Goal: Task Accomplishment & Management: Manage account settings

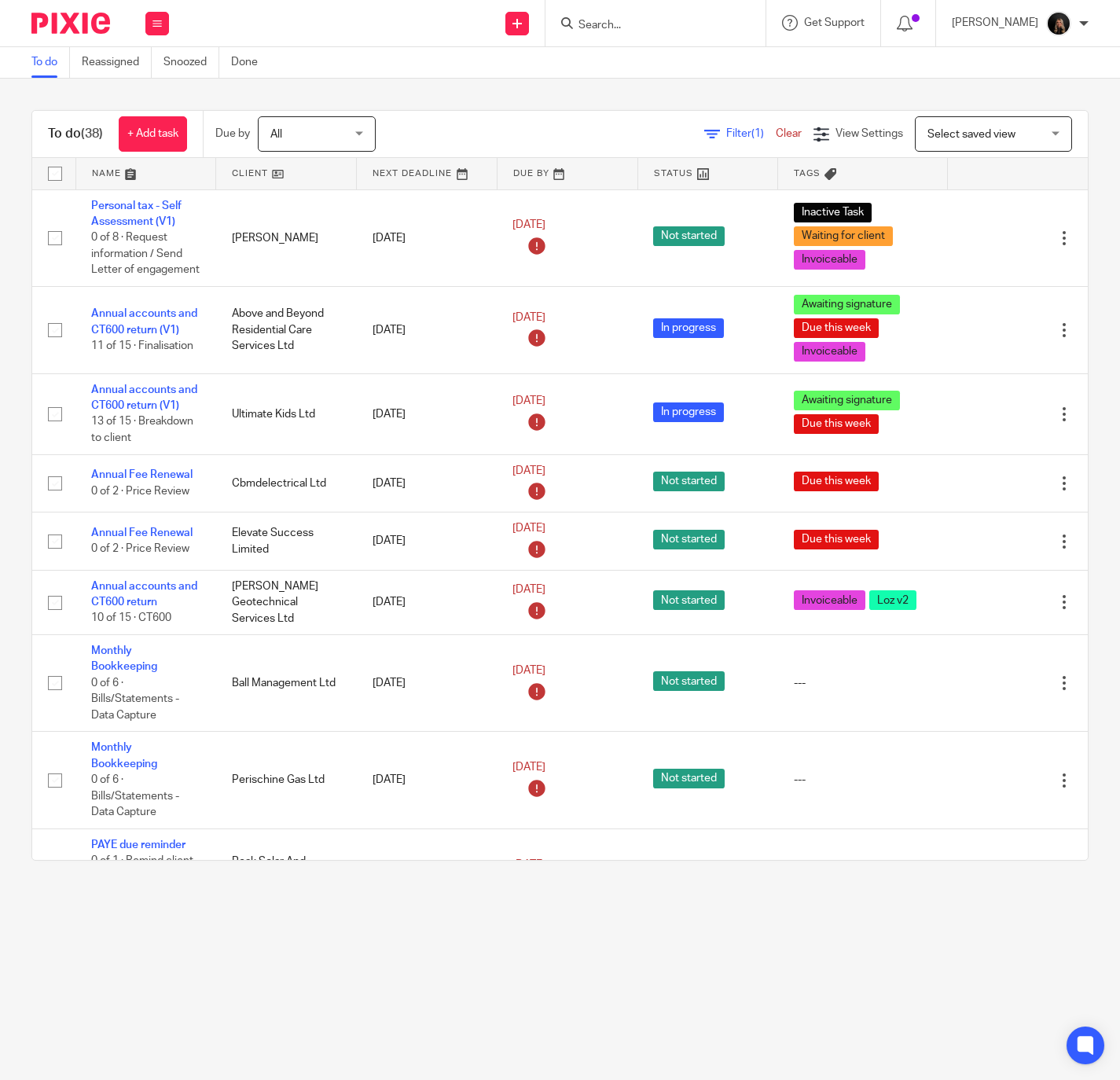
click at [70, 30] on img at bounding box center [71, 24] width 78 height 22
click at [75, 22] on img at bounding box center [71, 24] width 78 height 22
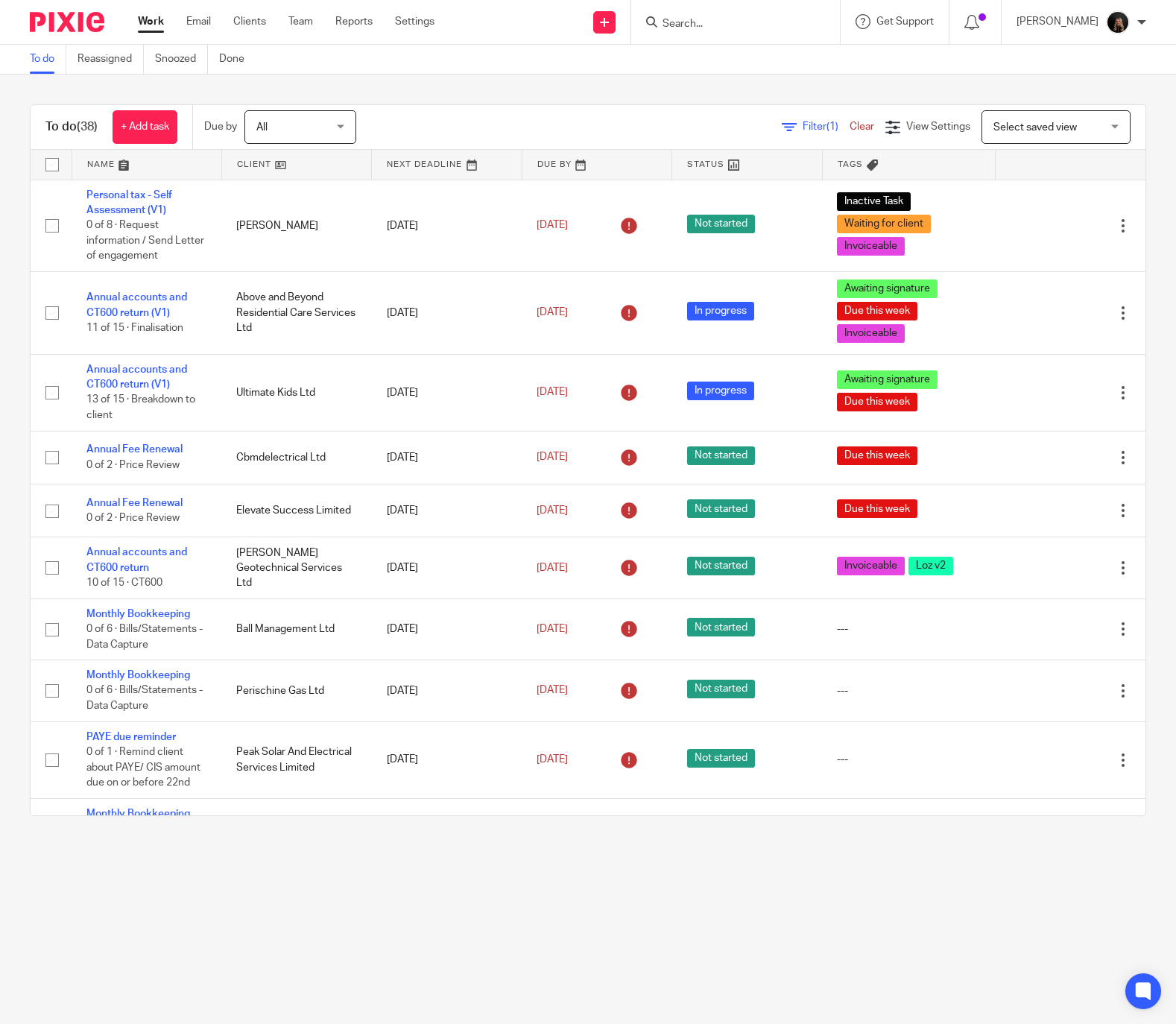
click at [84, 27] on img at bounding box center [67, 22] width 74 height 20
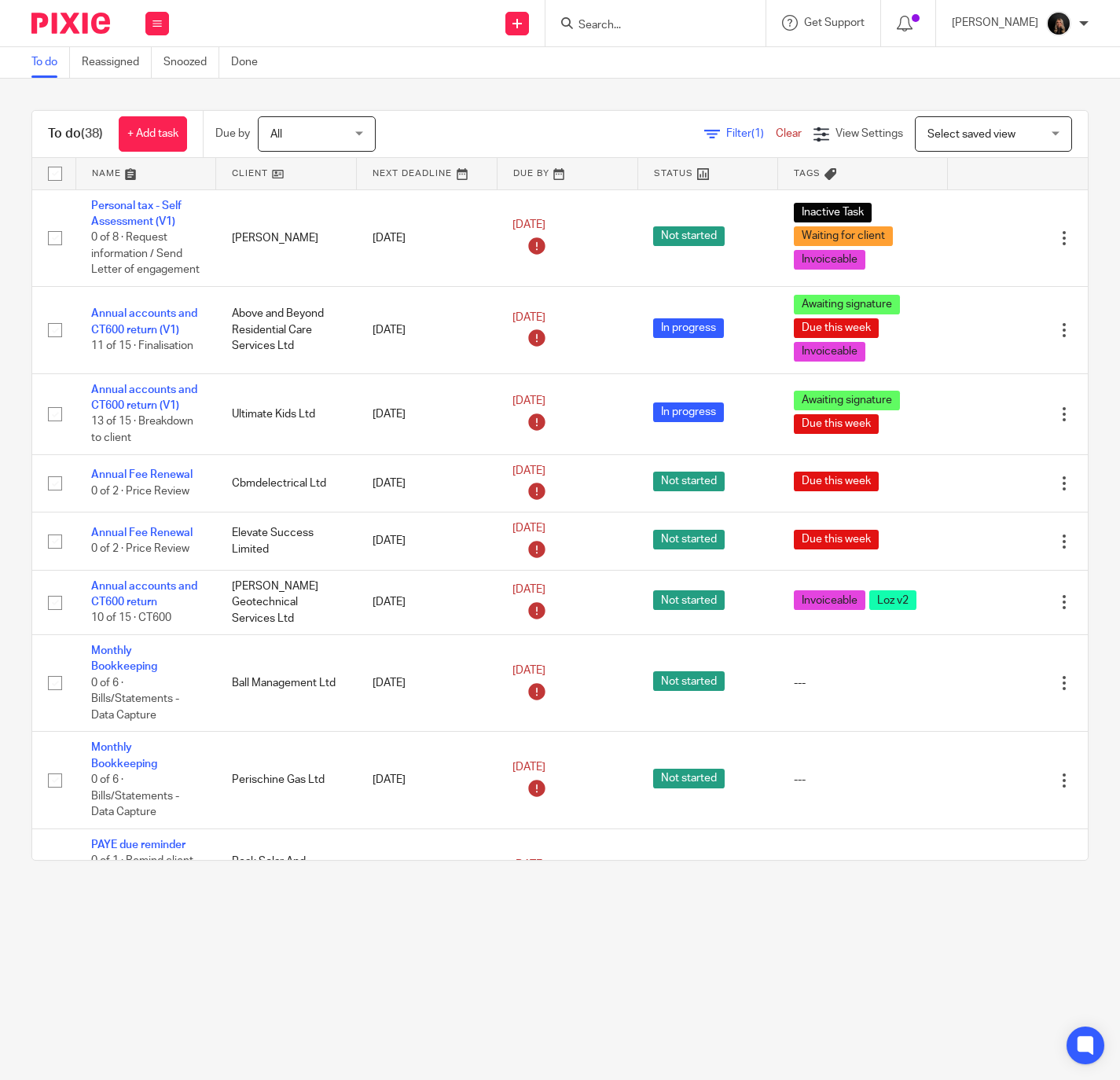
click at [640, 25] on input "Search" at bounding box center [648, 25] width 141 height 14
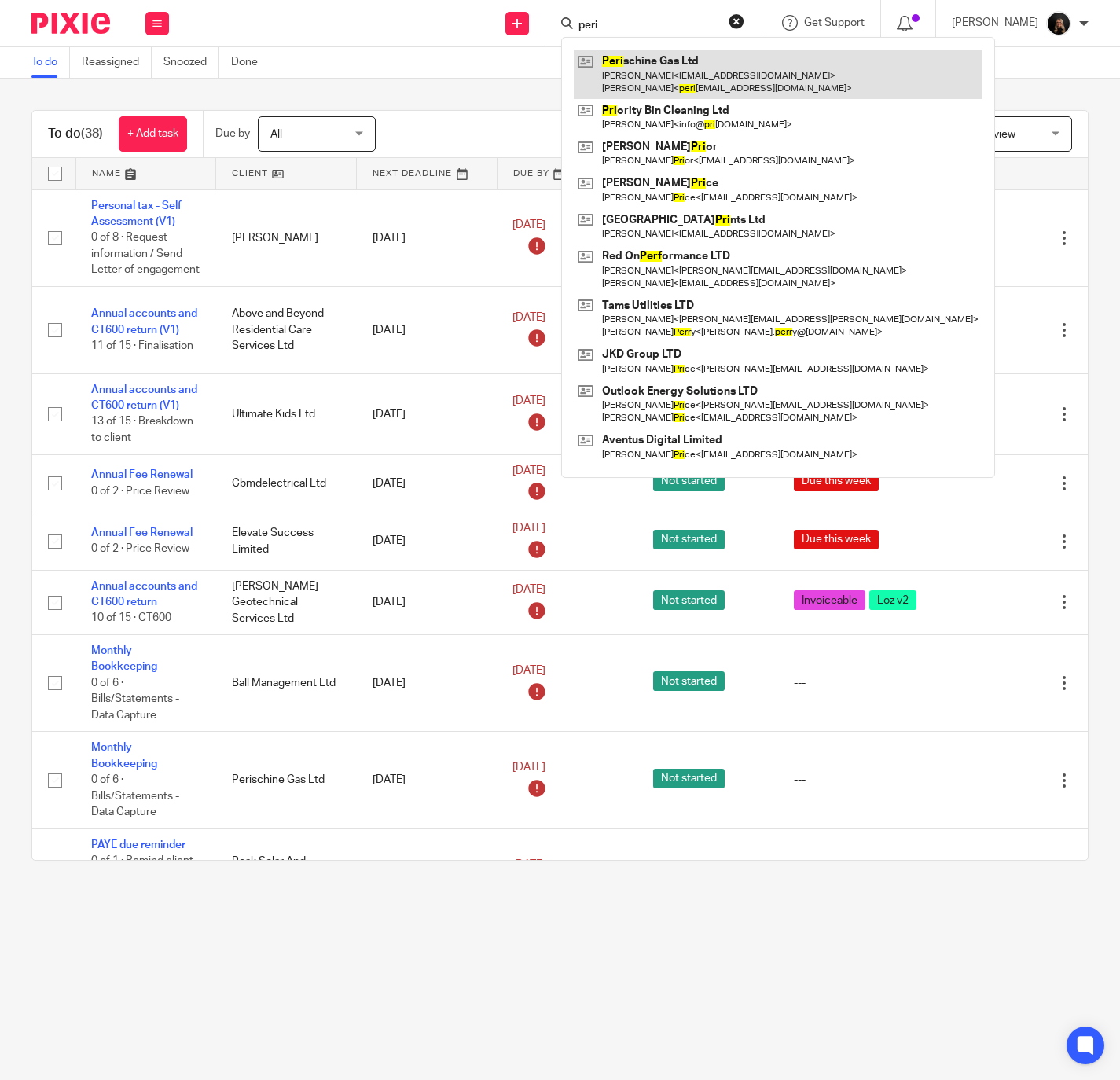
type input "peri"
click at [681, 71] on link at bounding box center [778, 74] width 409 height 49
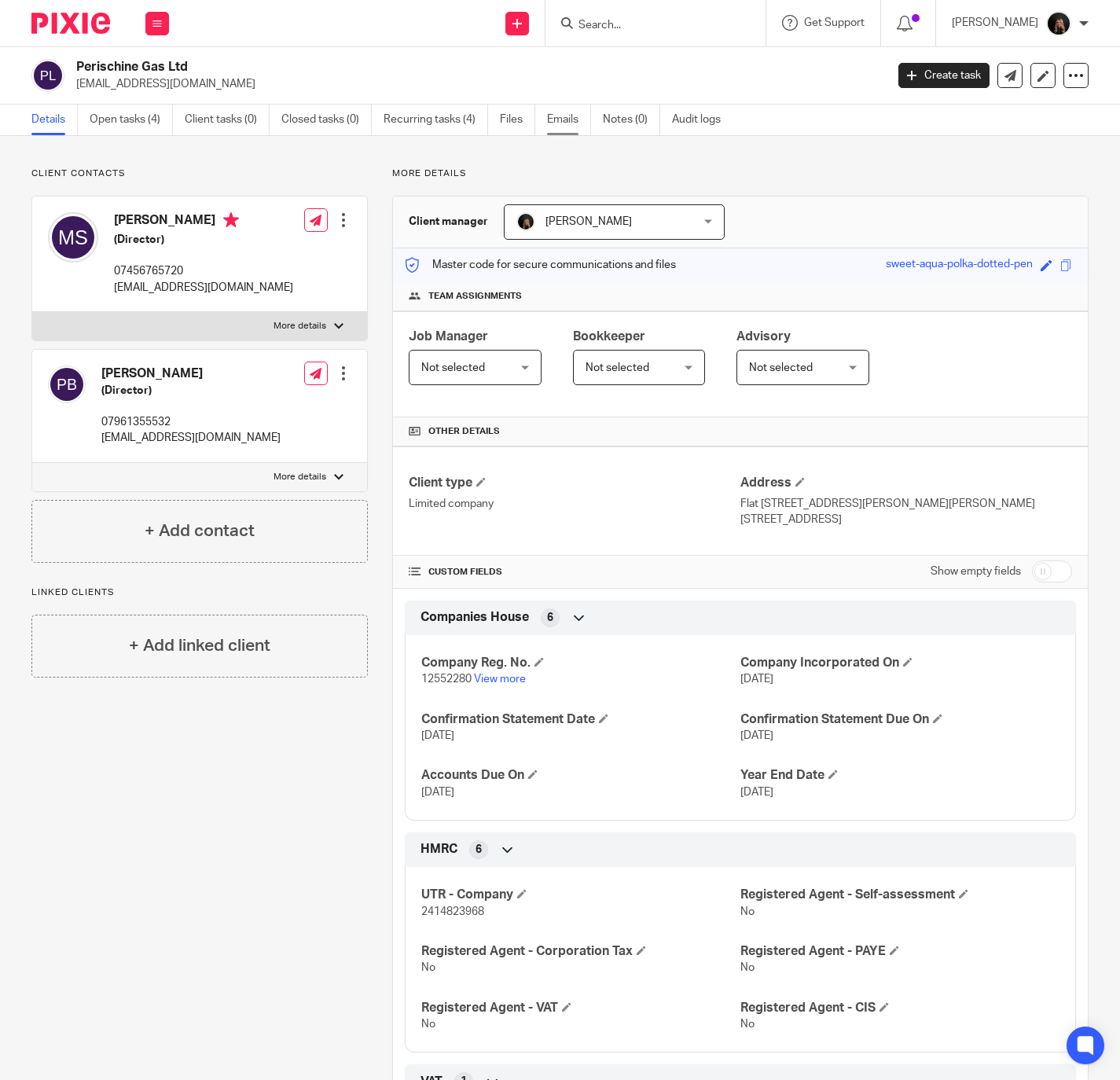
click at [563, 113] on link "Emails" at bounding box center [568, 120] width 44 height 30
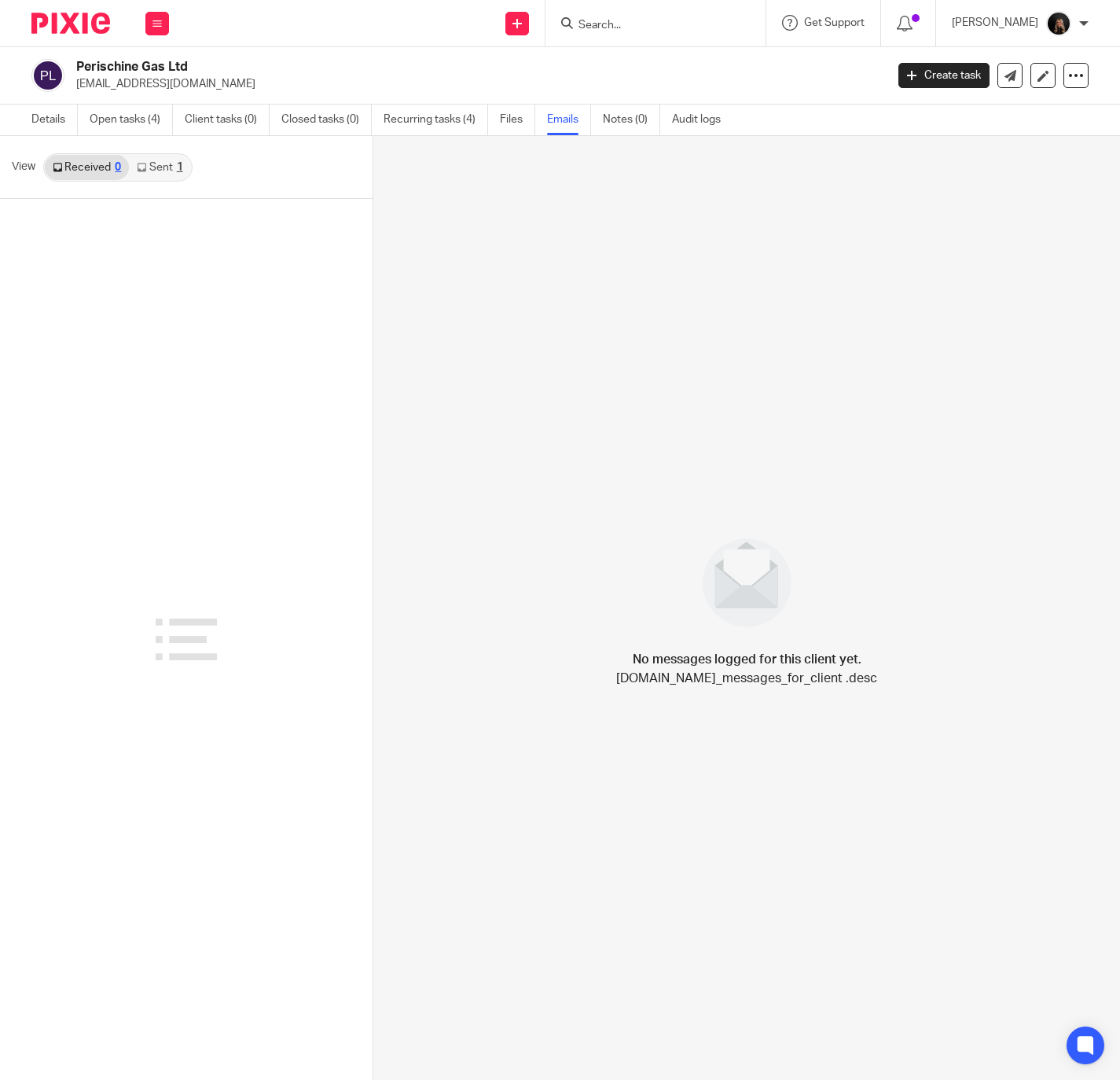
click at [152, 170] on link "Sent 1" at bounding box center [160, 168] width 62 height 25
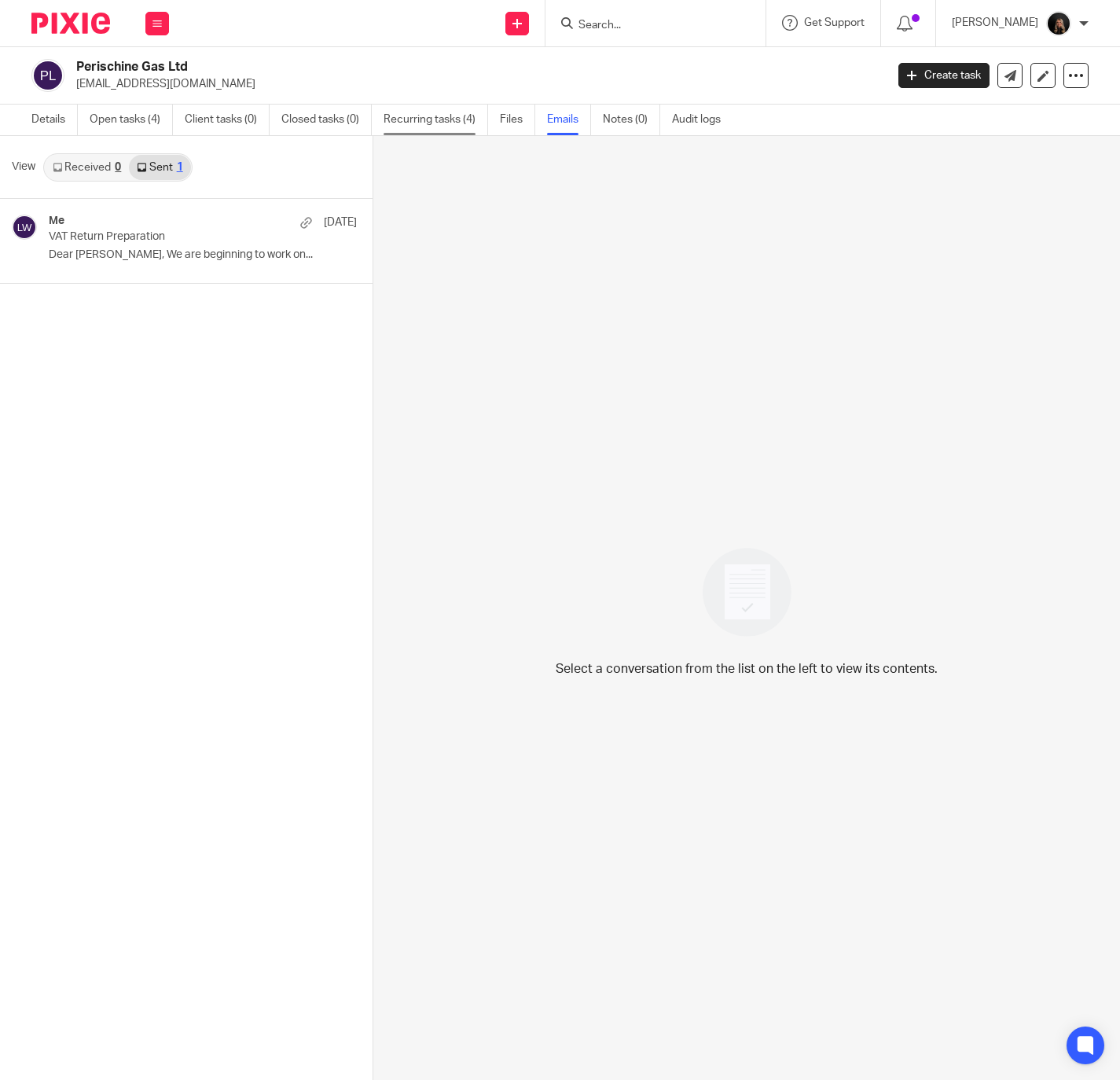
click at [432, 123] on link "Recurring tasks (4)" at bounding box center [435, 120] width 105 height 30
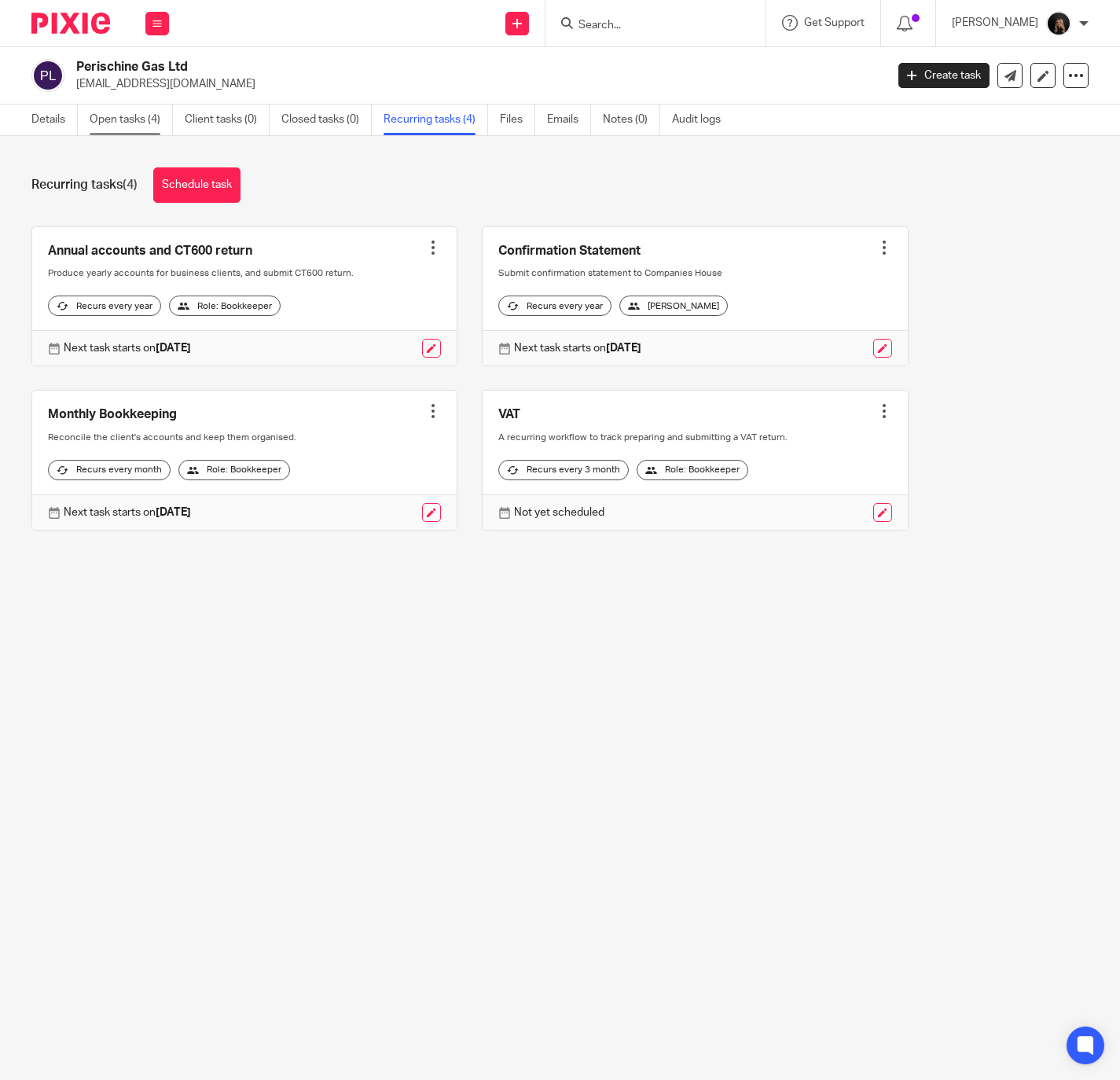
click at [134, 111] on link "Open tasks (4)" at bounding box center [130, 120] width 83 height 30
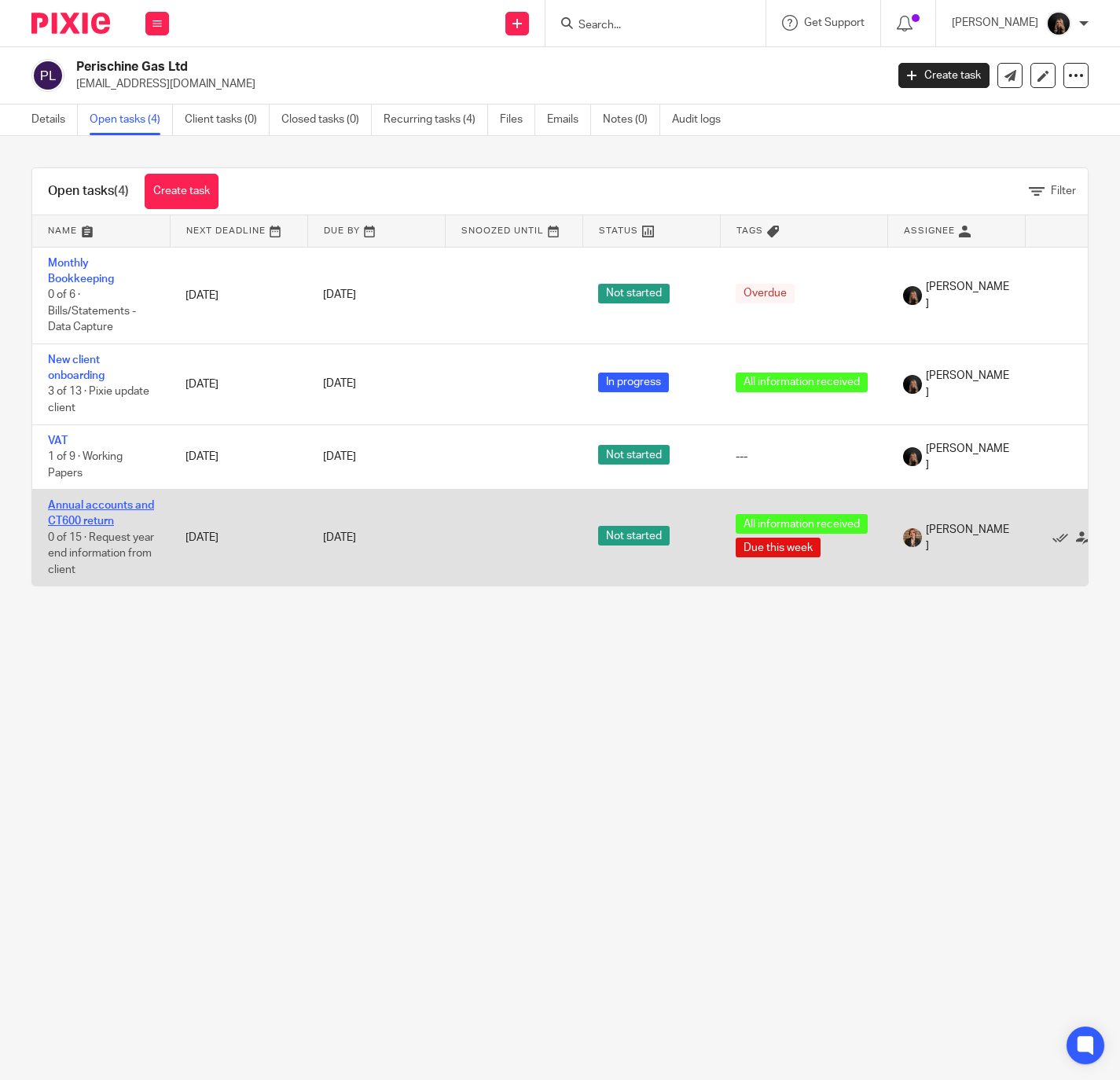
click at [87, 518] on link "Annual accounts and CT600 return" at bounding box center [101, 513] width 106 height 26
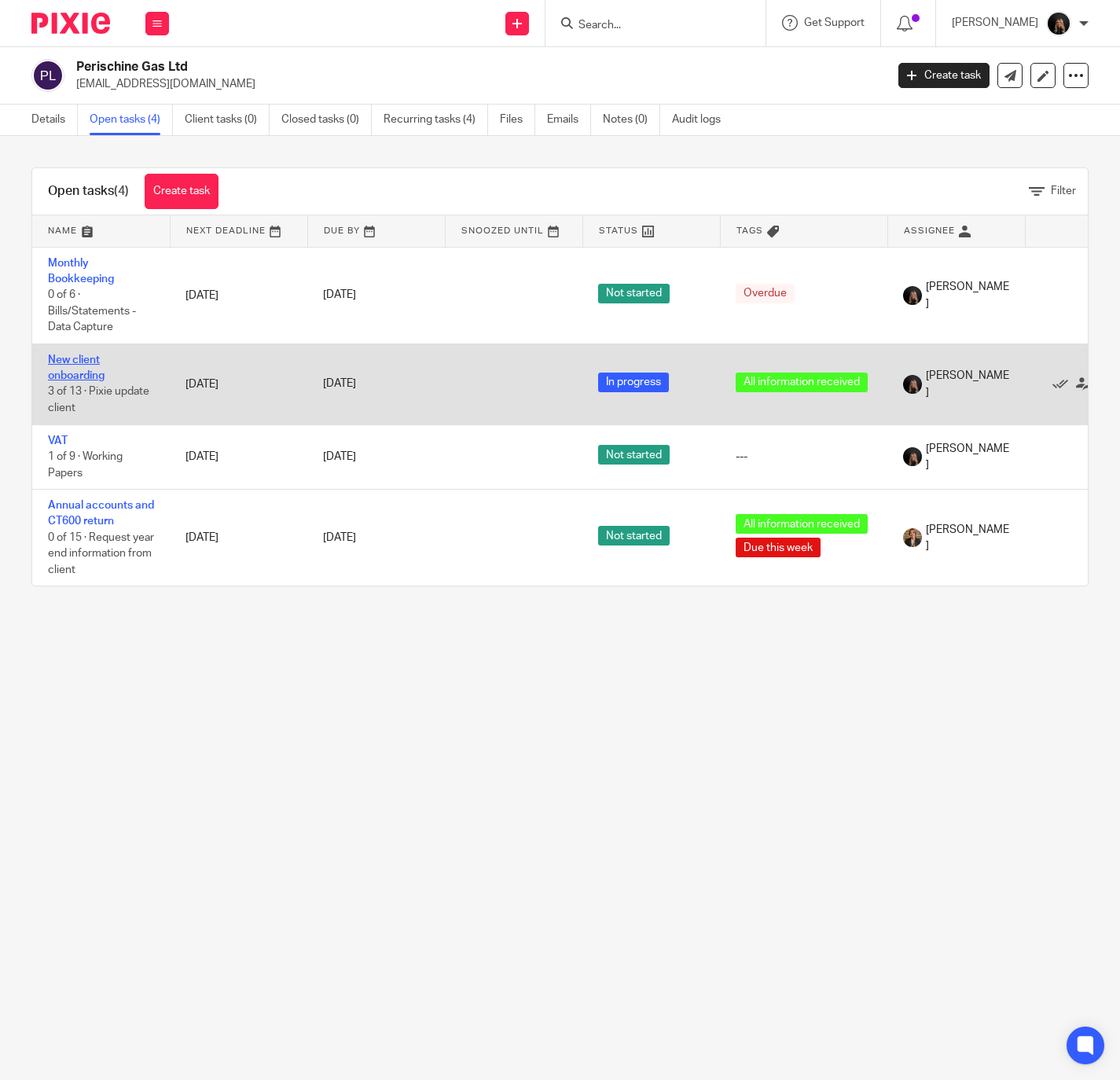
click at [64, 366] on link "New client onboarding" at bounding box center [76, 368] width 57 height 26
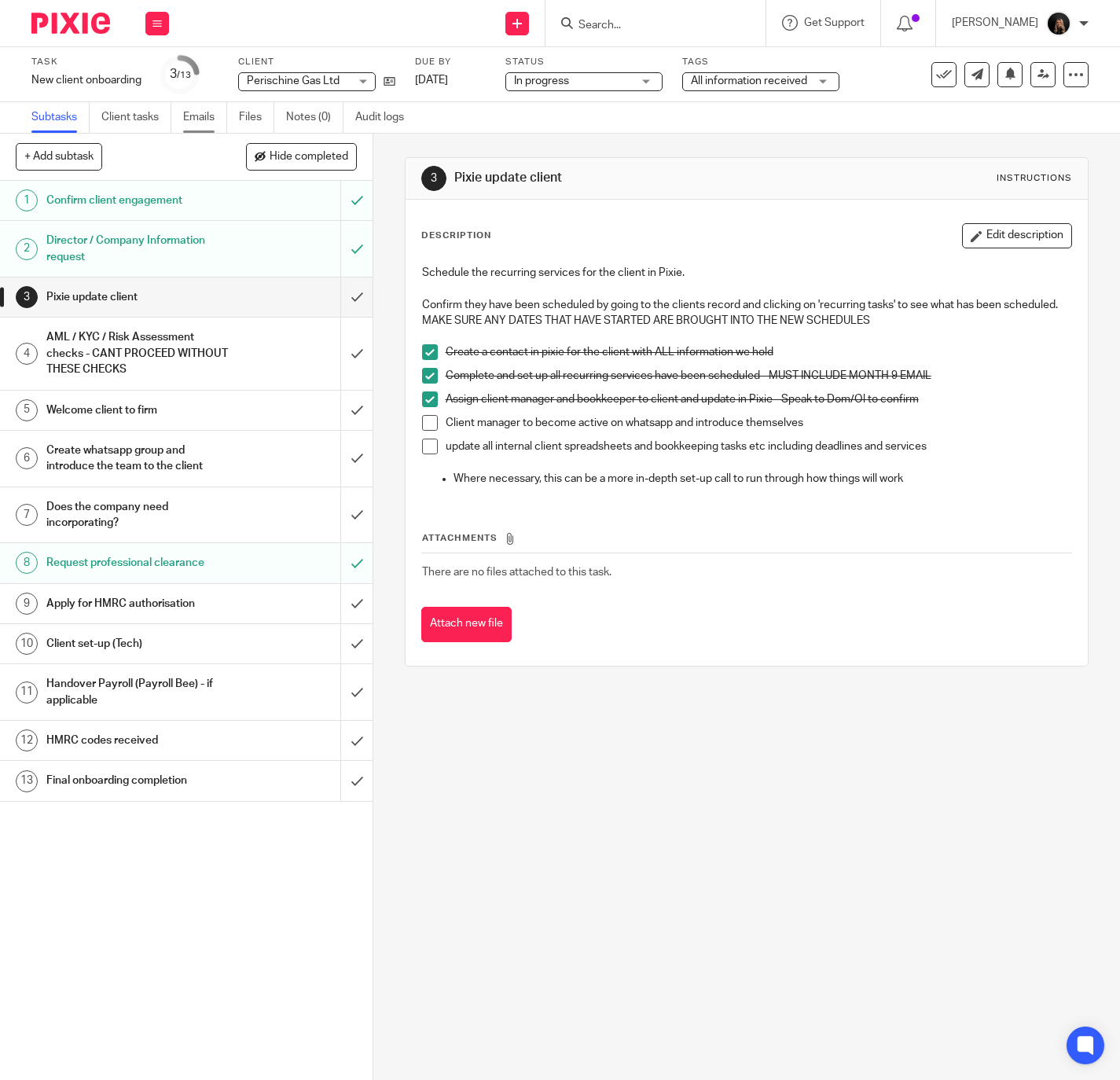
click at [201, 117] on link "Emails" at bounding box center [205, 117] width 44 height 30
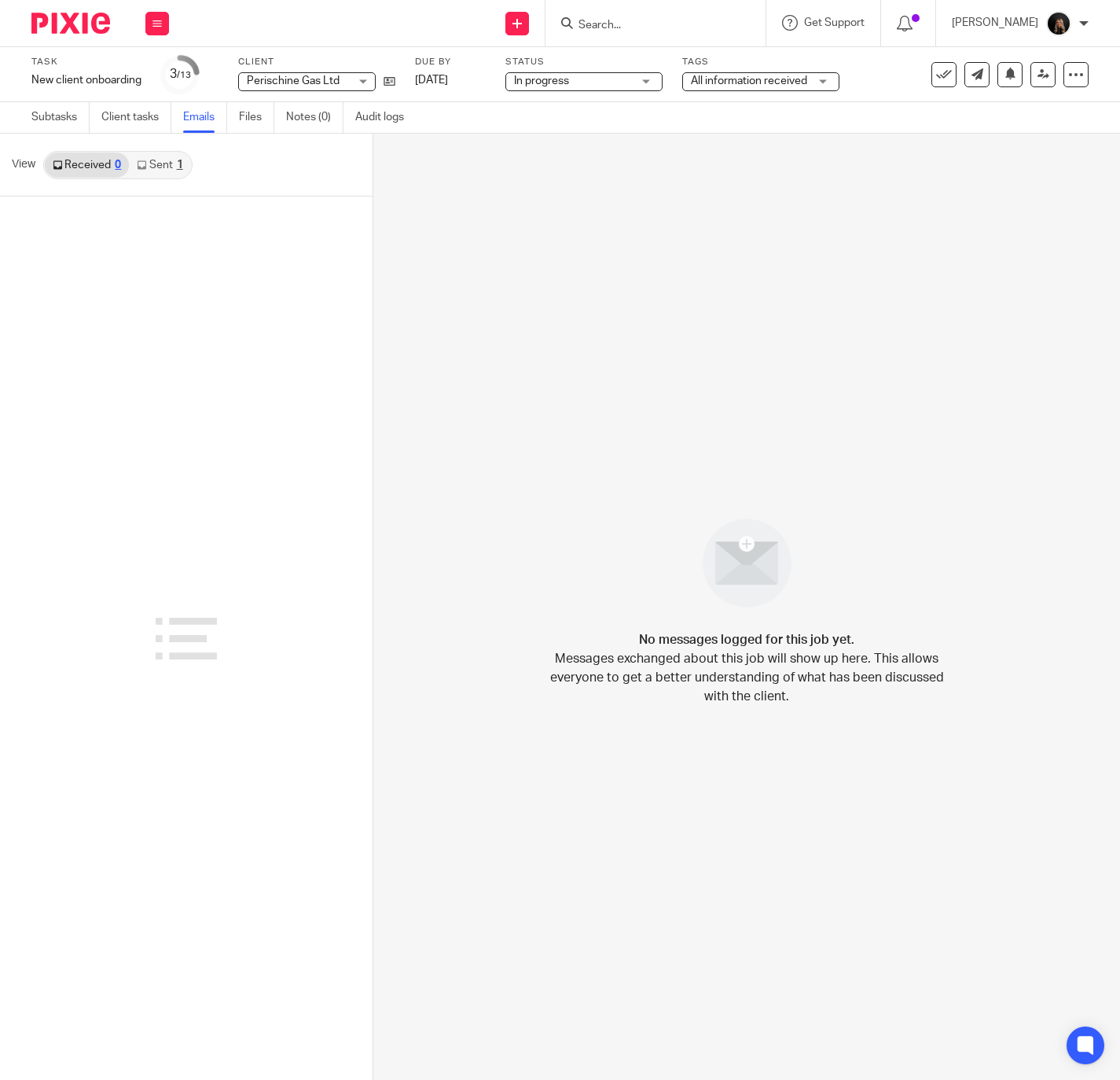
click at [240, 112] on ul "Subtasks Client tasks Emails Files Notes (0) Audit logs" at bounding box center [229, 117] width 396 height 30
click at [248, 112] on link "Files" at bounding box center [257, 117] width 35 height 30
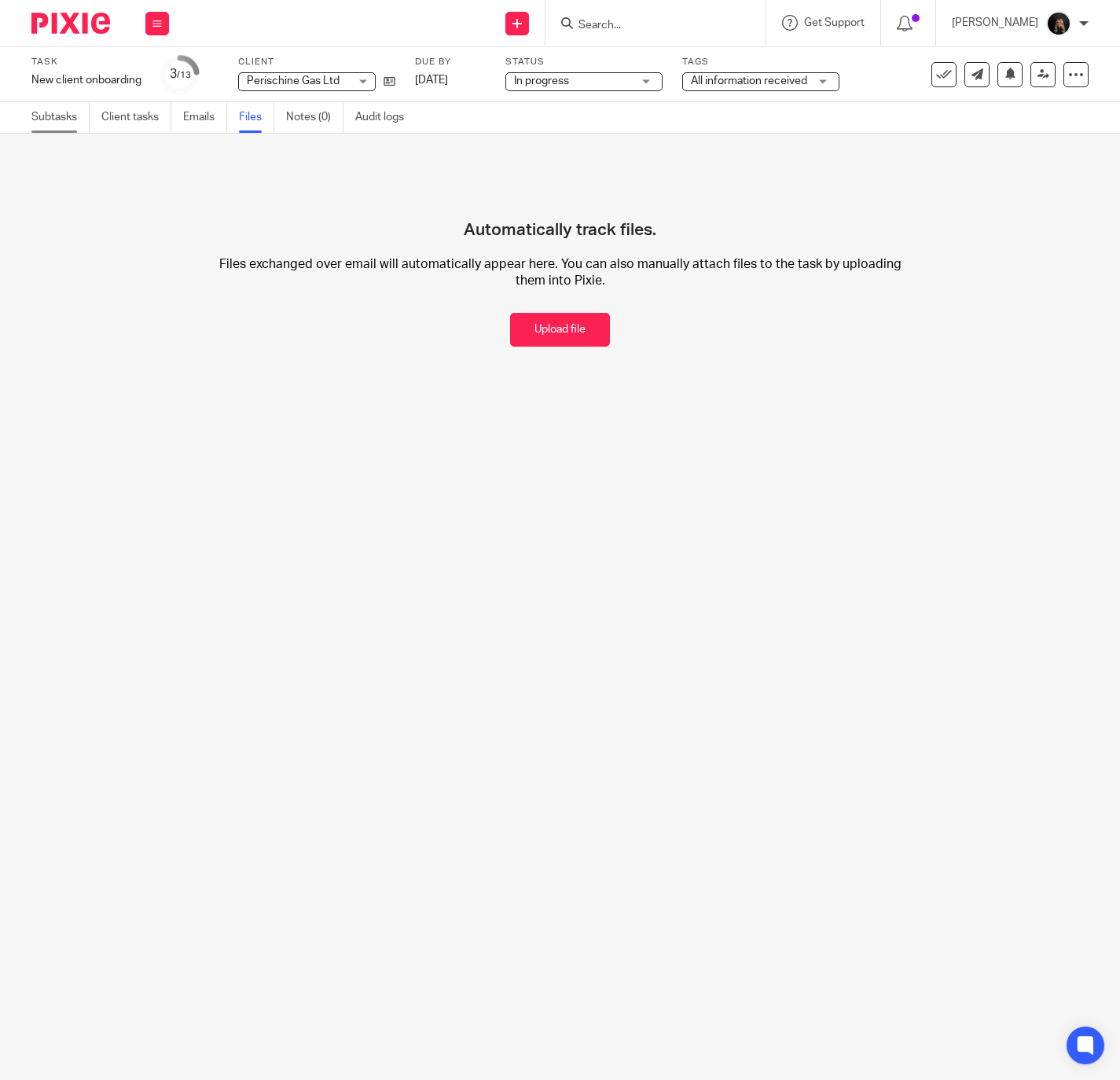
click at [70, 118] on link "Subtasks" at bounding box center [60, 117] width 58 height 30
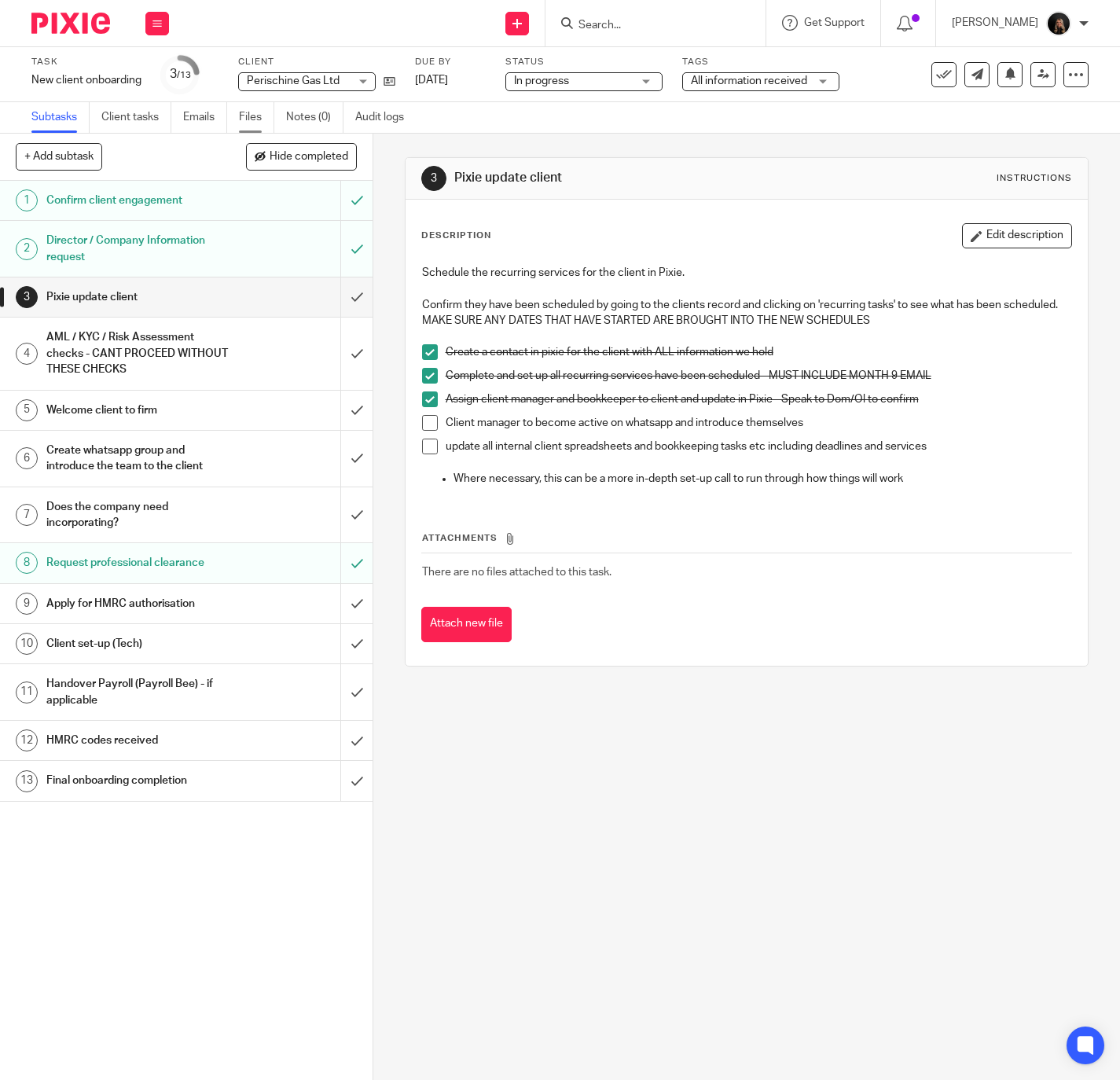
click at [257, 112] on link "Files" at bounding box center [257, 117] width 35 height 30
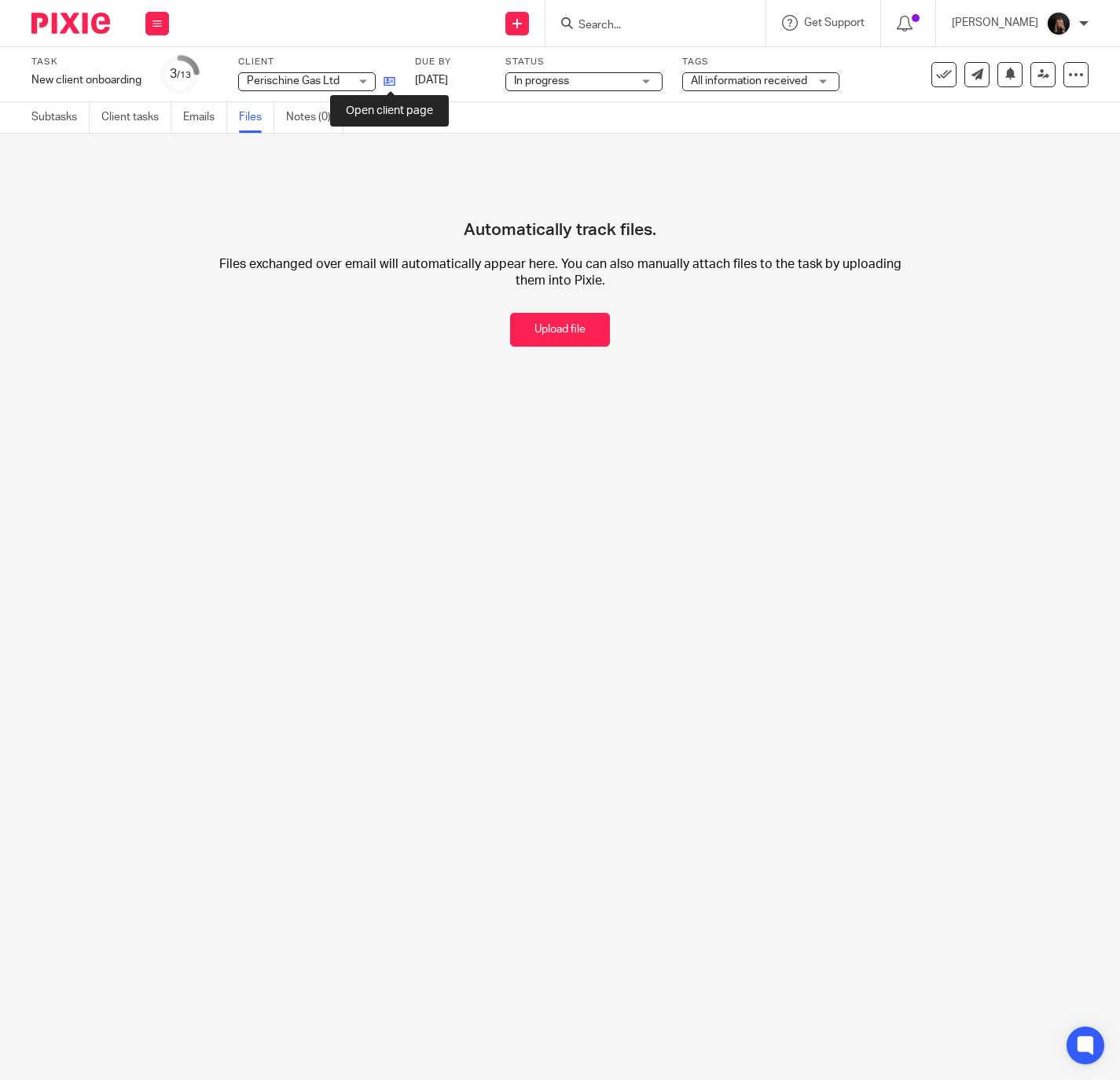
click at [390, 75] on icon at bounding box center [389, 81] width 12 height 12
click at [383, 82] on icon at bounding box center [389, 81] width 12 height 12
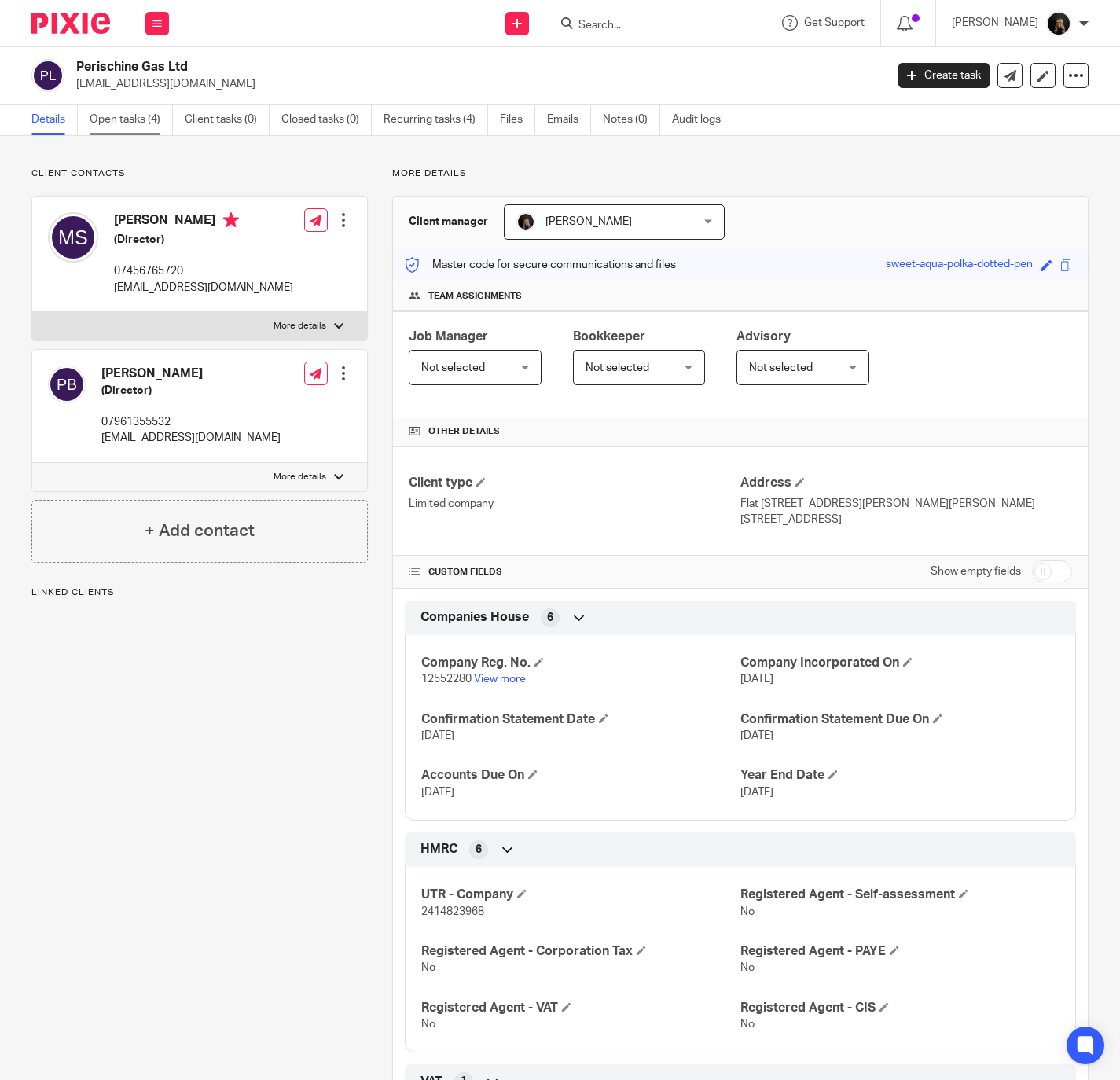
click at [135, 118] on link "Open tasks (4)" at bounding box center [130, 120] width 83 height 30
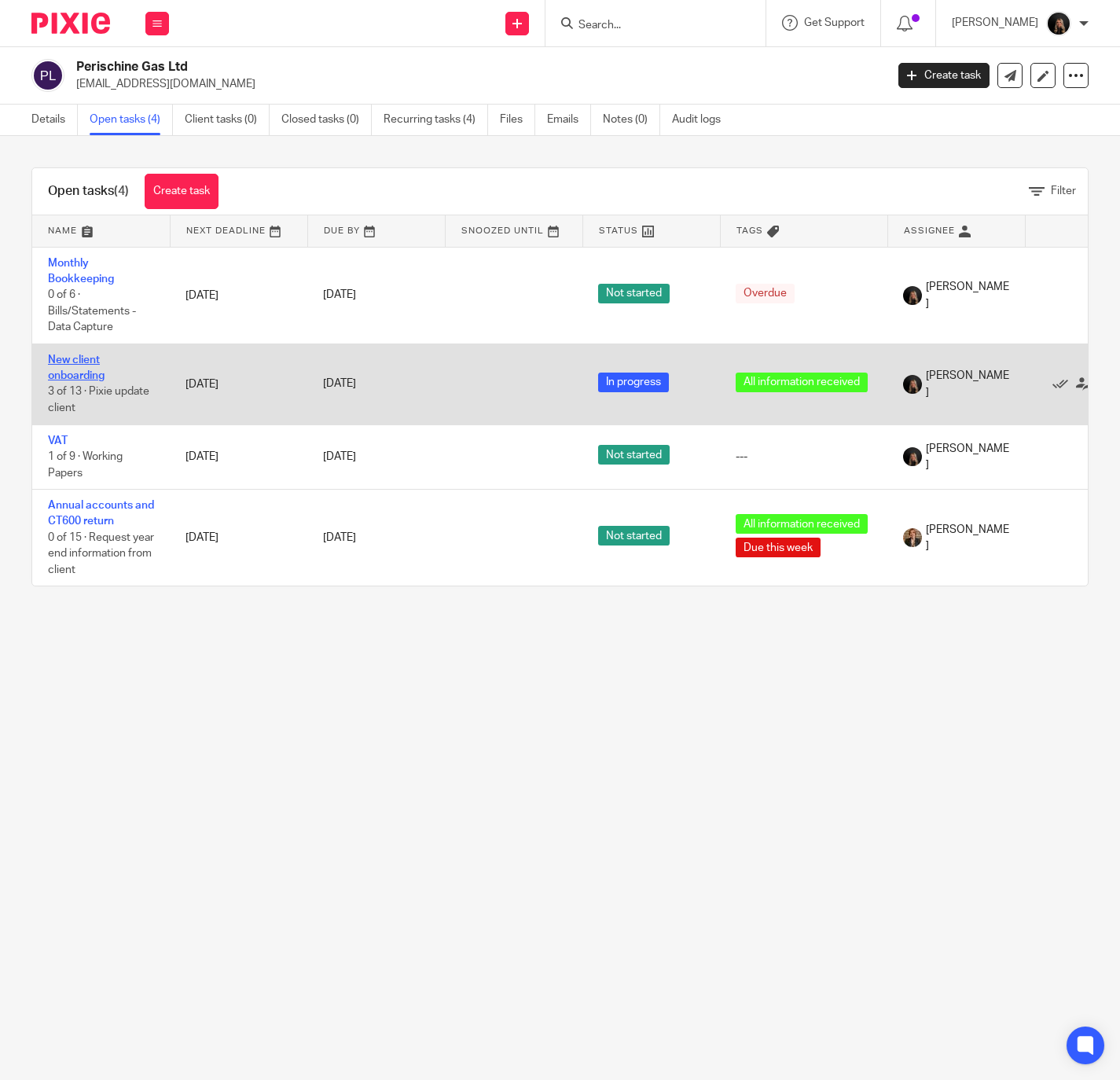
click at [75, 357] on link "New client onboarding" at bounding box center [76, 368] width 57 height 26
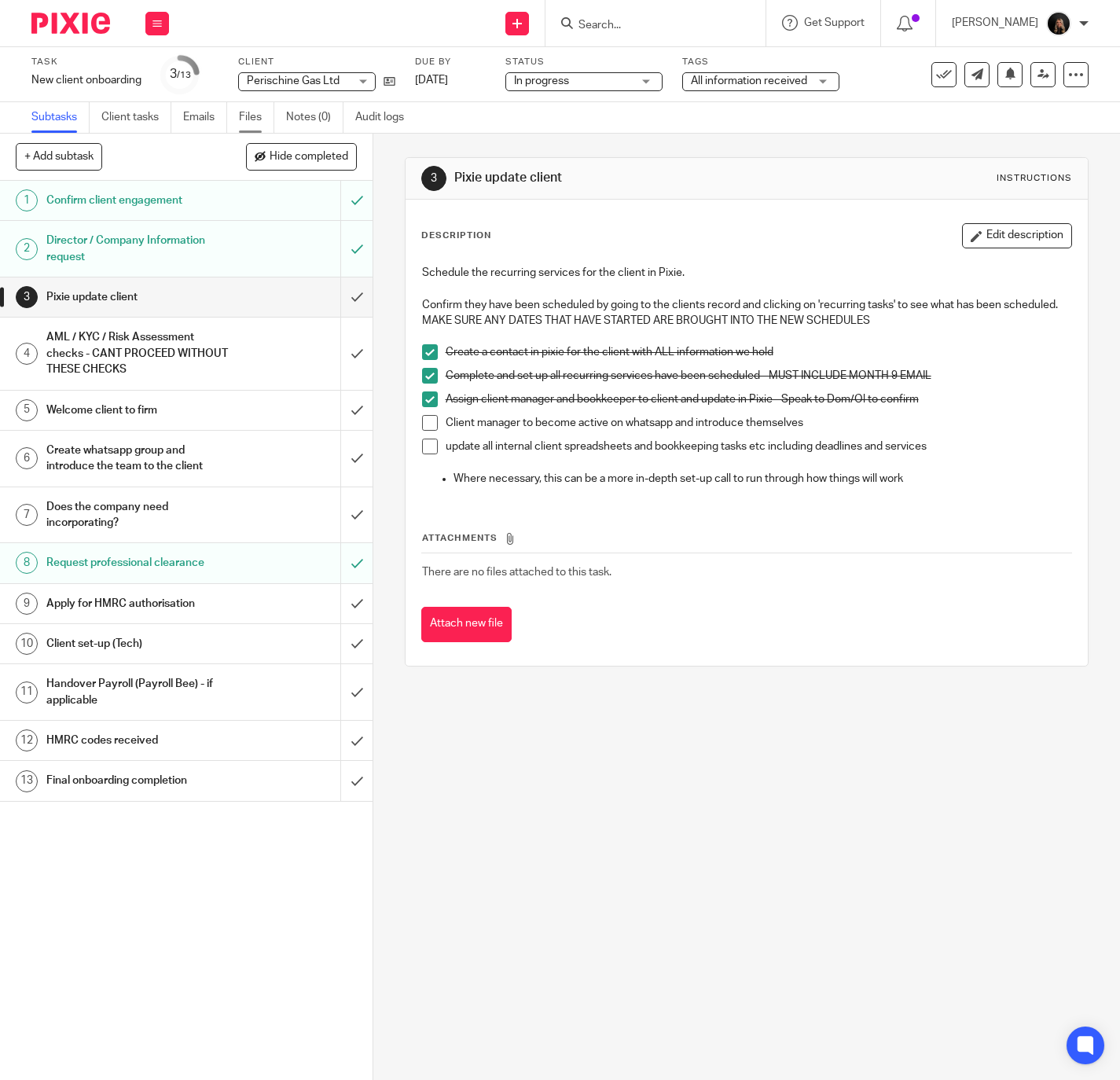
click at [248, 123] on link "Files" at bounding box center [257, 117] width 35 height 30
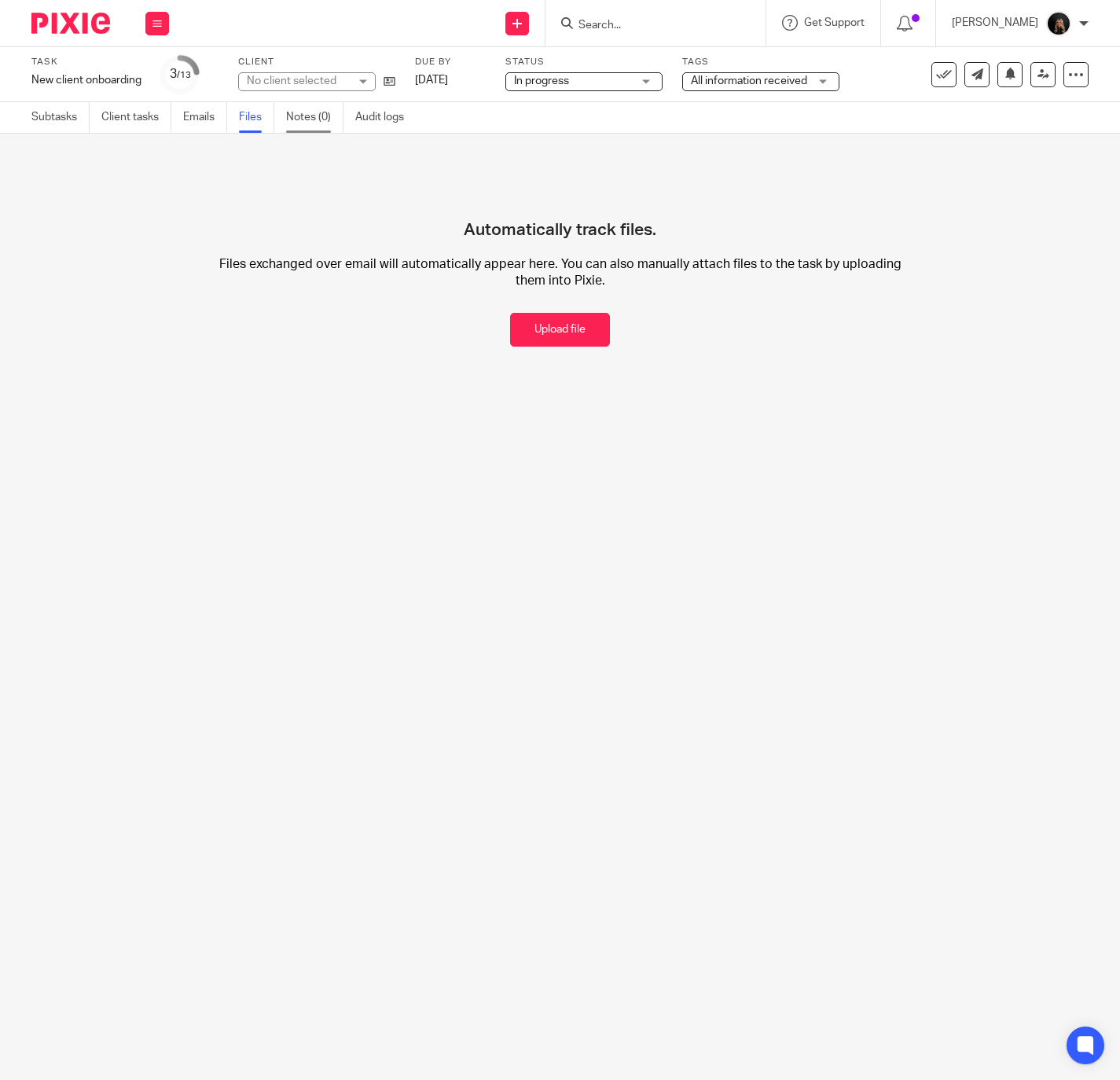
click at [323, 125] on link "Notes (0)" at bounding box center [315, 117] width 58 height 30
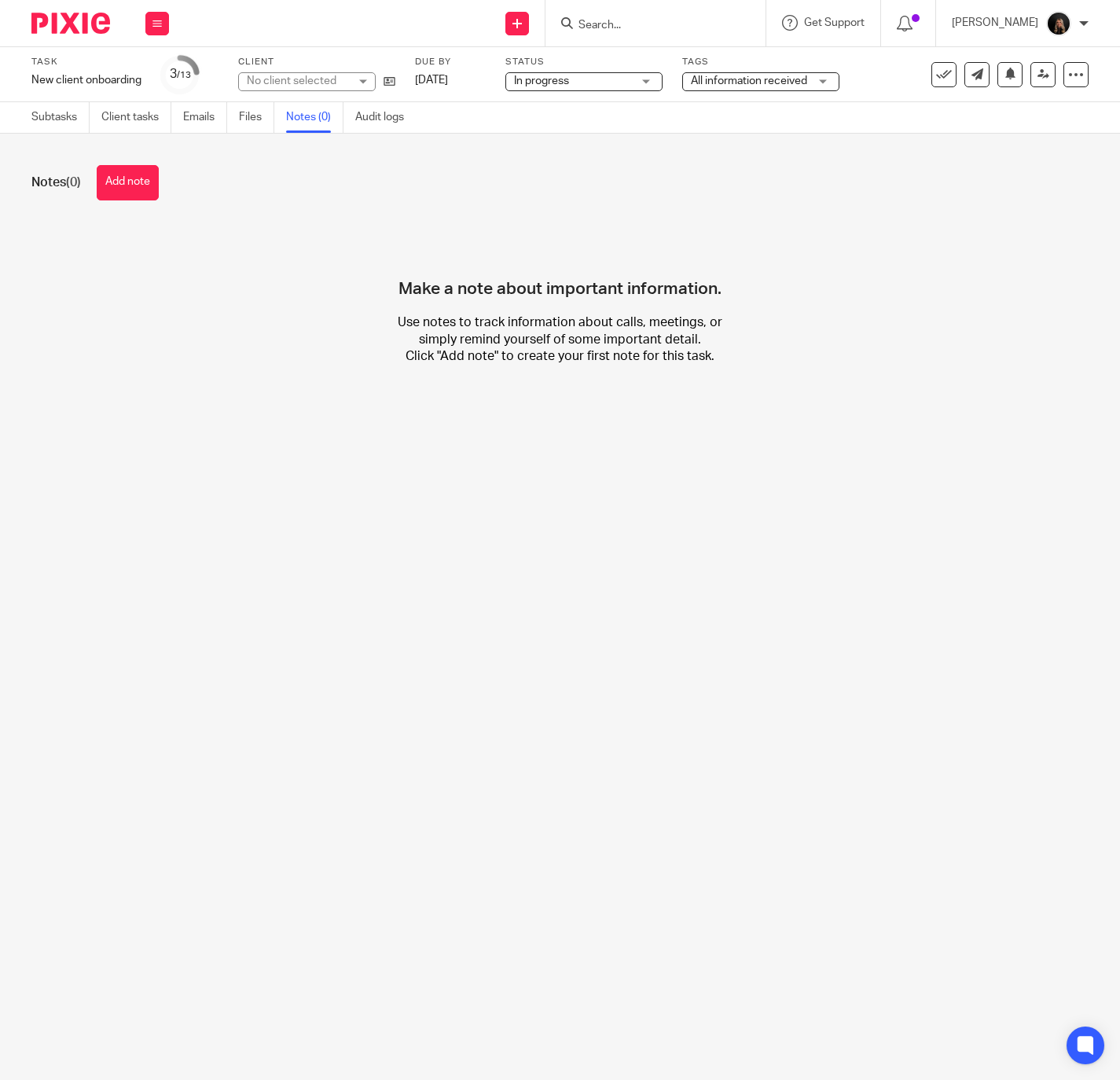
click at [384, 119] on link "Audit logs" at bounding box center [386, 117] width 61 height 30
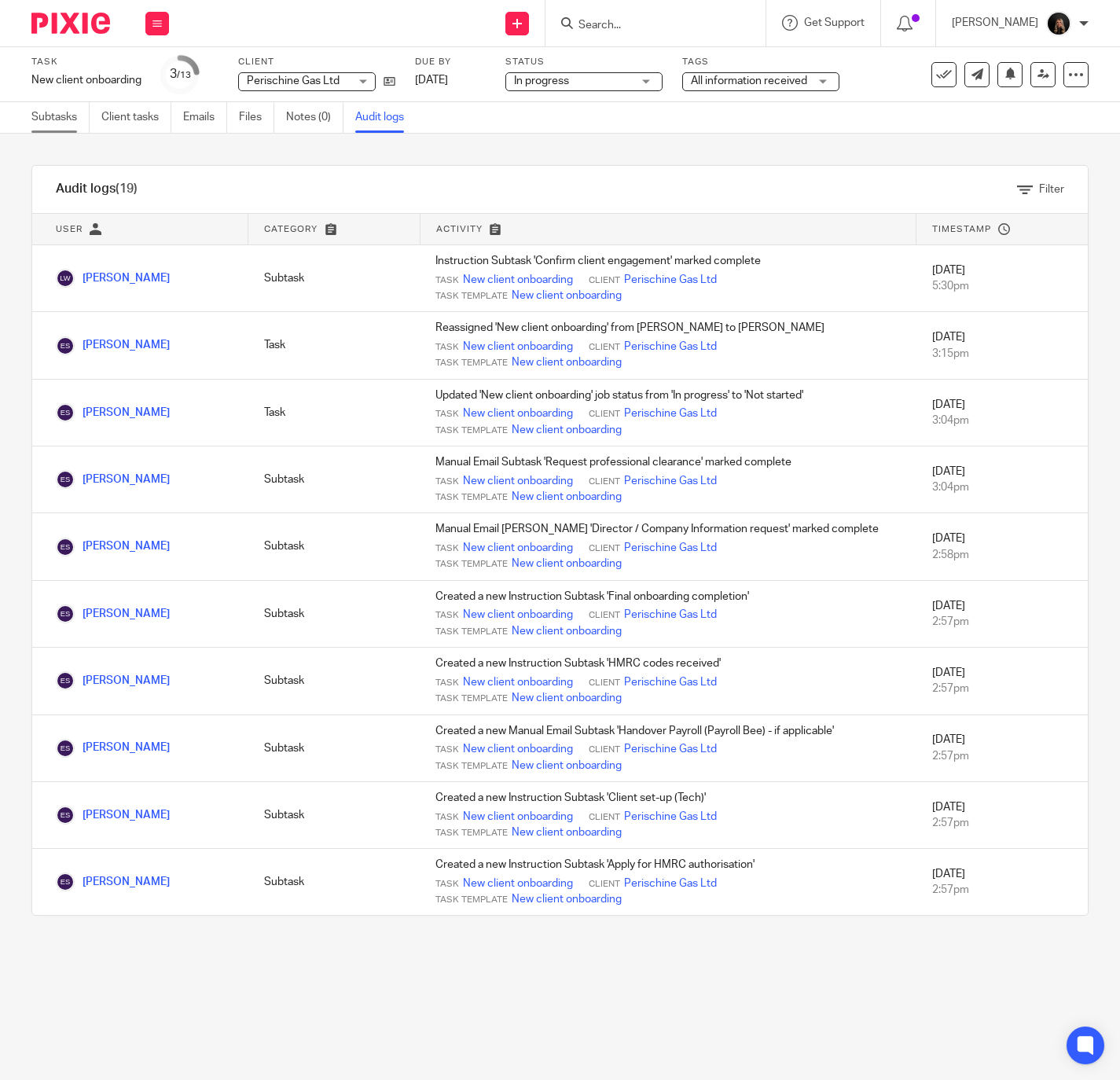
click at [60, 121] on link "Subtasks" at bounding box center [60, 117] width 58 height 30
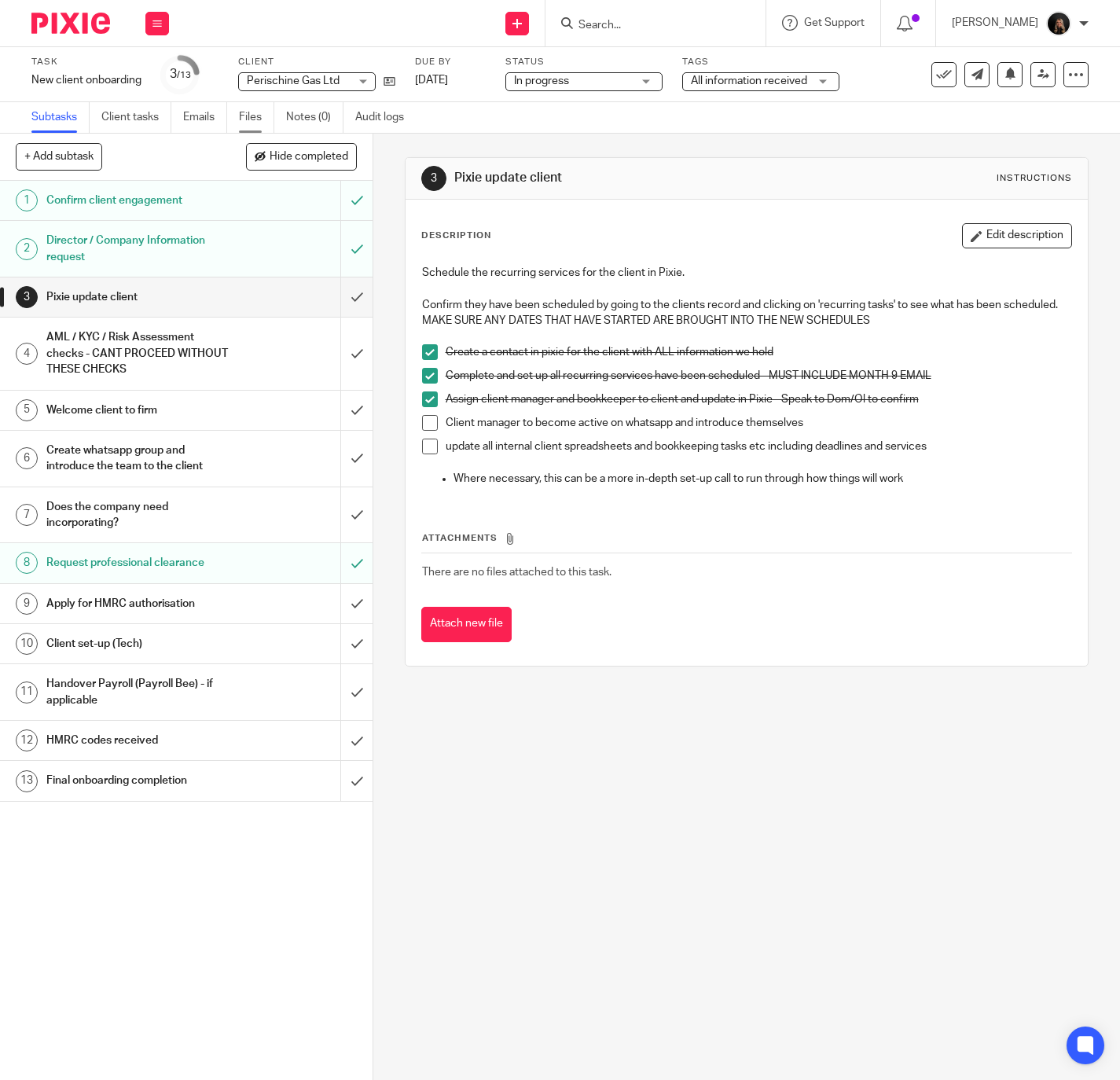
click at [248, 116] on link "Files" at bounding box center [257, 117] width 35 height 30
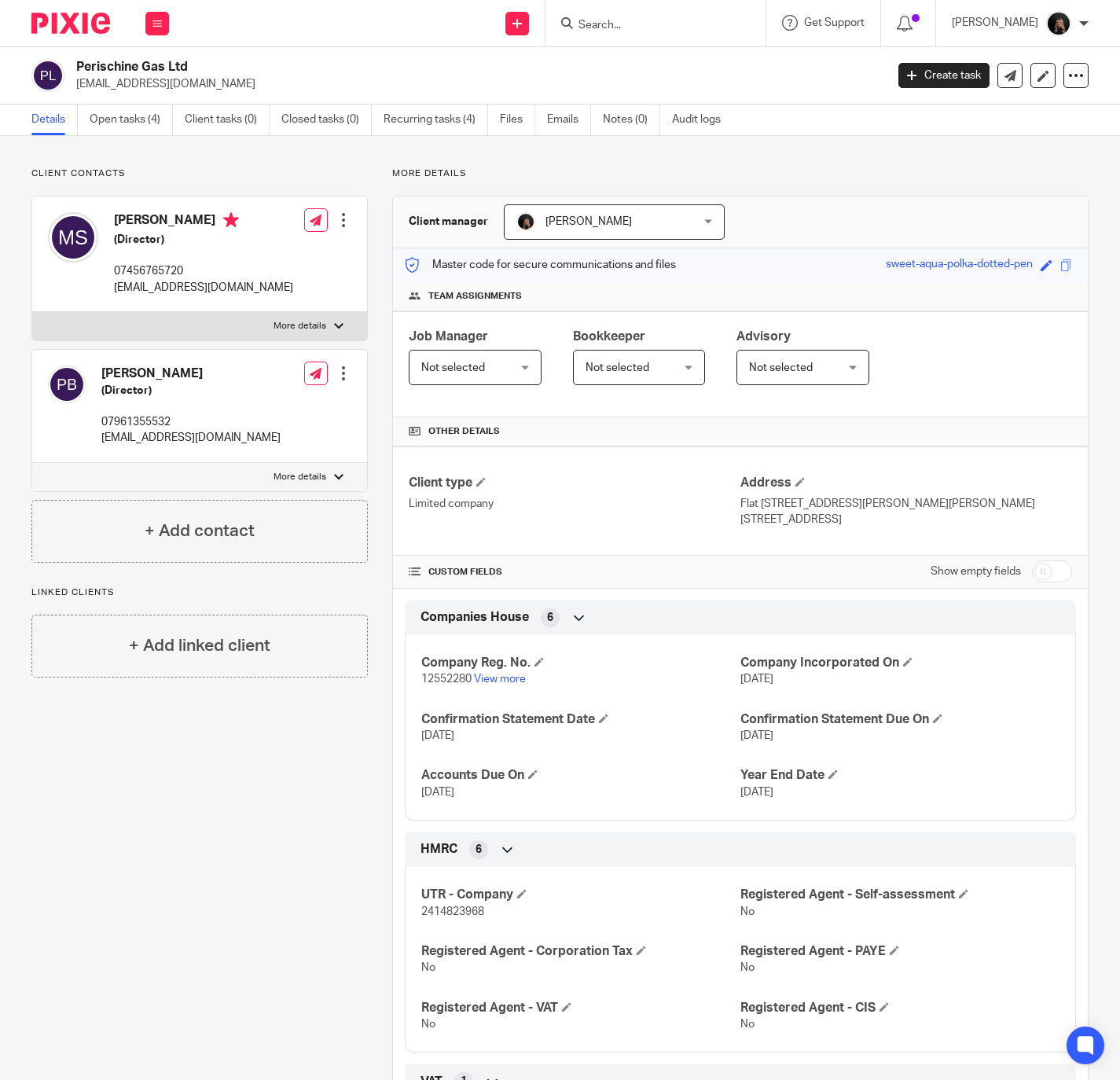
click at [1004, 554] on div "Client type Limited company Address [STREET_ADDRESS][PERSON_NAME][PERSON_NAME] …" at bounding box center [740, 501] width 695 height 109
click at [1032, 571] on input "checkbox" at bounding box center [1051, 571] width 40 height 22
checkbox input "true"
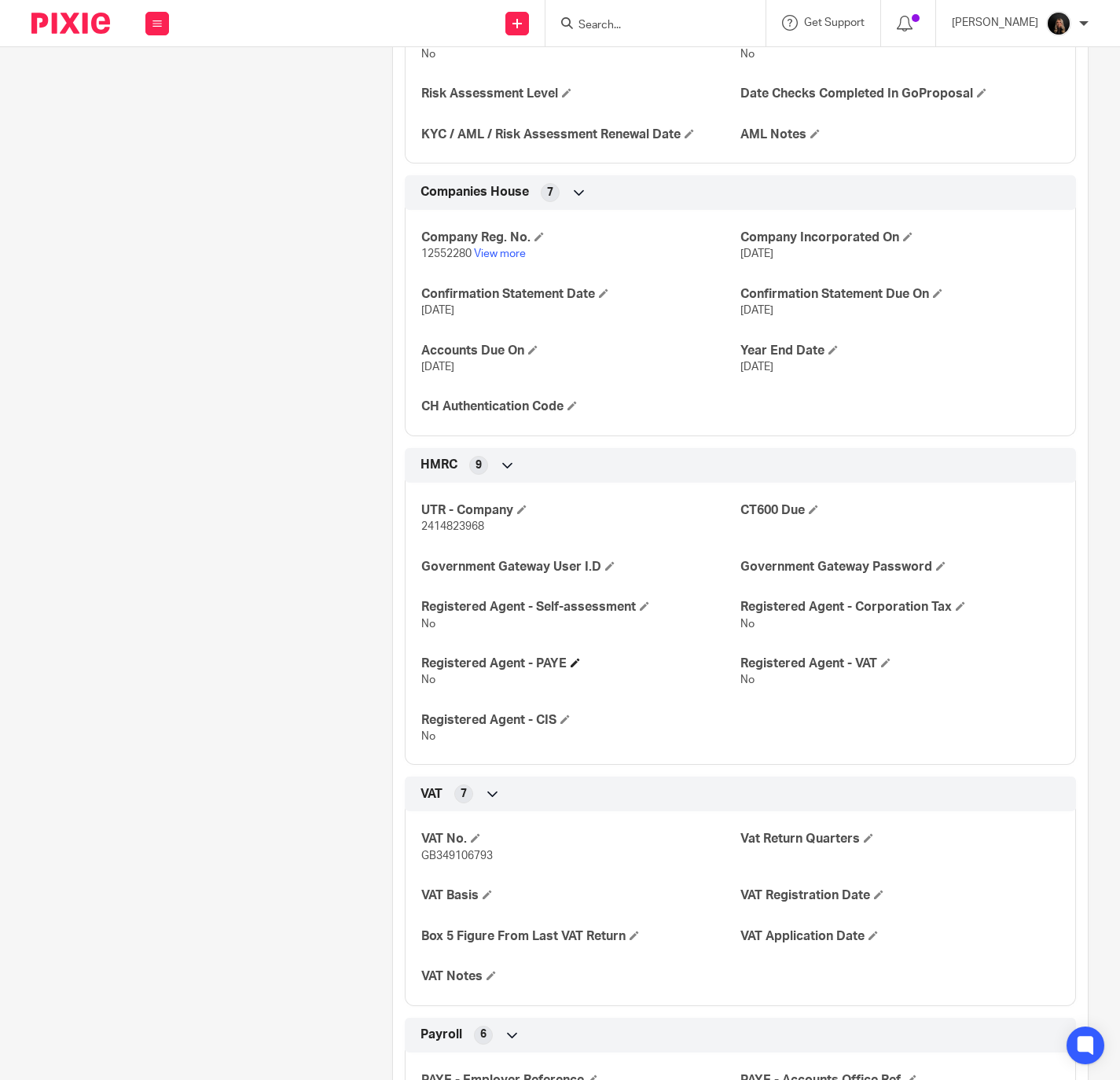
scroll to position [1158, 0]
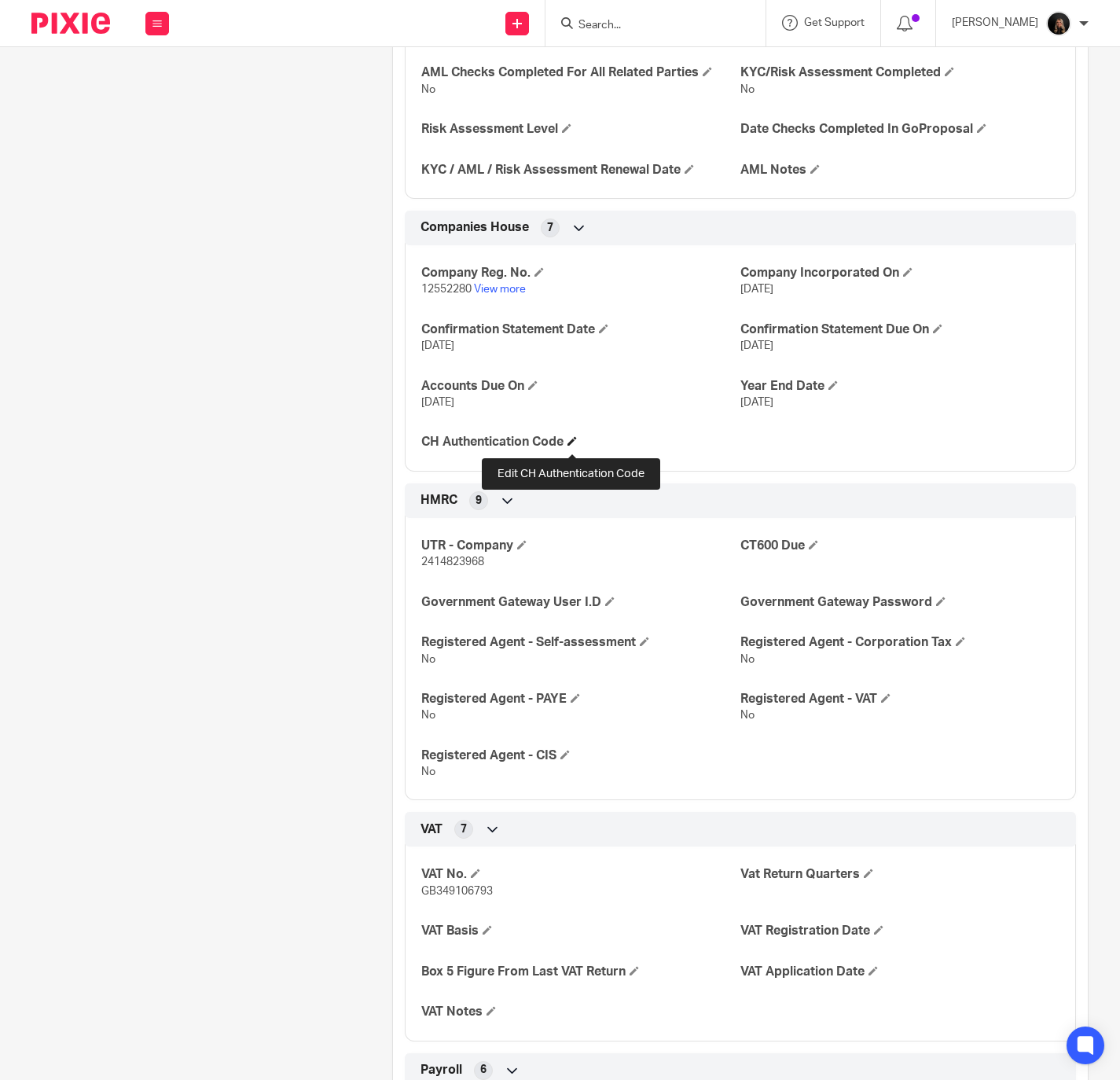
click at [571, 446] on span at bounding box center [572, 441] width 10 height 10
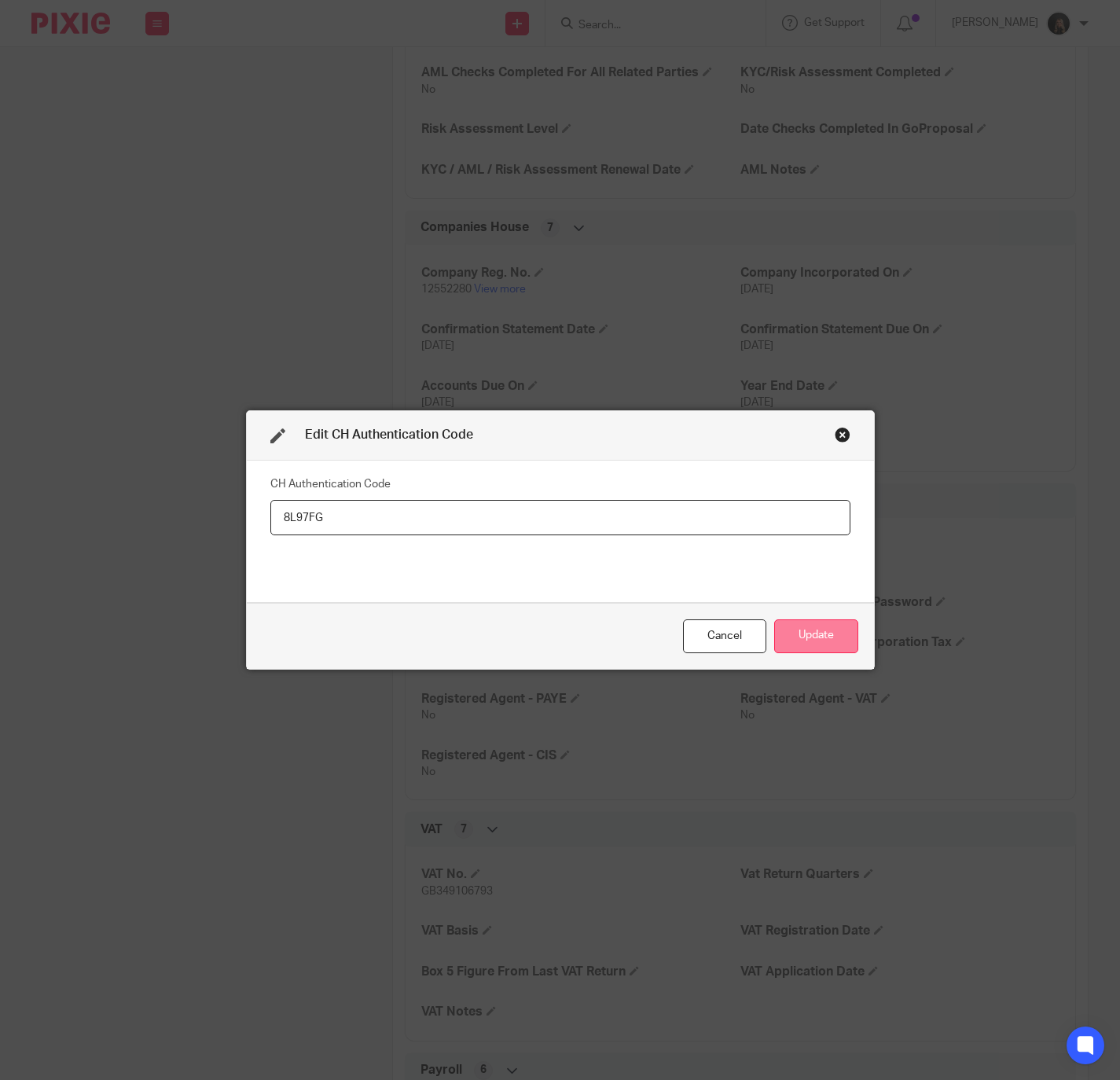
type input "8L97FG"
click at [812, 637] on button "Update" at bounding box center [816, 636] width 84 height 33
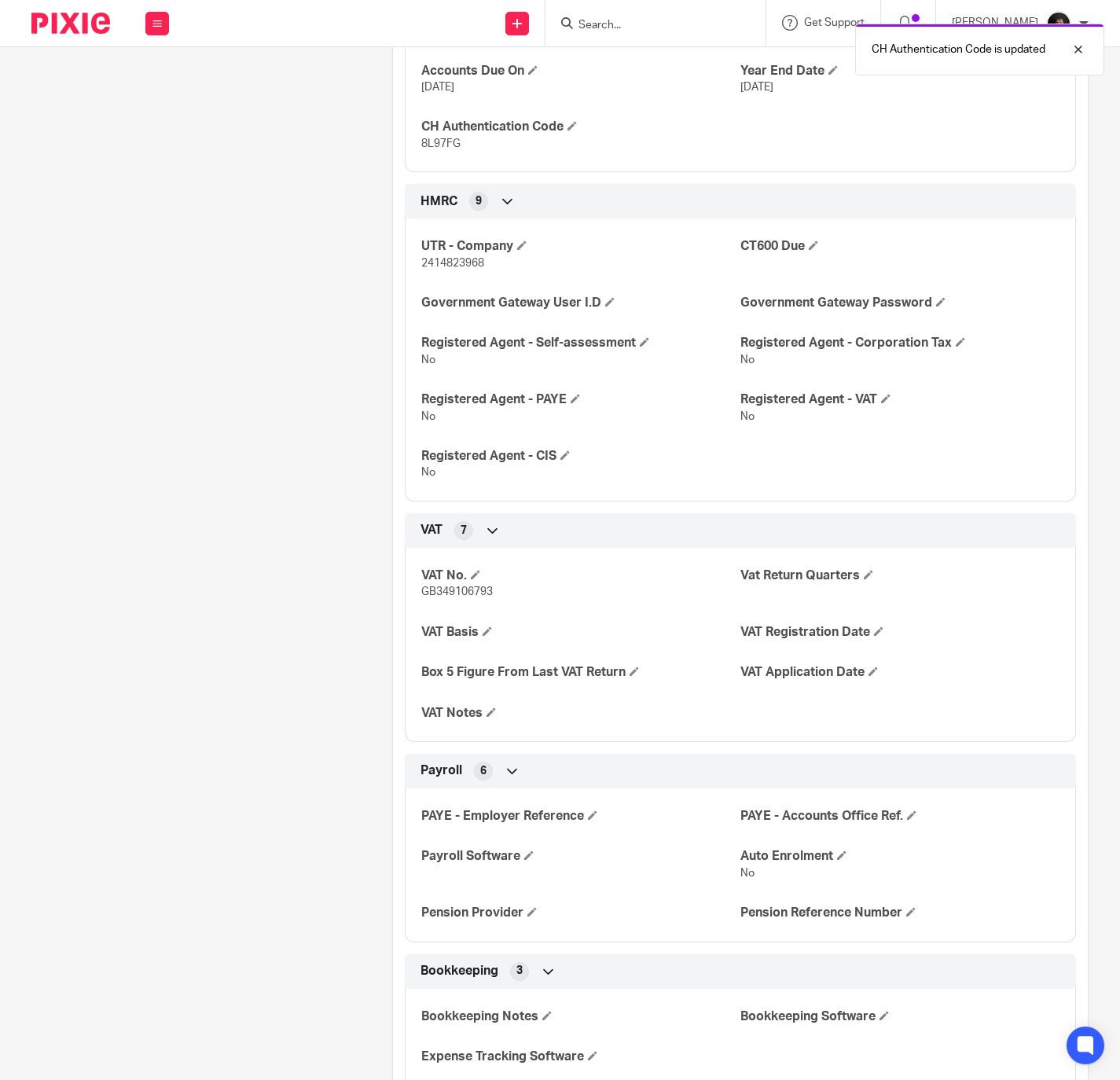
scroll to position [1788, 0]
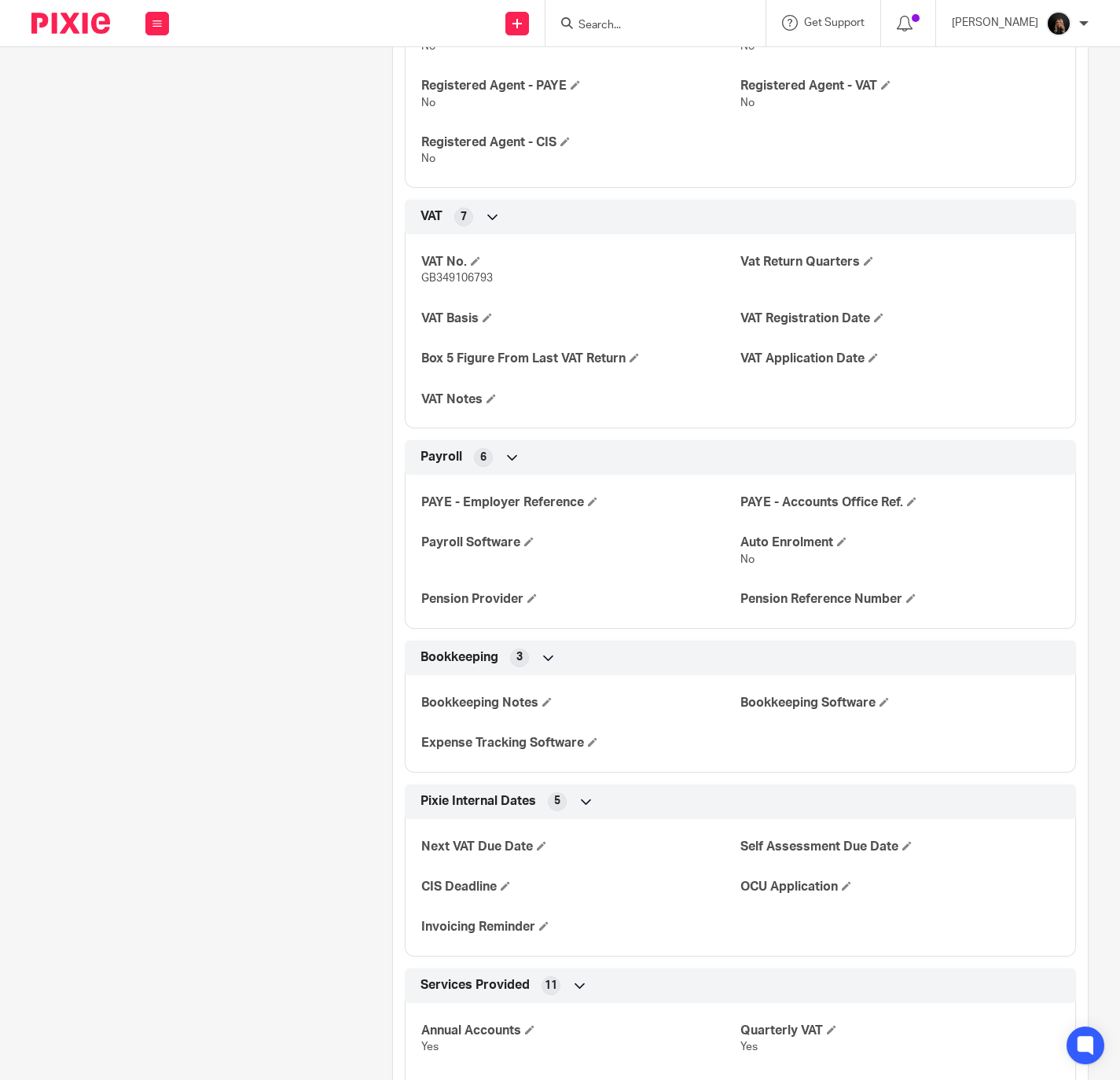
click at [48, 10] on div at bounding box center [65, 23] width 129 height 46
click at [50, 22] on img at bounding box center [71, 24] width 78 height 22
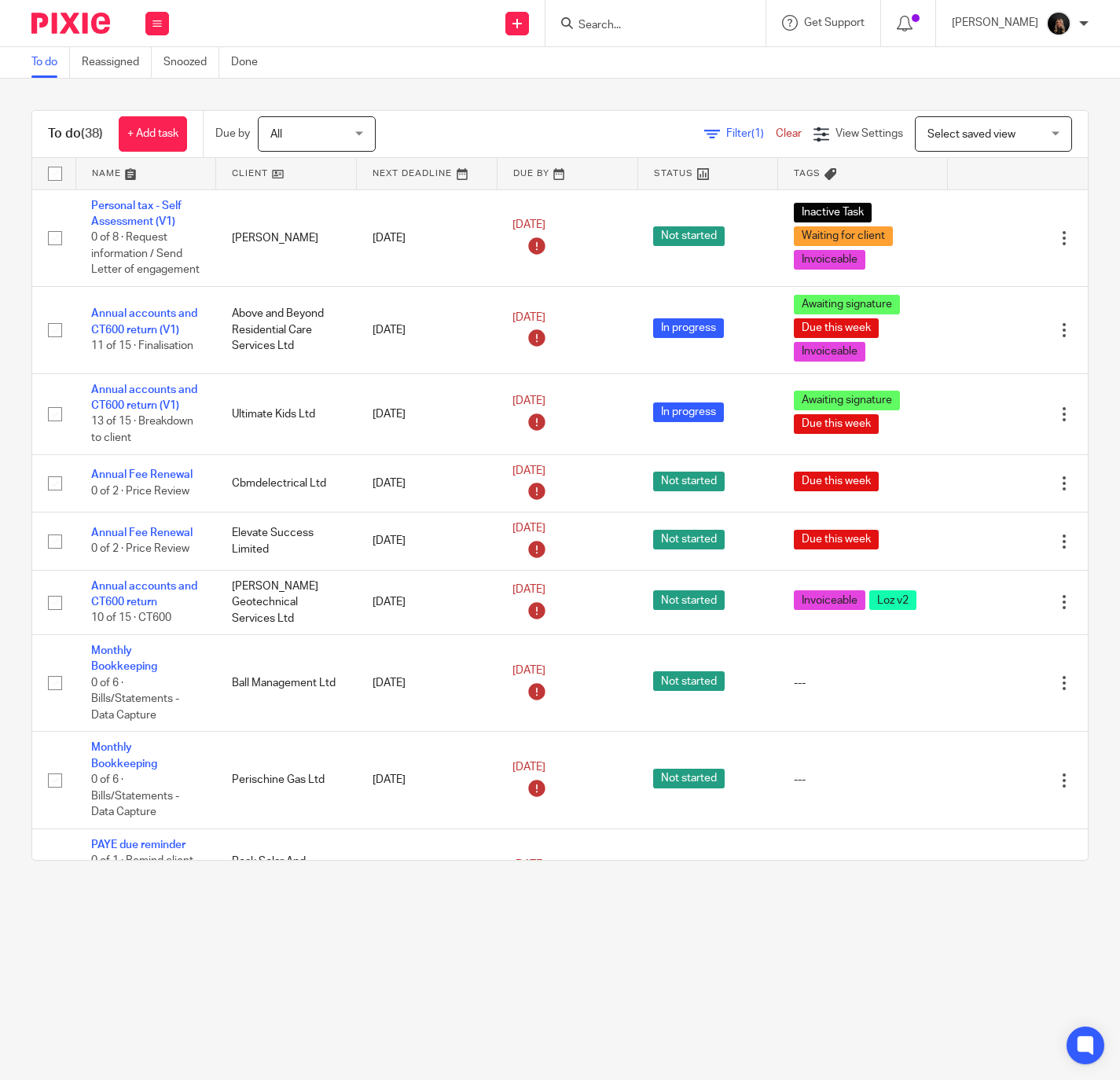
click at [665, 19] on input "Search" at bounding box center [648, 25] width 141 height 14
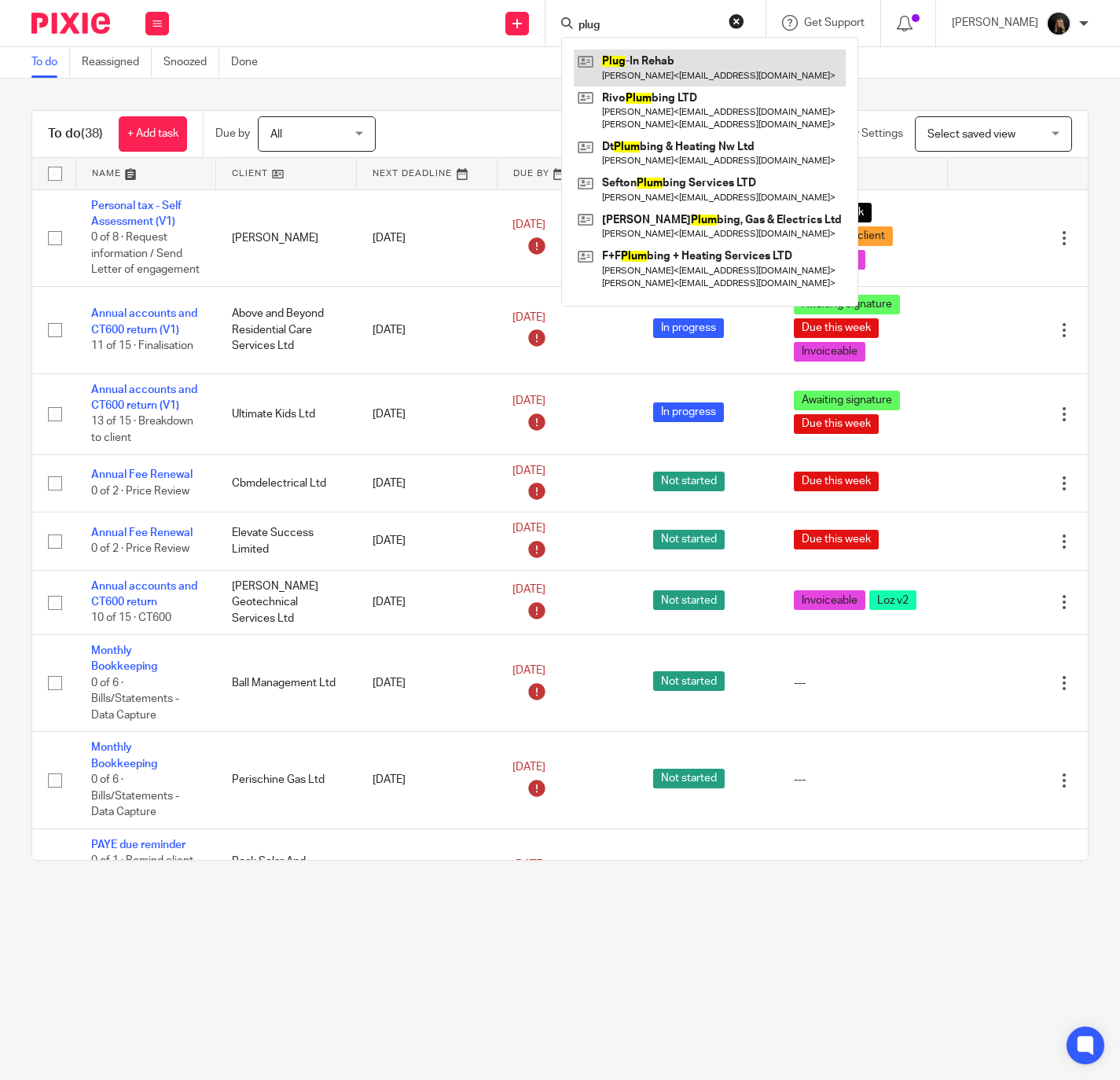
type input "plug"
click at [656, 62] on link at bounding box center [710, 68] width 272 height 36
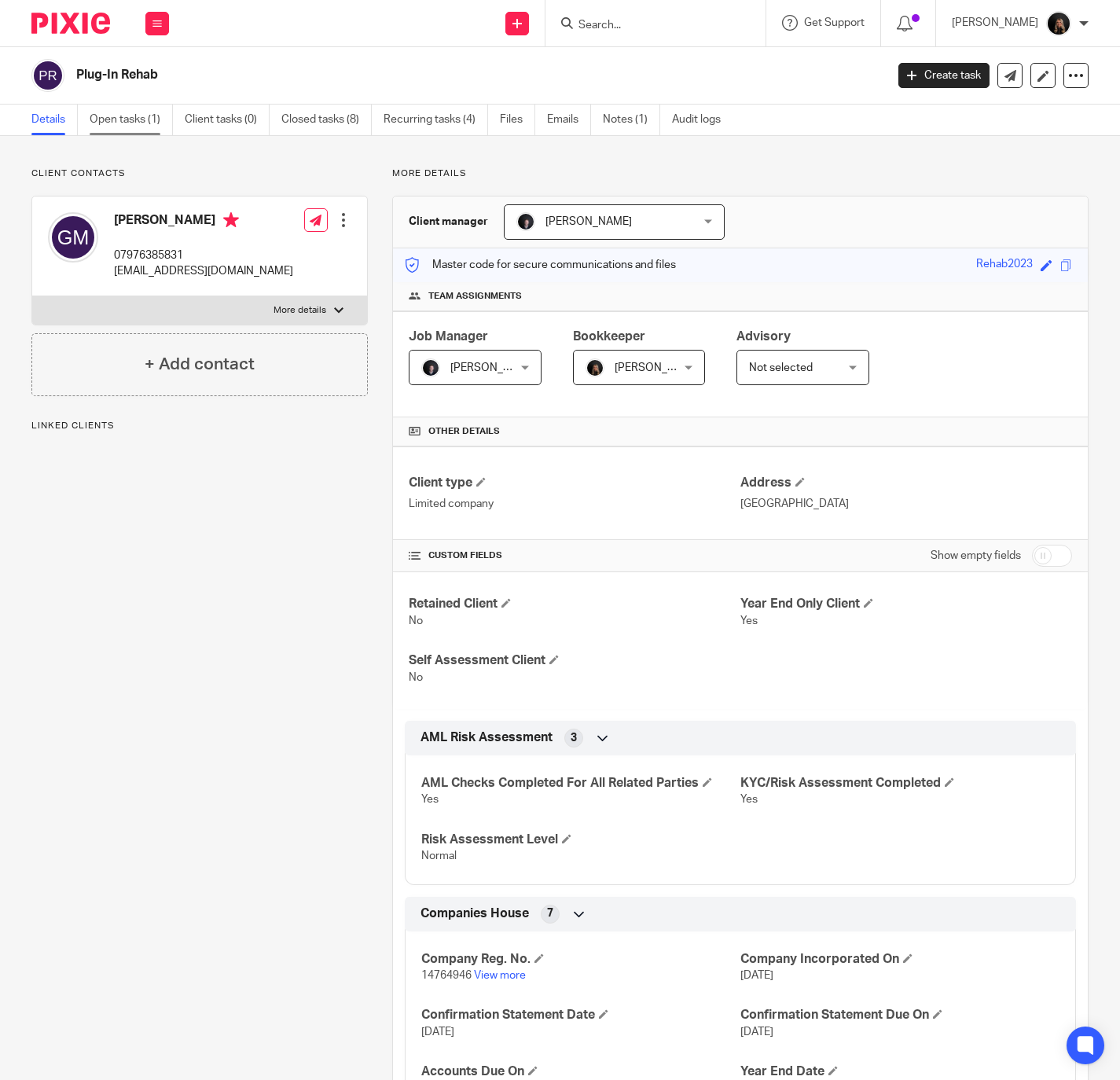
click at [153, 119] on link "Open tasks (1)" at bounding box center [130, 120] width 83 height 30
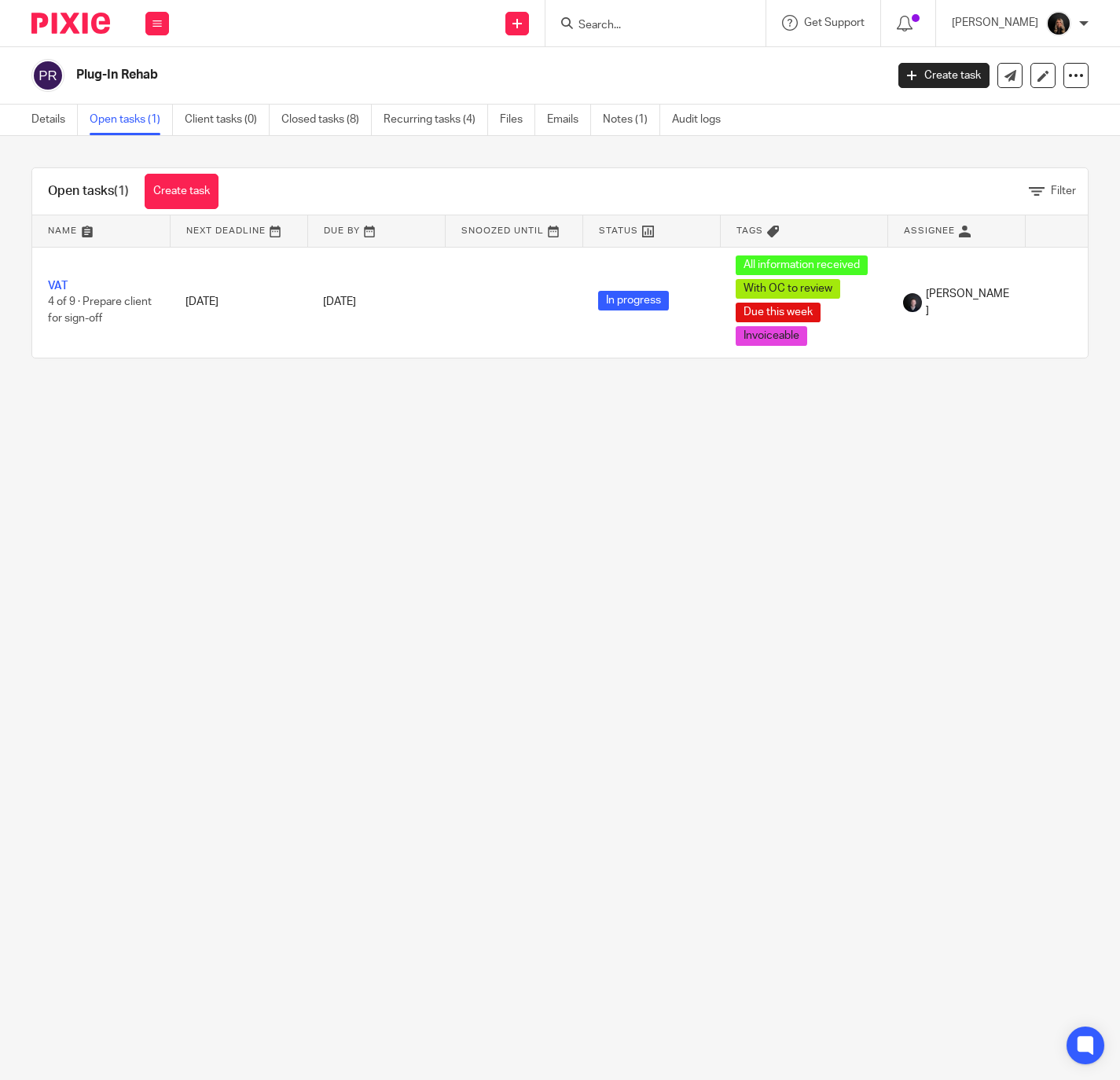
click at [581, 802] on main "Plug-In Rehab Create task Update from Companies House Export data Merge Archive…" at bounding box center [560, 540] width 1120 height 1080
click at [652, 25] on input "Search" at bounding box center [648, 25] width 141 height 14
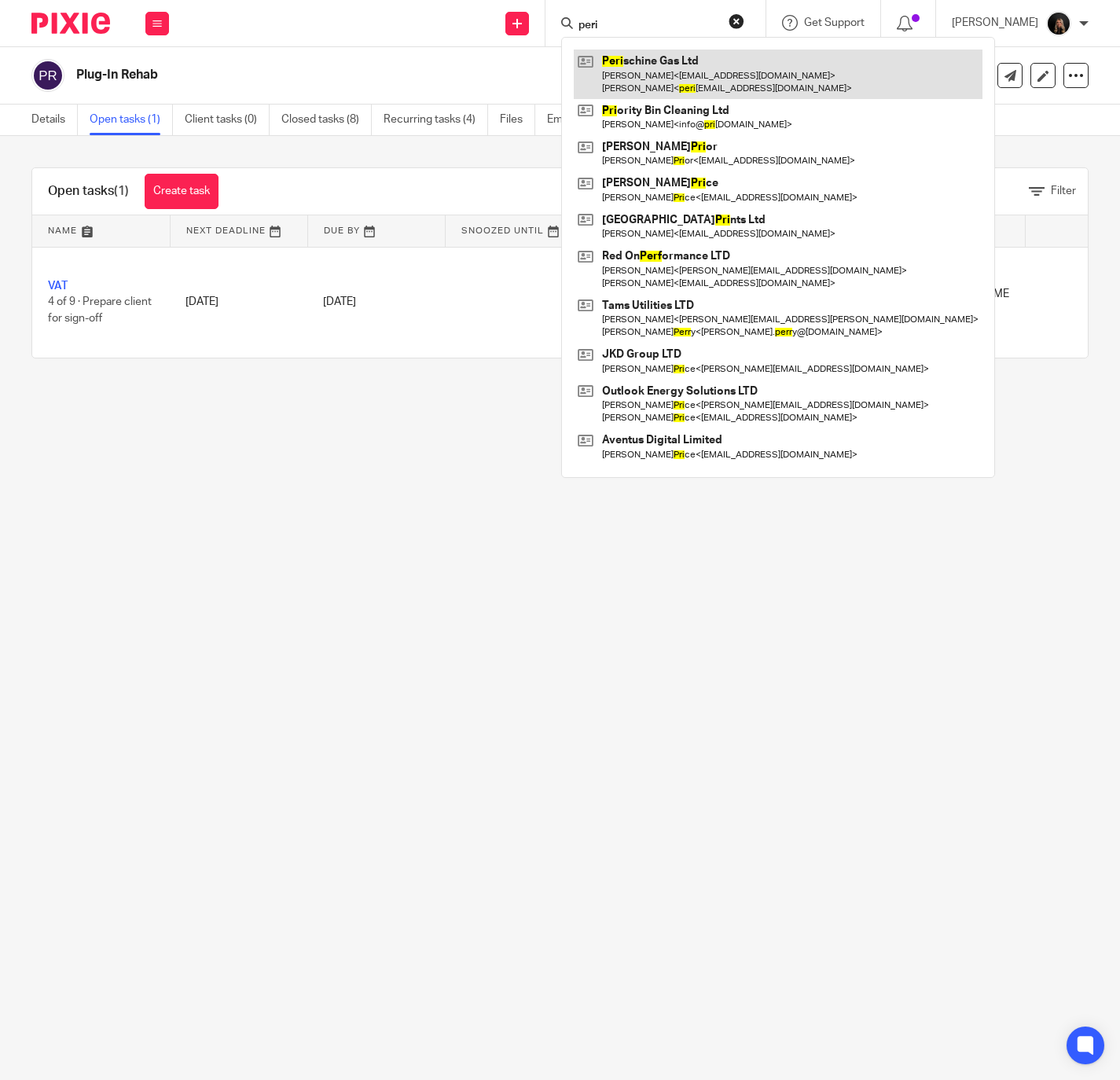
type input "peri"
click at [706, 65] on link at bounding box center [778, 74] width 409 height 49
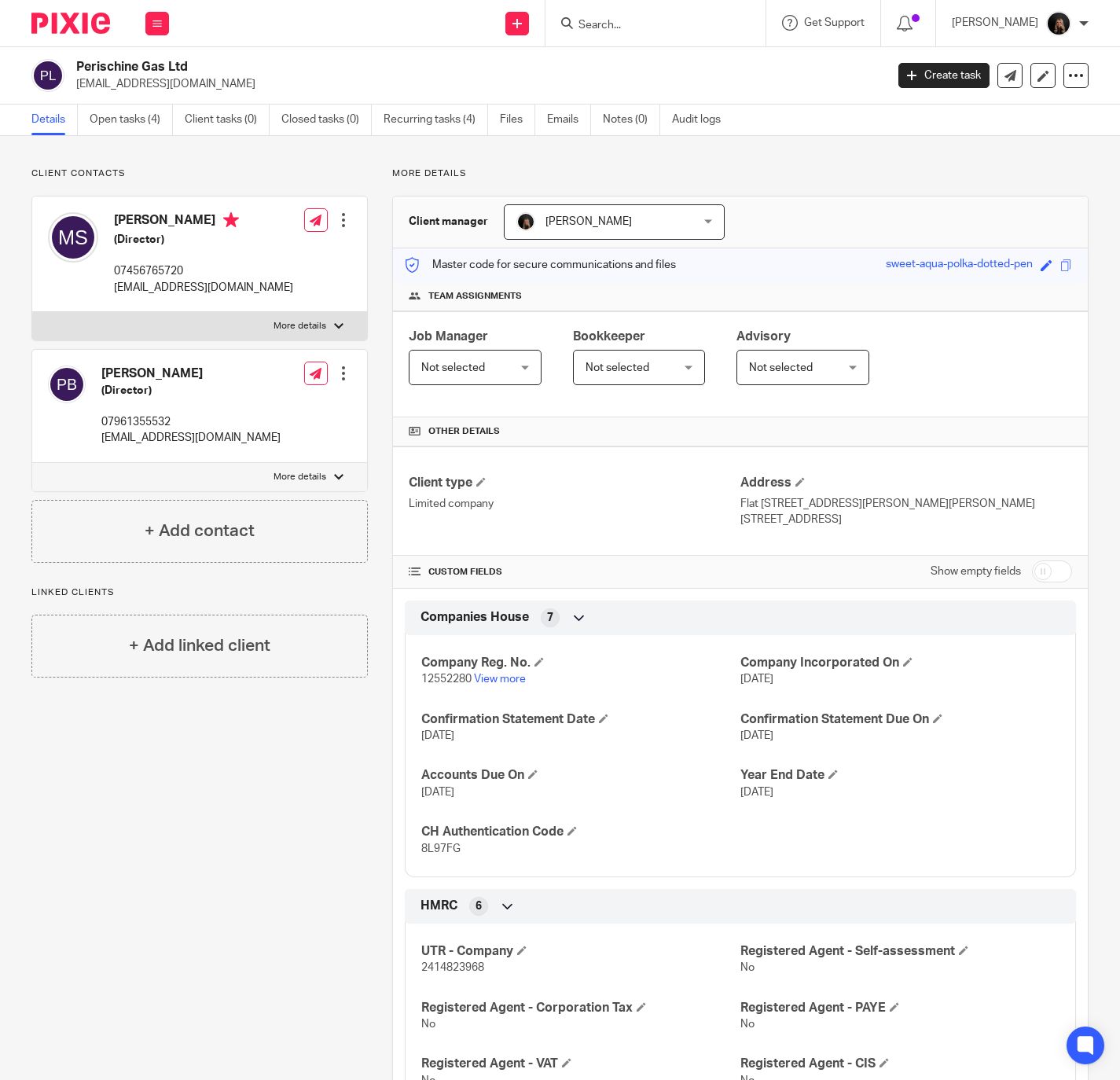
click at [1043, 571] on input "checkbox" at bounding box center [1051, 571] width 40 height 22
checkbox input "true"
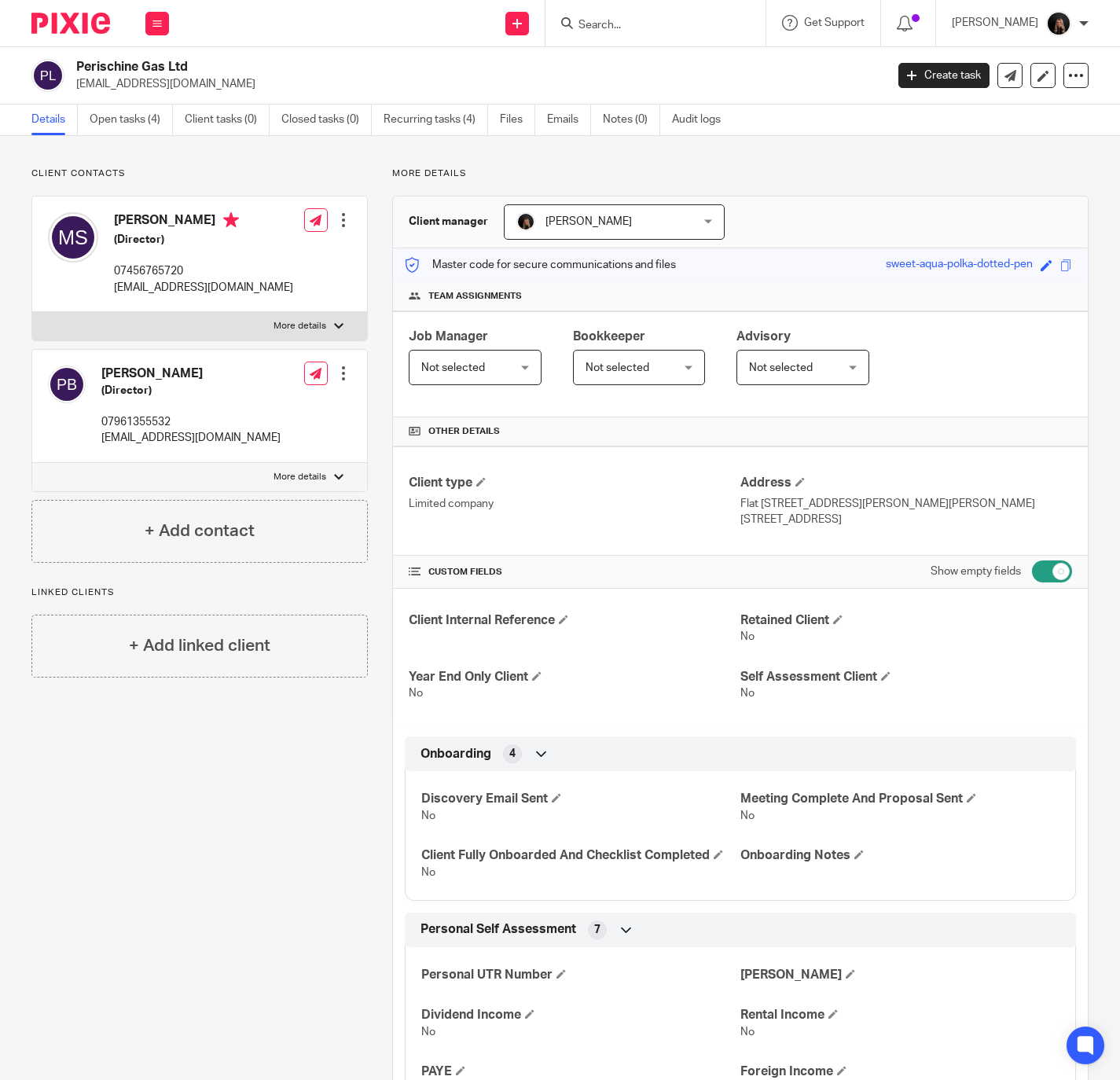
scroll to position [1571, 0]
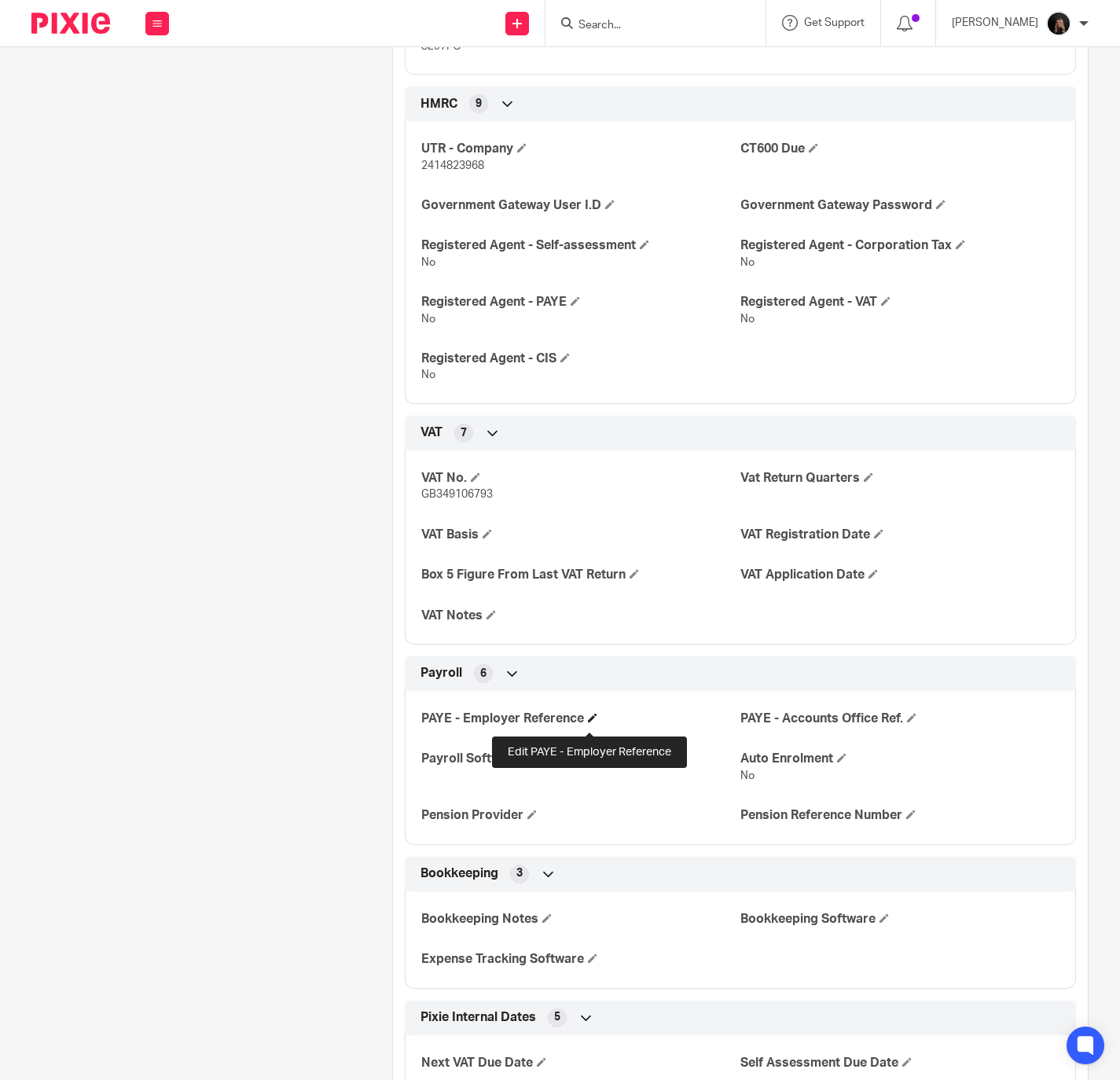
click at [588, 722] on span at bounding box center [593, 717] width 10 height 10
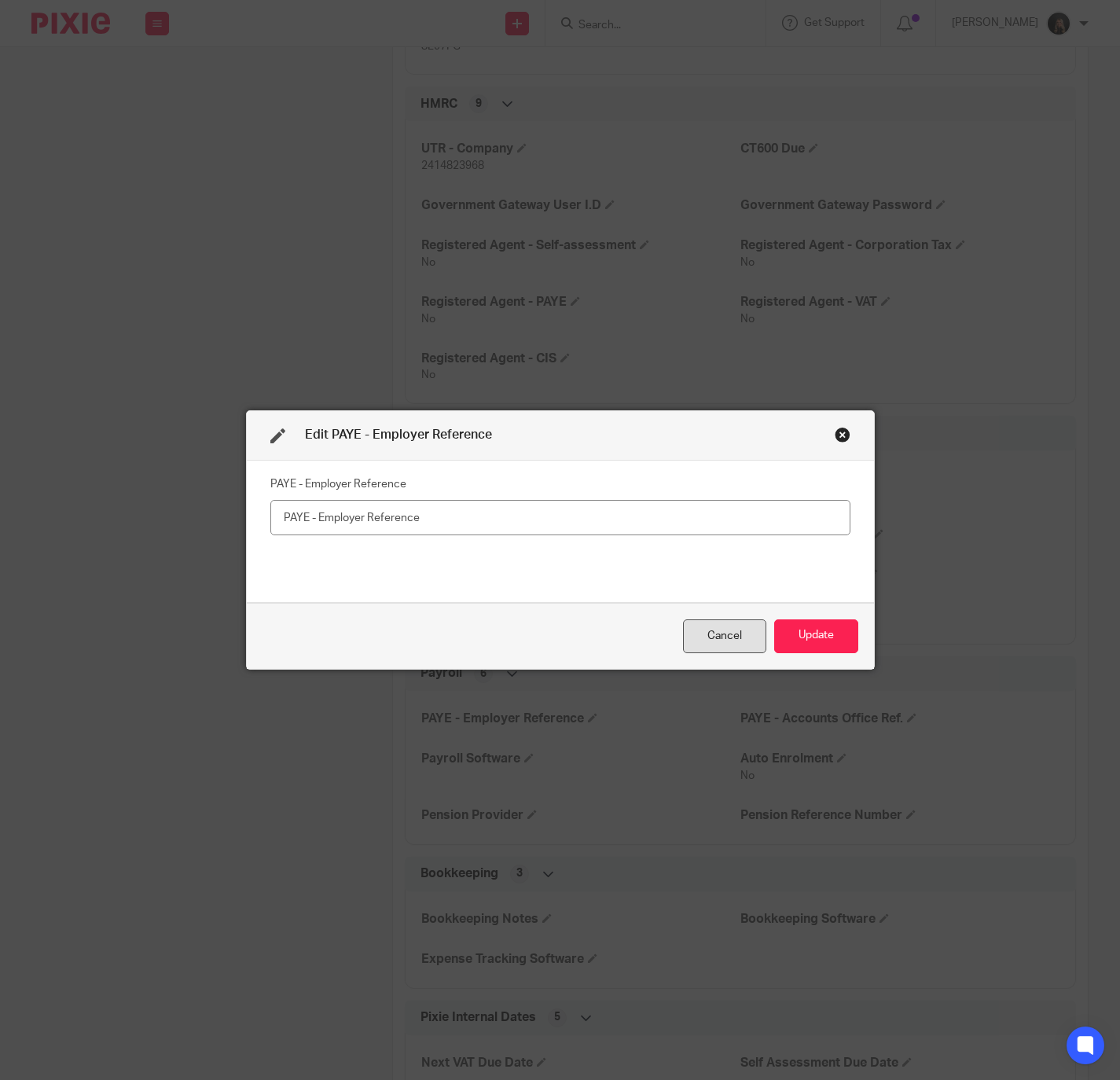
click at [714, 627] on div "Cancel" at bounding box center [724, 636] width 83 height 33
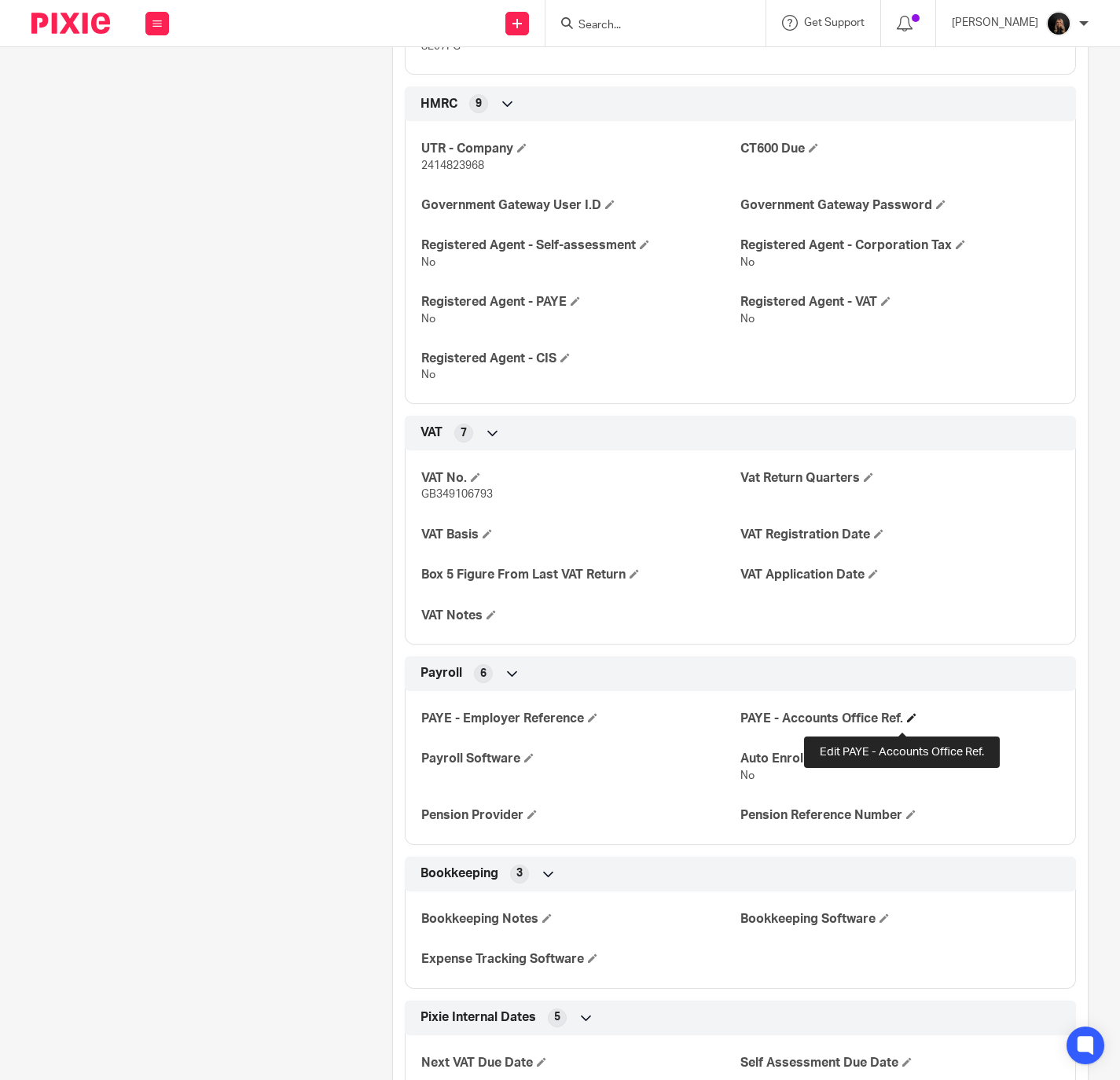
click at [907, 722] on span at bounding box center [912, 717] width 10 height 10
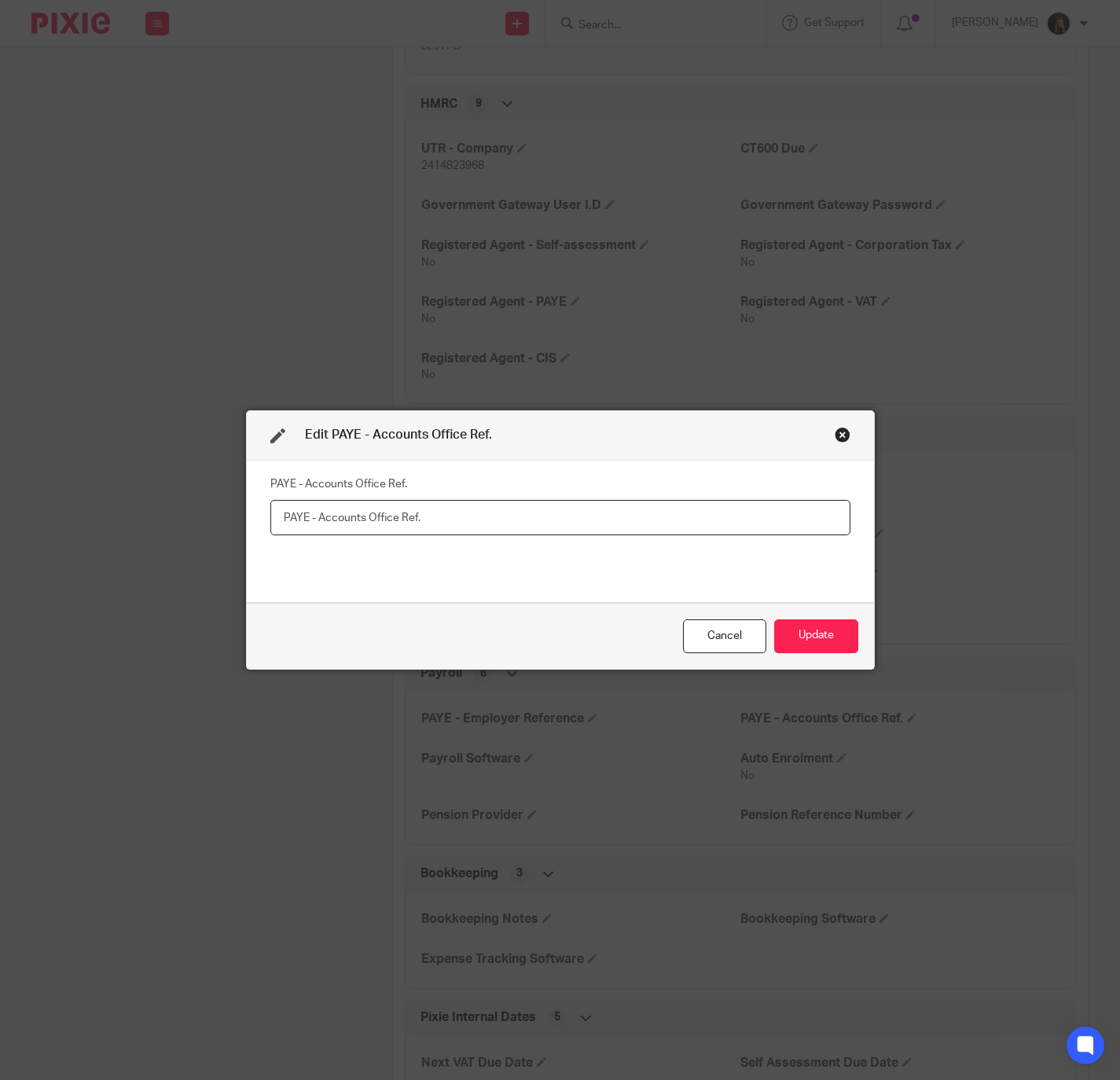
click at [776, 512] on input "text" at bounding box center [560, 517] width 580 height 35
paste input "120PD02716810"
type input "120PD02716810"
click at [809, 639] on button "Update" at bounding box center [816, 636] width 84 height 33
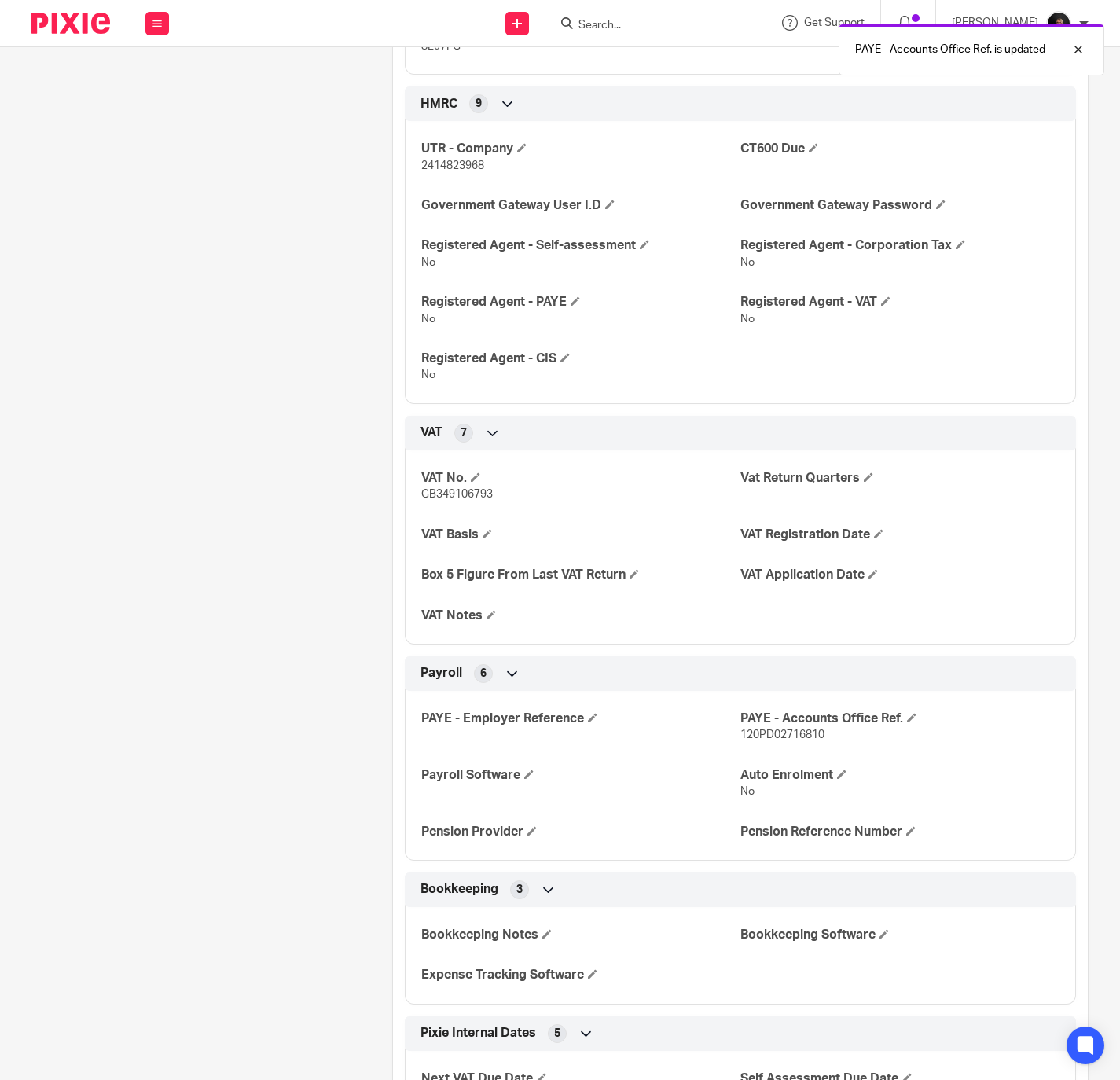
click at [592, 714] on div "PAYE - Employer Reference PAYE - Accounts Office Ref. 120PD02716810 Payroll Sof…" at bounding box center [740, 769] width 671 height 181
click at [588, 722] on span at bounding box center [593, 717] width 10 height 10
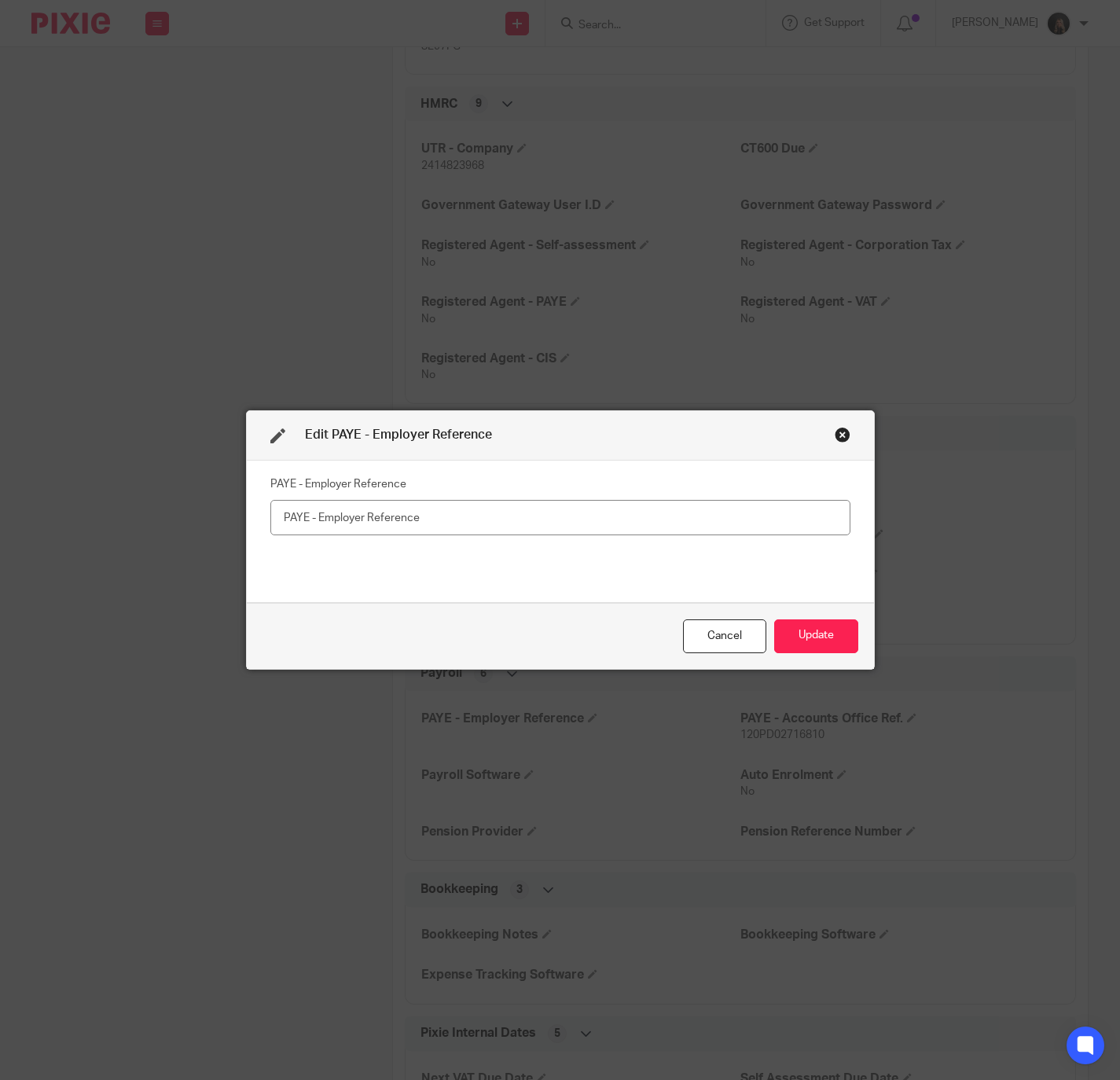
click at [677, 498] on fieldset "PAYE - Employer Reference" at bounding box center [560, 504] width 580 height 63
click at [670, 500] on input "text" at bounding box center [560, 517] width 580 height 35
paste input "120ME51706"
type input "120ME51706"
click at [788, 625] on button "Update" at bounding box center [816, 636] width 84 height 33
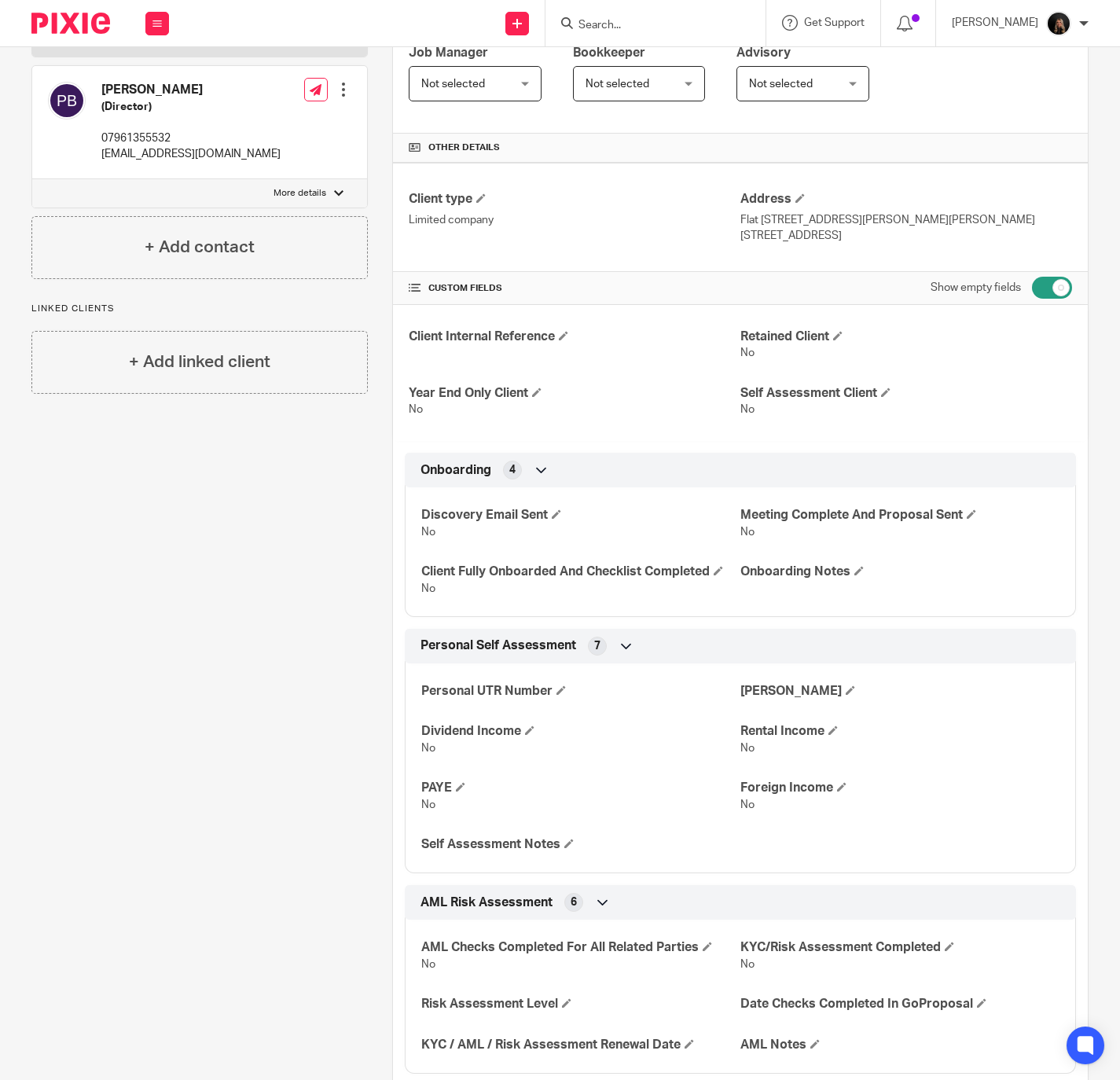
scroll to position [0, 0]
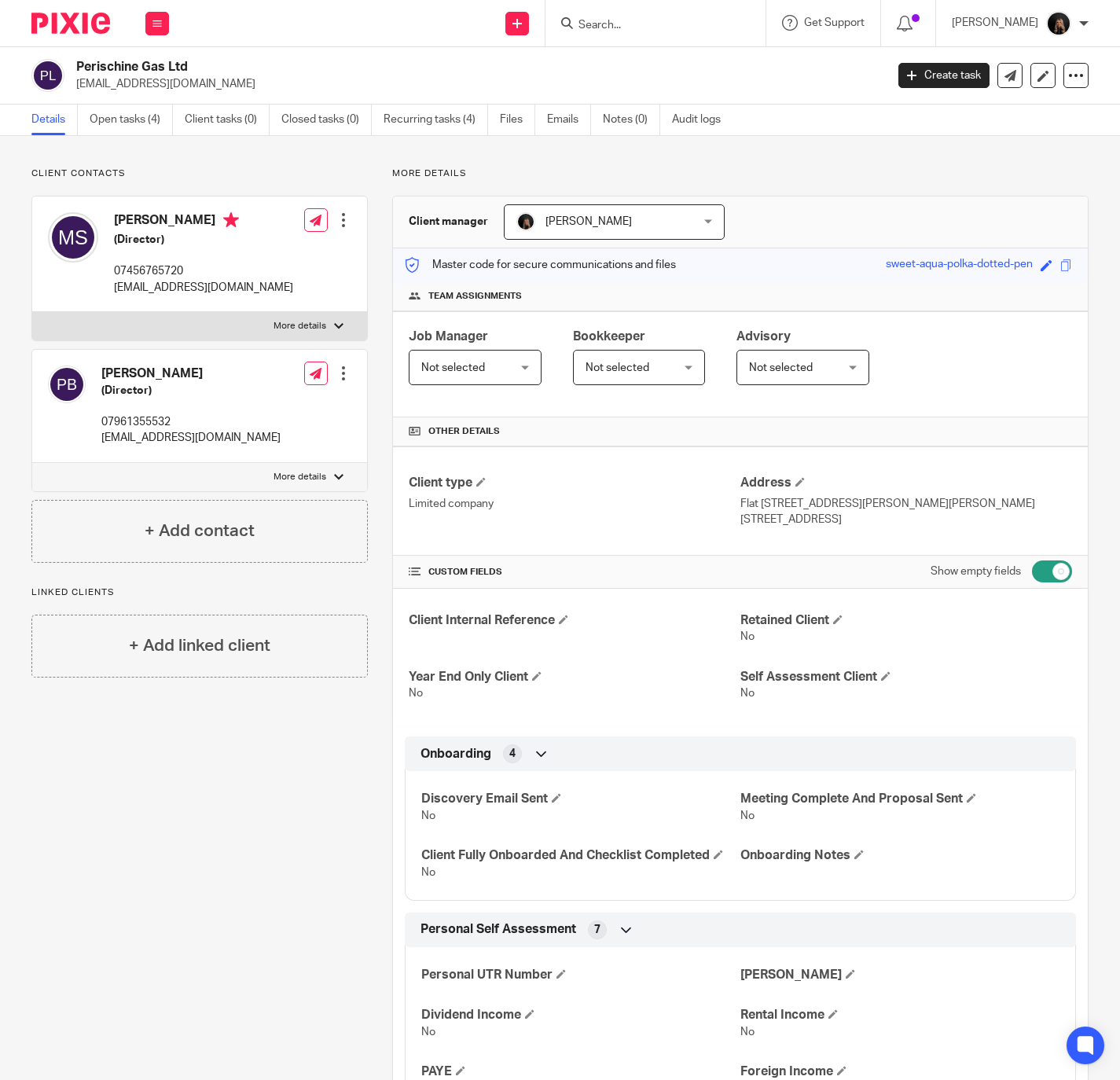
click at [334, 328] on div at bounding box center [339, 326] width 10 height 10
click at [32, 312] on input "More details" at bounding box center [31, 312] width 1 height 1
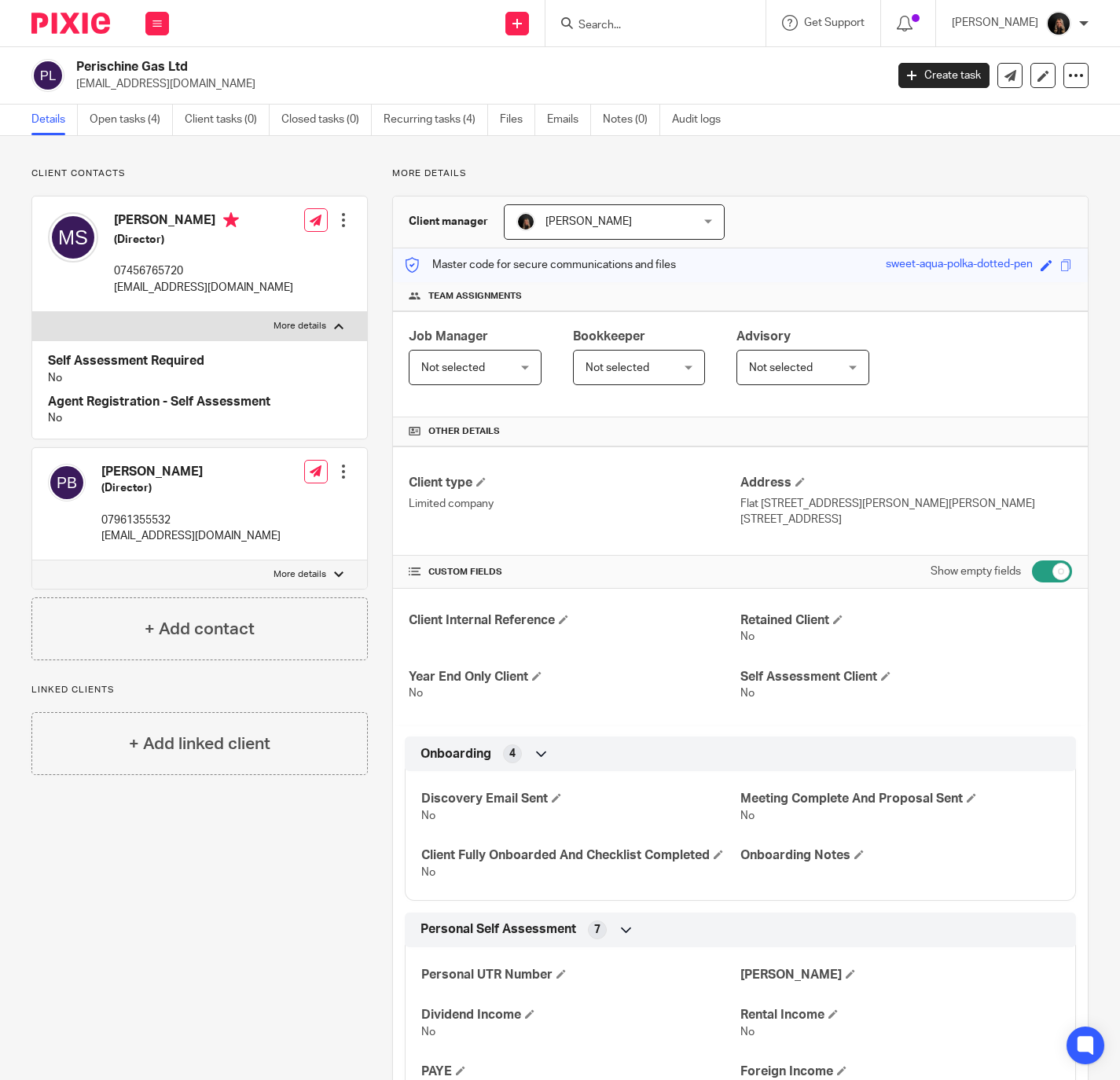
click at [334, 328] on div at bounding box center [339, 326] width 10 height 10
click at [32, 312] on input "More details" at bounding box center [31, 312] width 1 height 1
checkbox input "false"
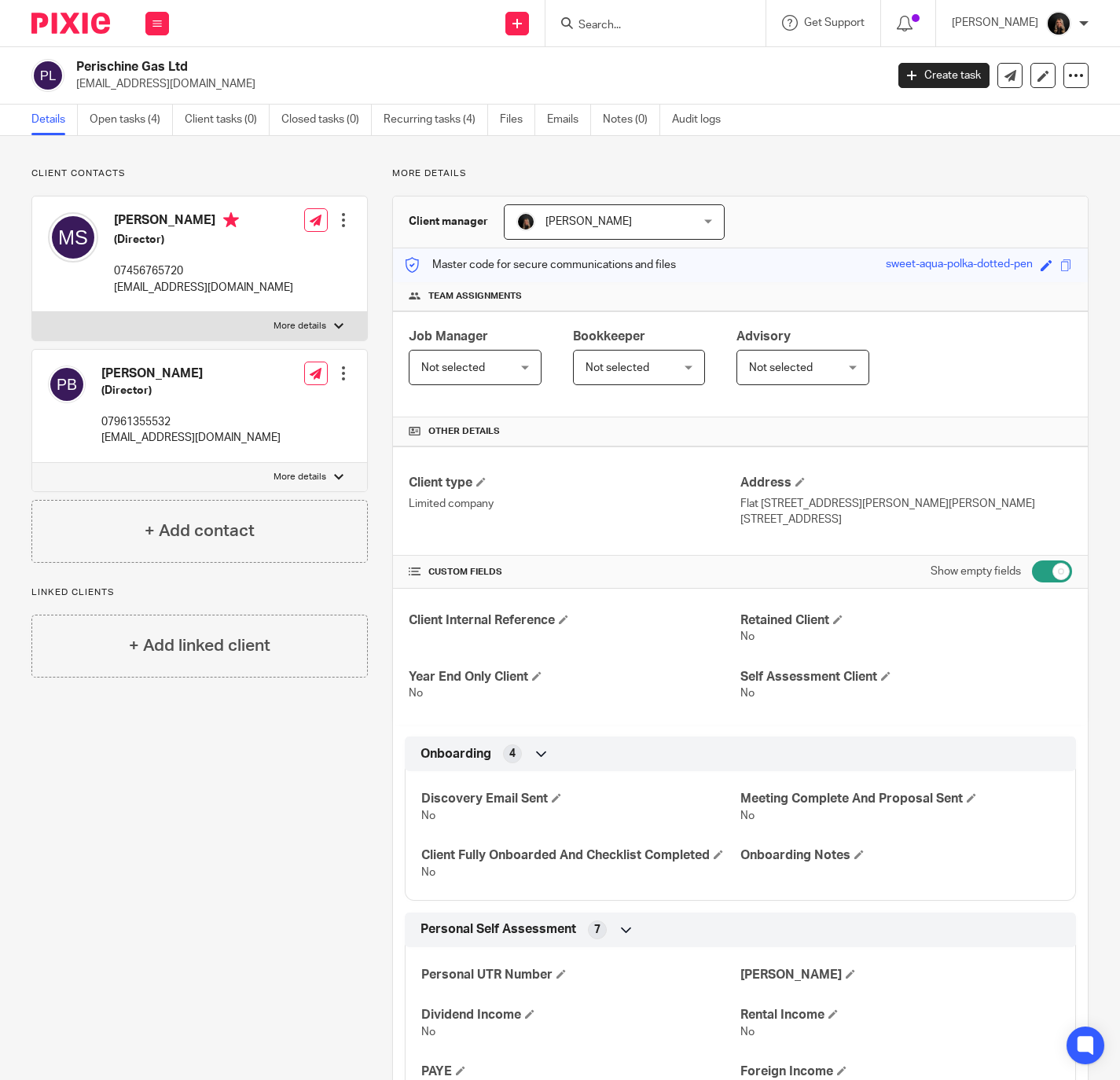
click at [276, 465] on label "More details" at bounding box center [200, 476] width 335 height 28
click at [32, 463] on input "More details" at bounding box center [31, 463] width 1 height 1
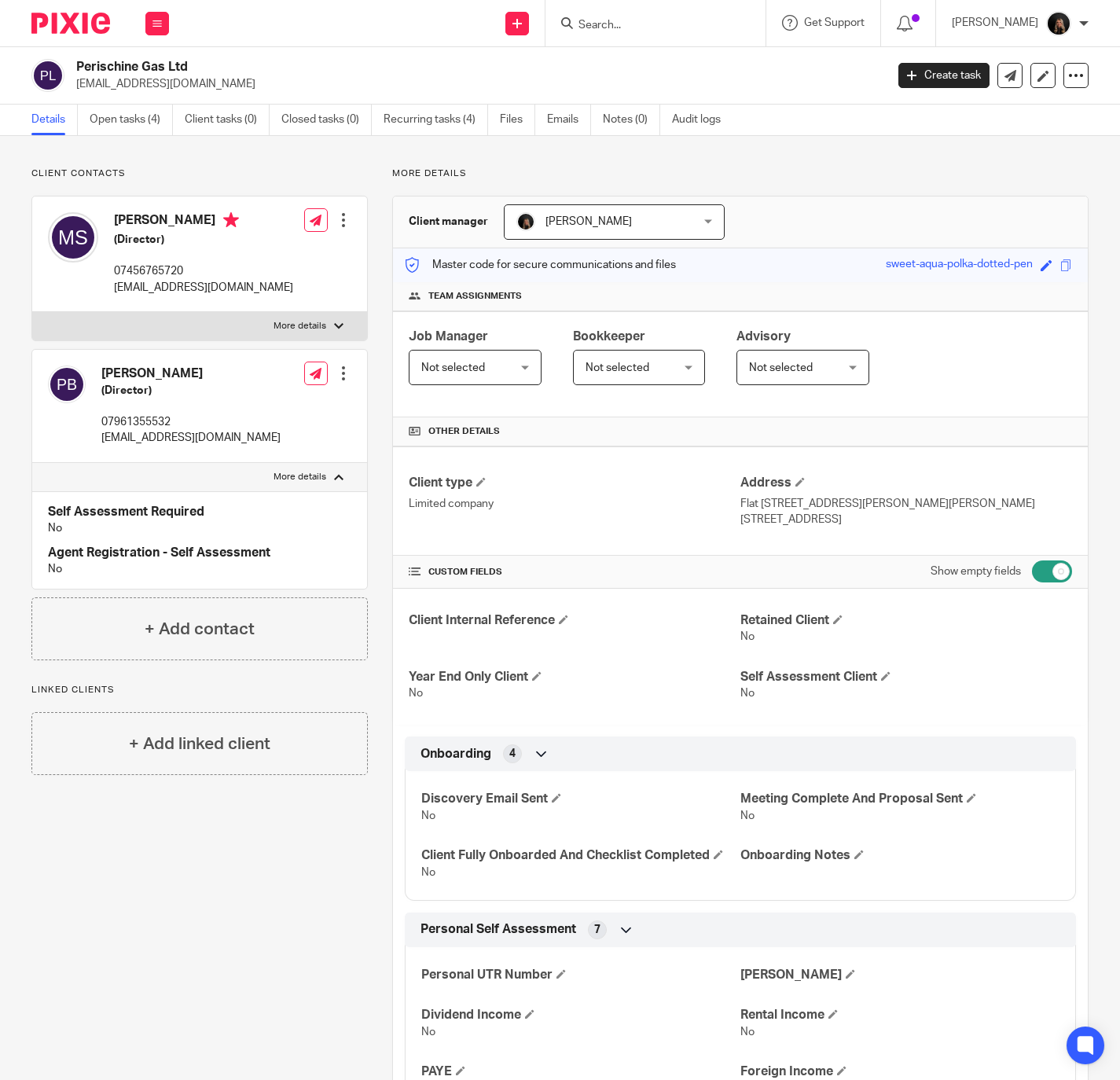
click at [278, 465] on label "More details" at bounding box center [200, 476] width 335 height 28
click at [32, 463] on input "More details" at bounding box center [31, 463] width 1 height 1
checkbox input "false"
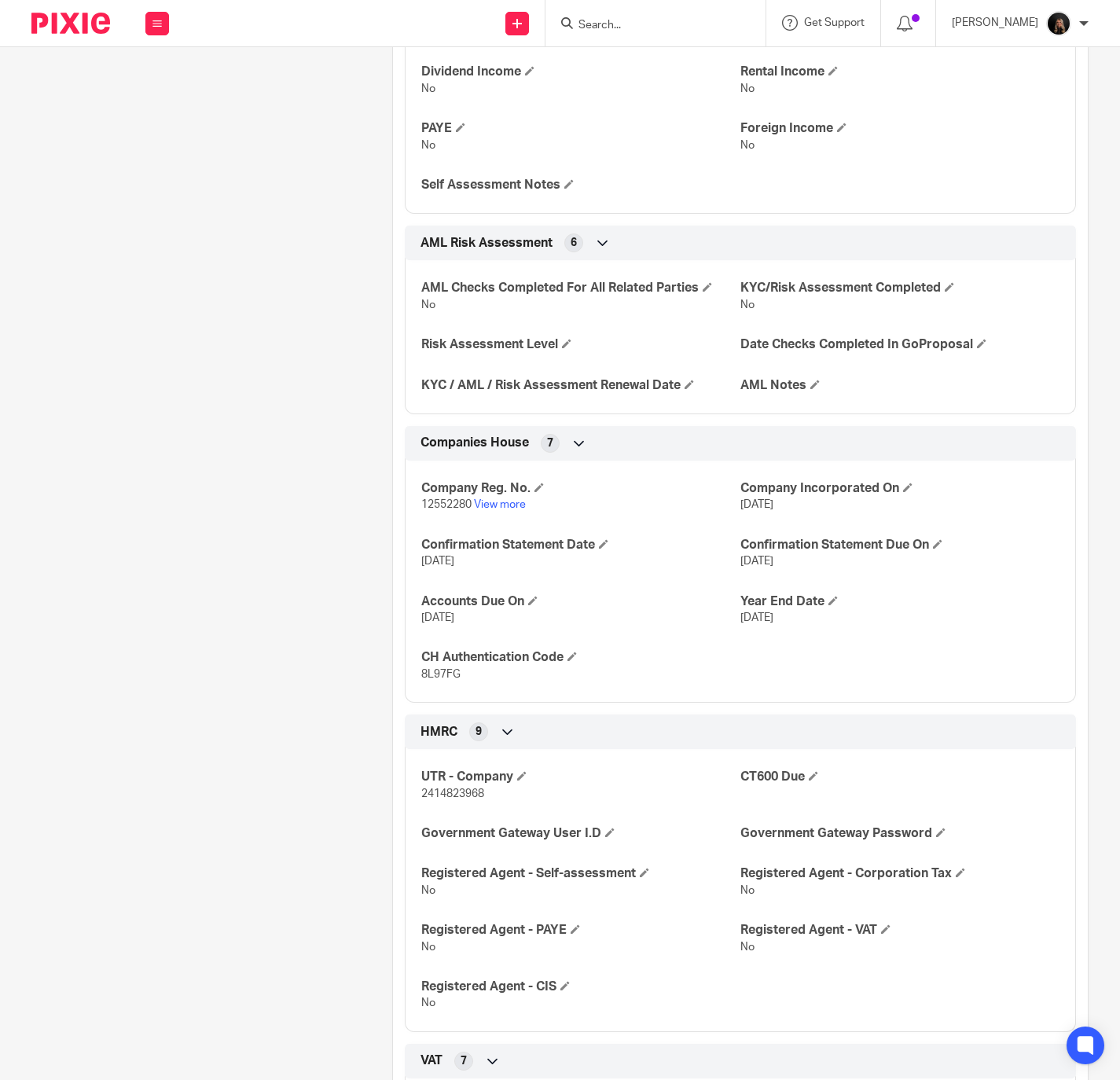
scroll to position [1571, 0]
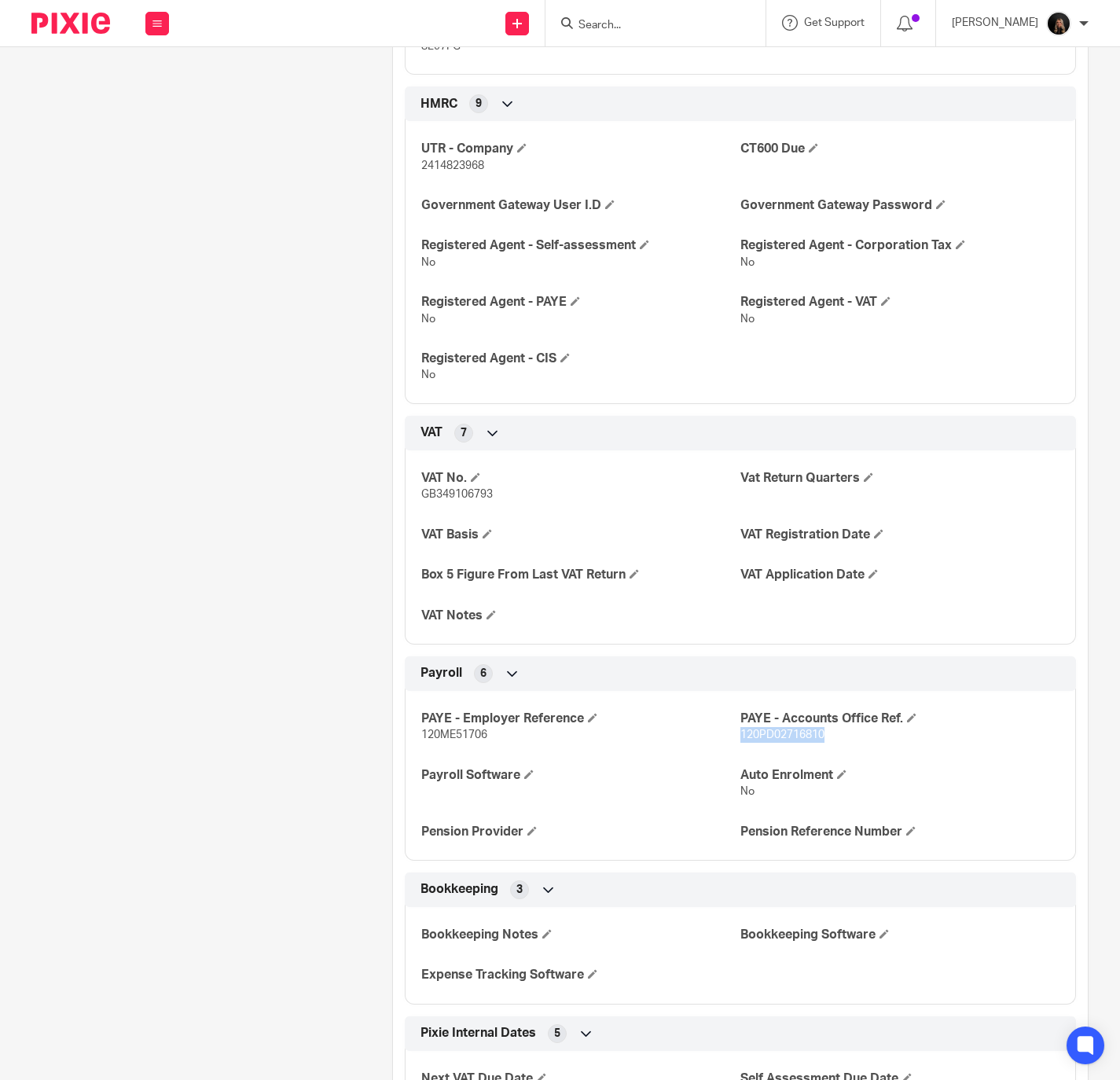
drag, startPoint x: 850, startPoint y: 741, endPoint x: 731, endPoint y: 743, distance: 119.0
click at [741, 743] on p "120PD02716810" at bounding box center [901, 735] width 319 height 16
copy span "120PD02716810"
drag, startPoint x: 499, startPoint y: 170, endPoint x: 414, endPoint y: 175, distance: 85.1
click at [414, 175] on div "UTR - Company 2414823968 CT600 Due Government Gateway User I.D Government Gatew…" at bounding box center [740, 256] width 671 height 295
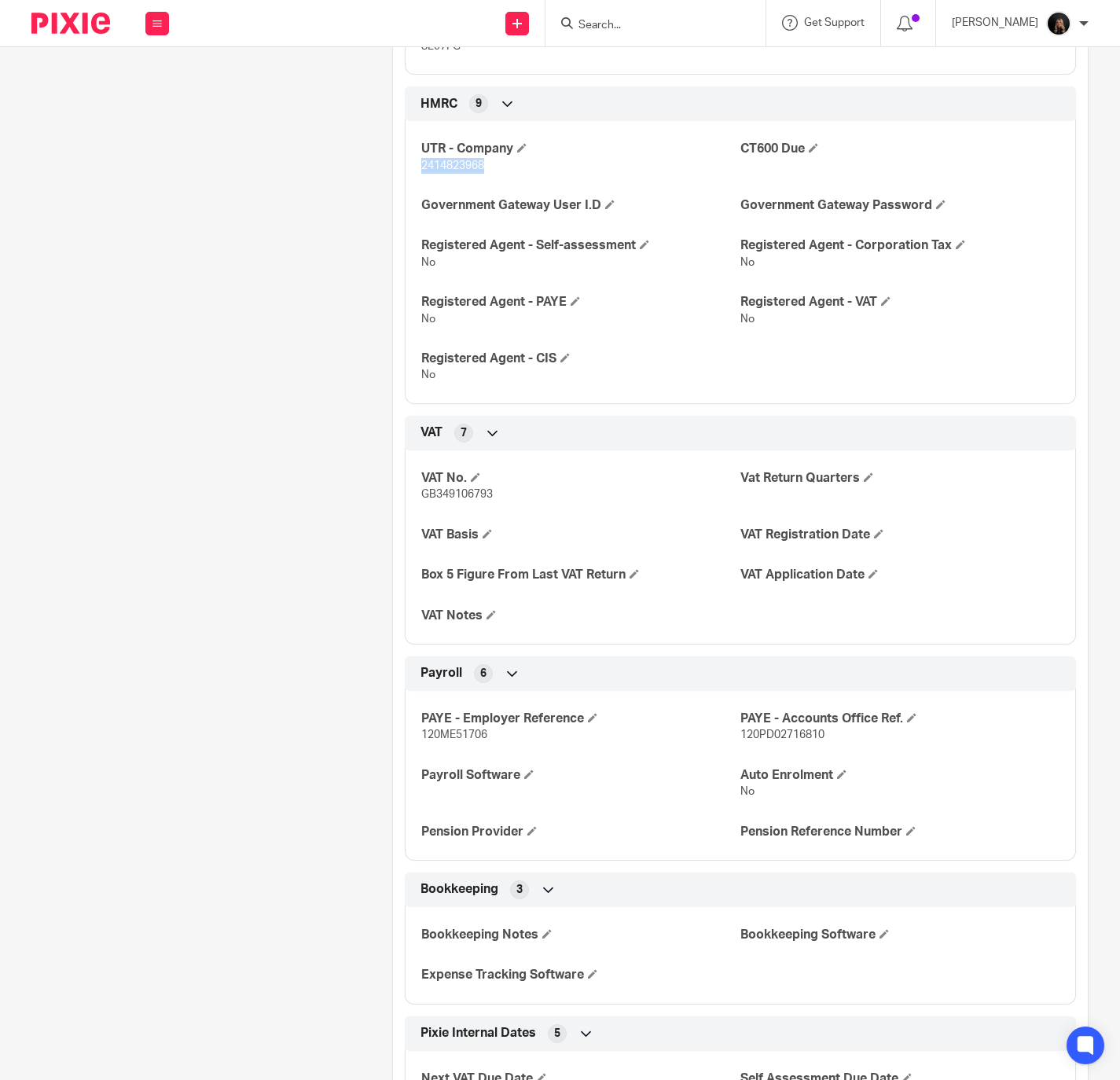
copy span "2414823968"
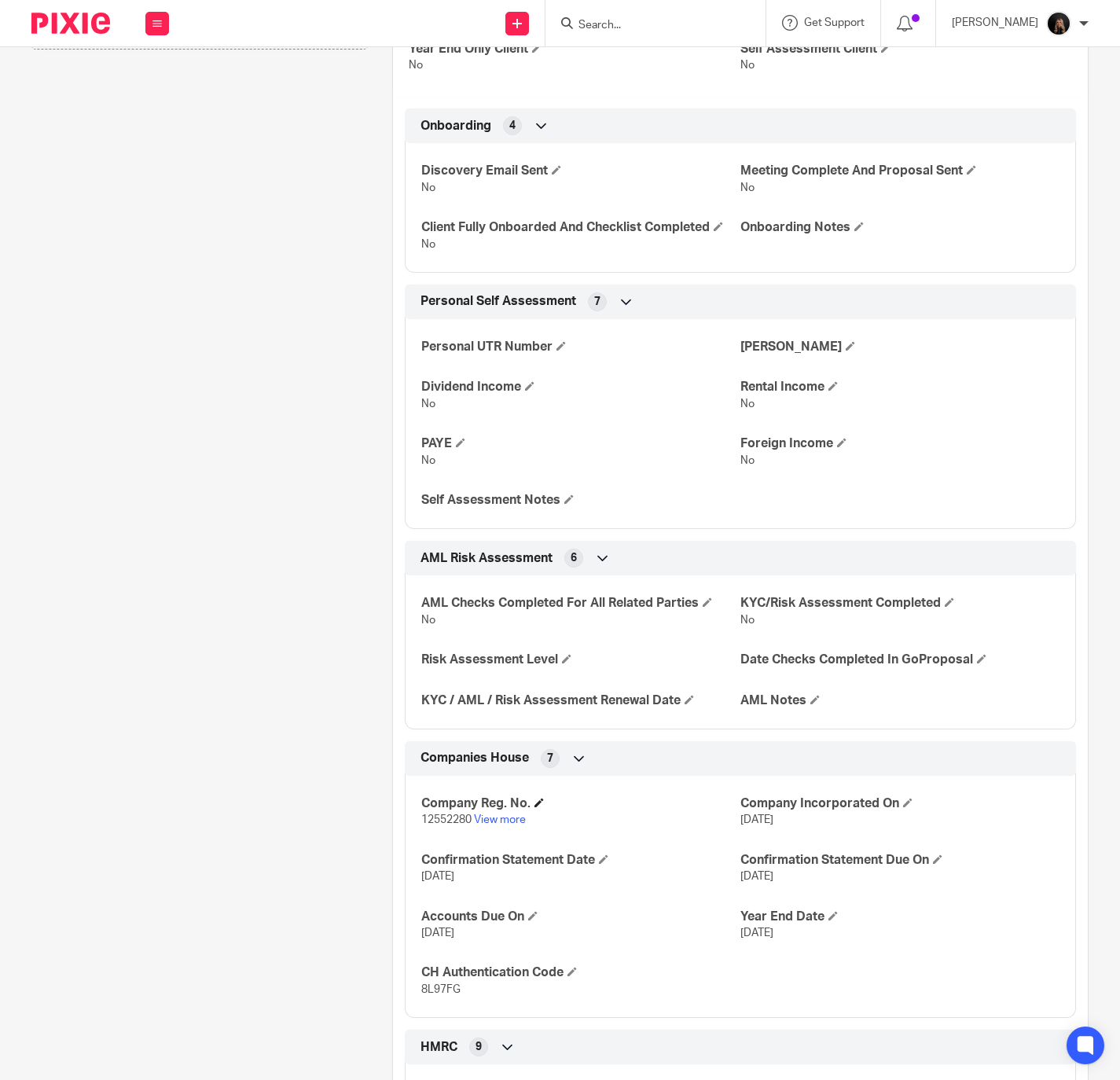
scroll to position [0, 0]
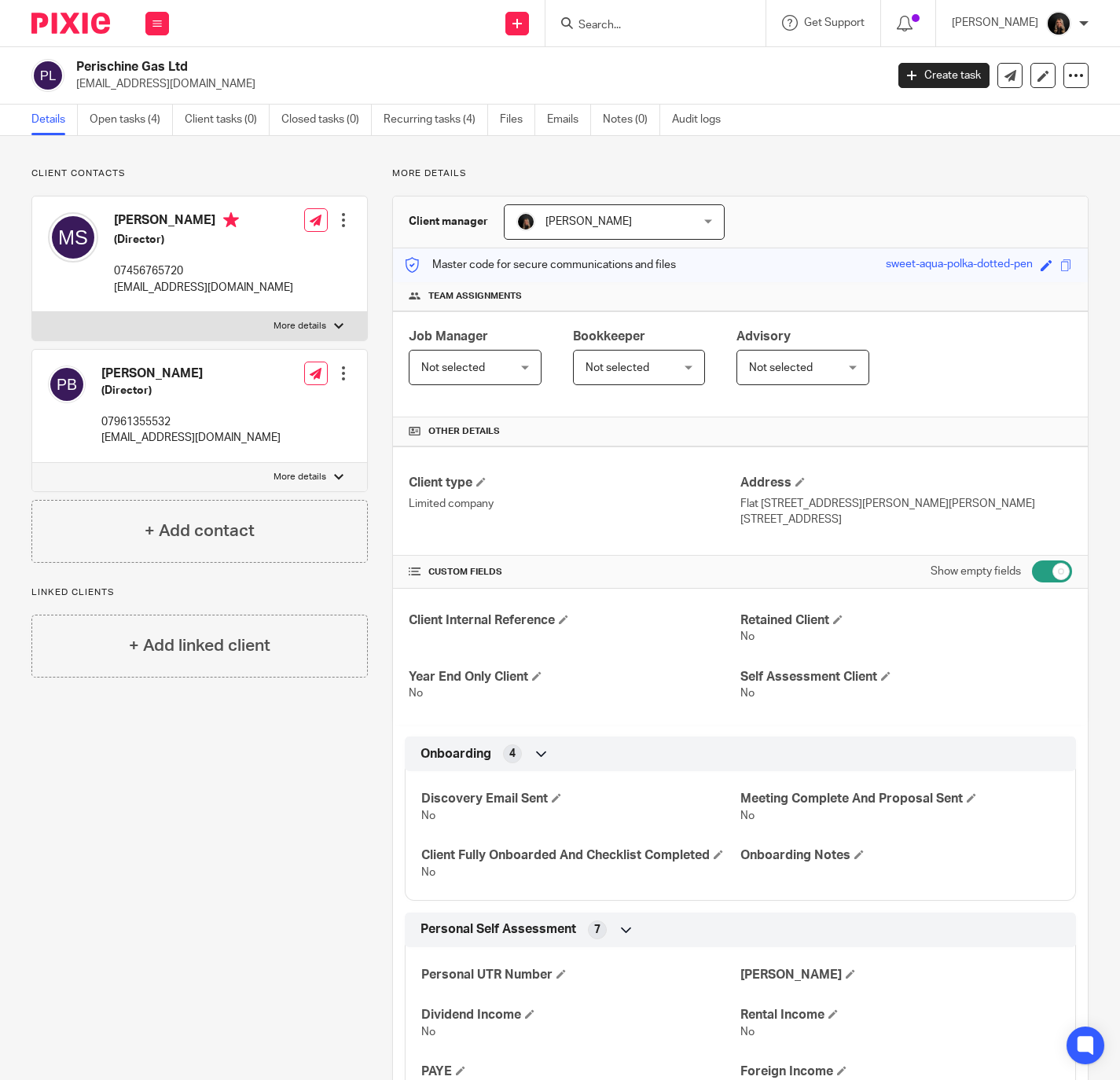
click at [320, 335] on label "More details" at bounding box center [200, 325] width 335 height 28
click at [32, 312] on input "More details" at bounding box center [31, 312] width 1 height 1
checkbox input "true"
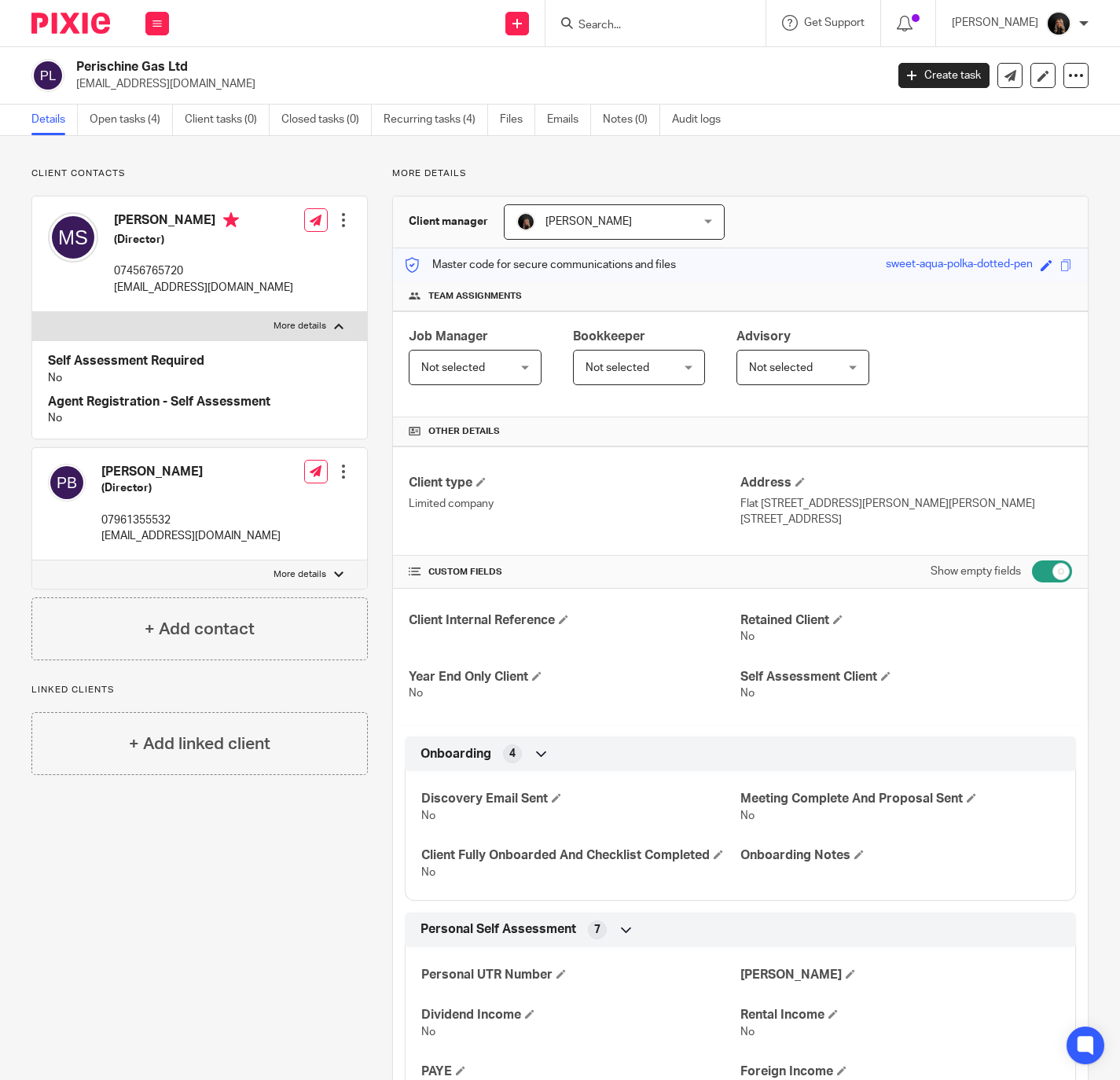
click at [765, 26] on div at bounding box center [656, 23] width 220 height 46
click at [745, 25] on form at bounding box center [660, 24] width 168 height 20
click at [718, 22] on input "Search" at bounding box center [648, 25] width 141 height 14
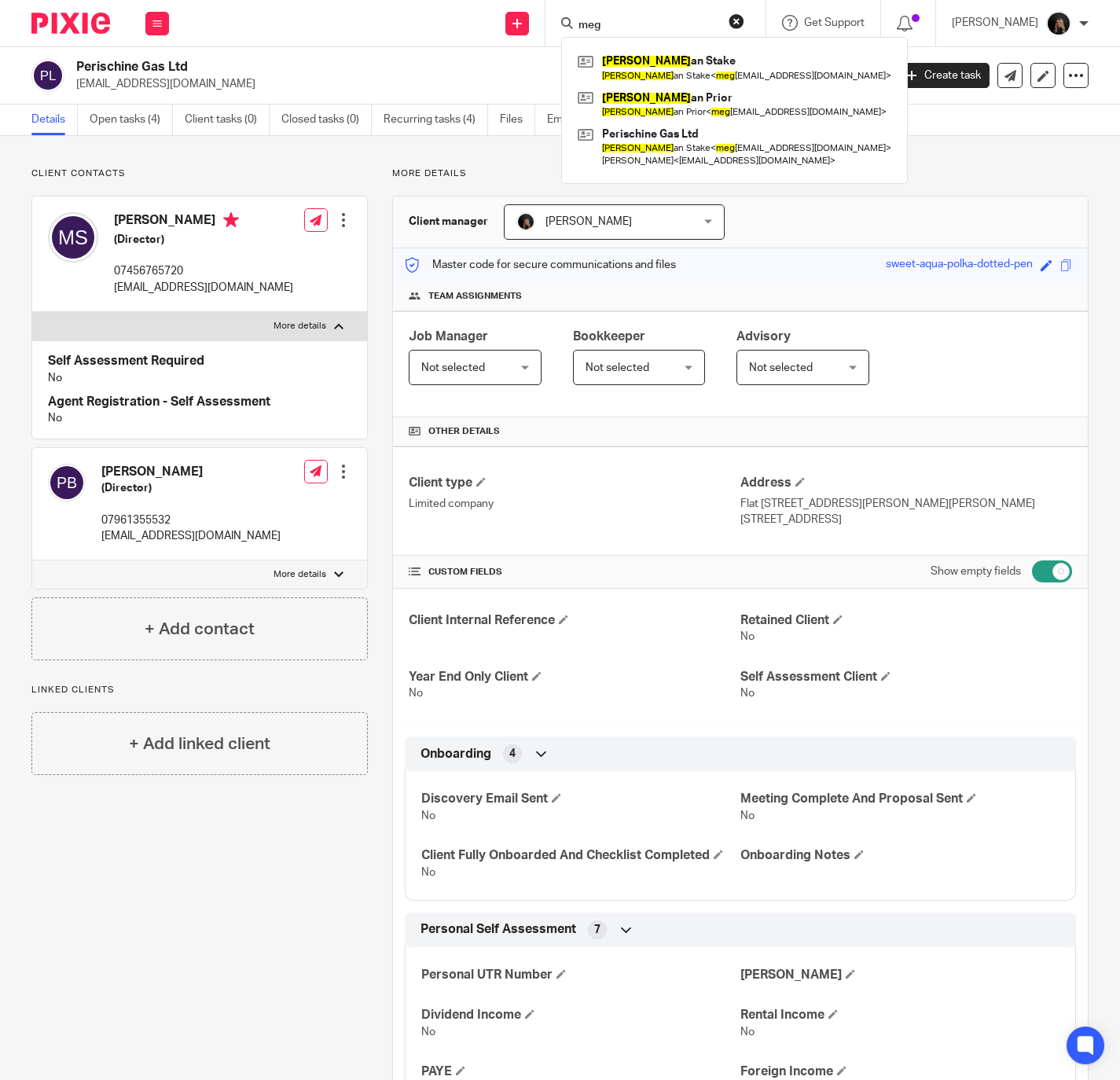
type input "meg"
click button "submit" at bounding box center [0, 0] width 0 height 0
click at [724, 60] on link at bounding box center [735, 68] width 321 height 36
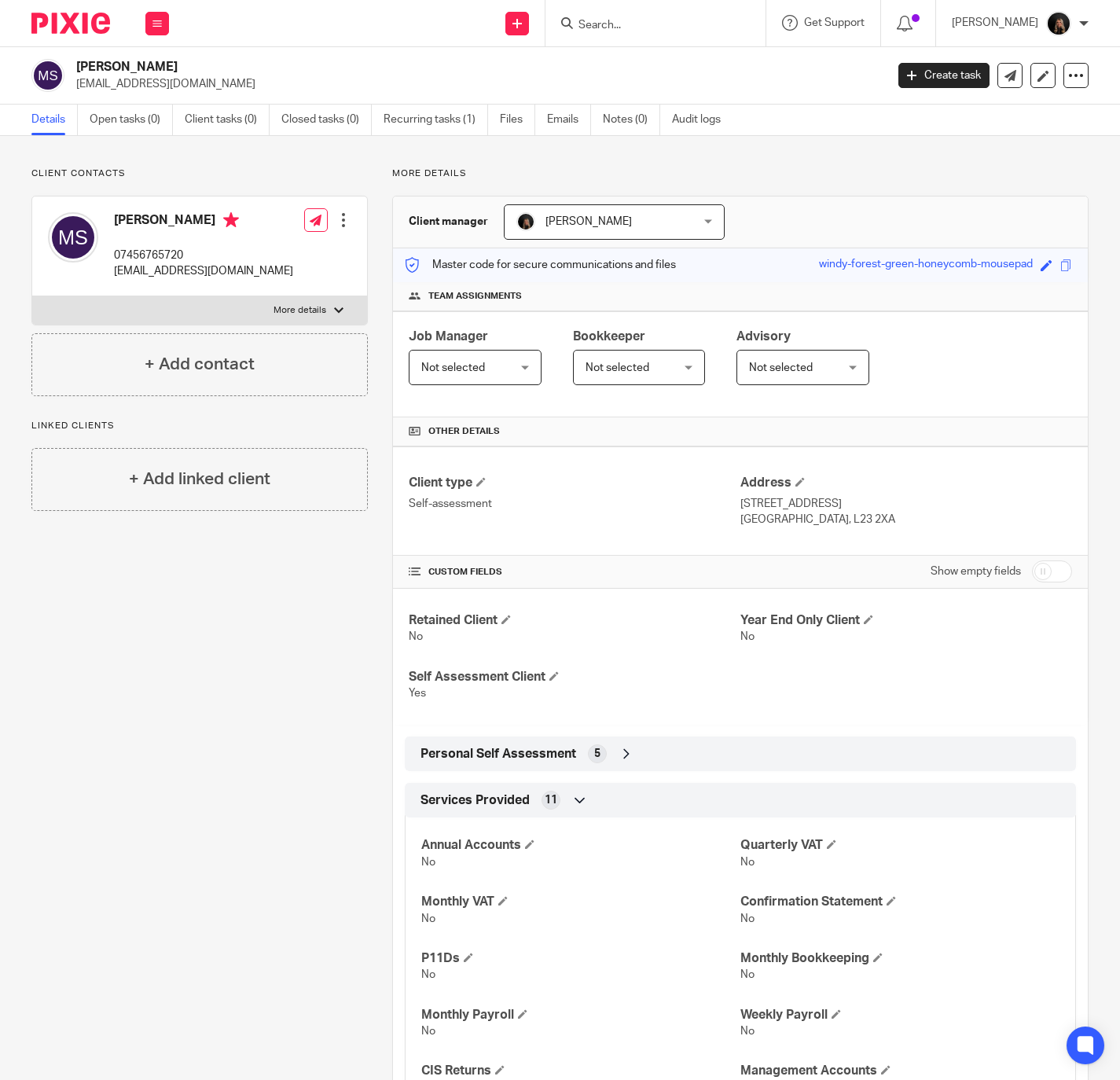
click at [304, 308] on p "More details" at bounding box center [300, 310] width 53 height 13
click at [32, 296] on input "More details" at bounding box center [31, 296] width 1 height 1
checkbox input "true"
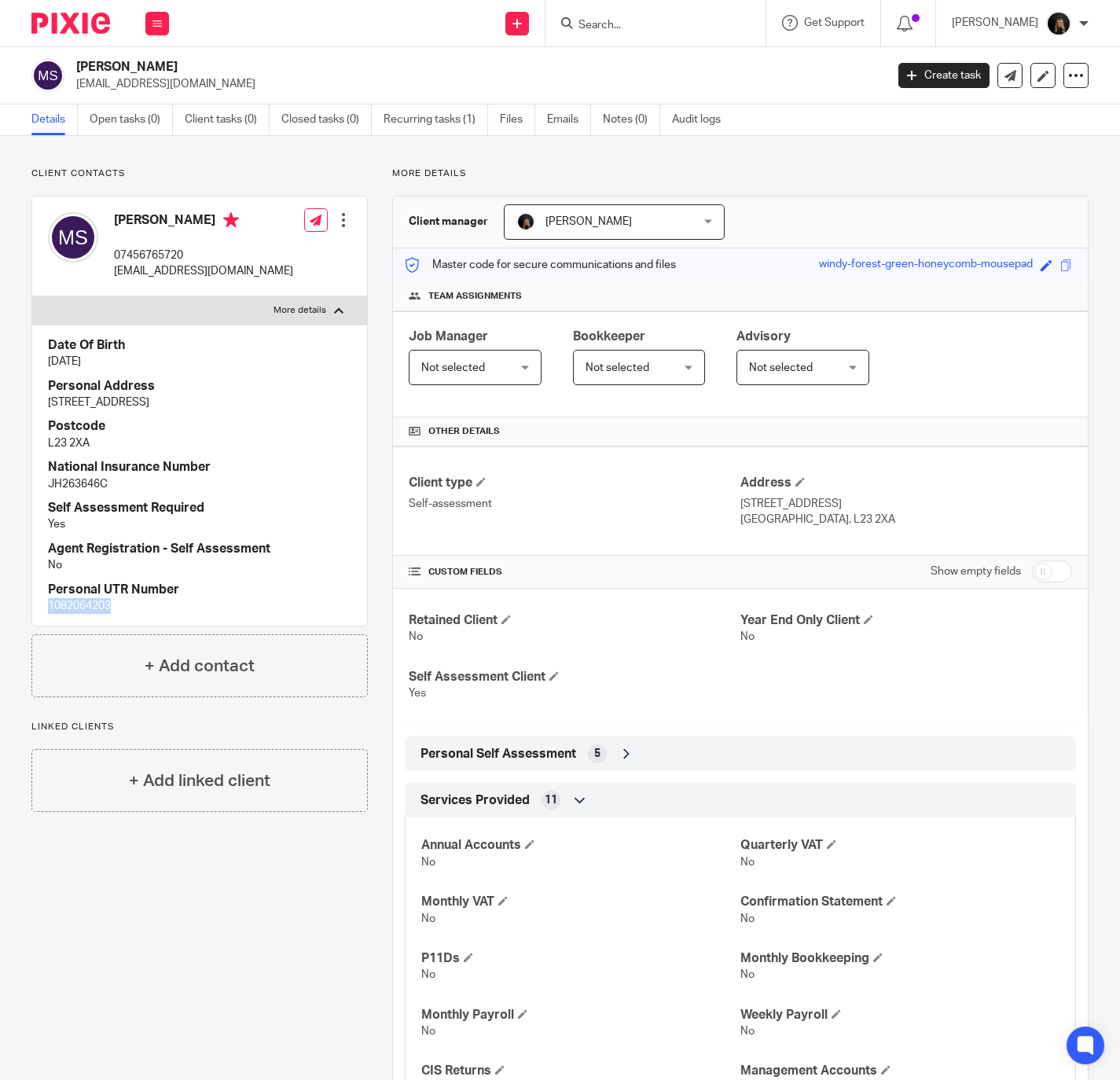
drag, startPoint x: 130, startPoint y: 606, endPoint x: 41, endPoint y: 604, distance: 89.0
click at [41, 604] on div "Date Of Birth 23 Apr 1991 Personal Address 9 Windmill Avenue Postcode L23 2XA N…" at bounding box center [200, 475] width 335 height 302
copy p "1082064203"
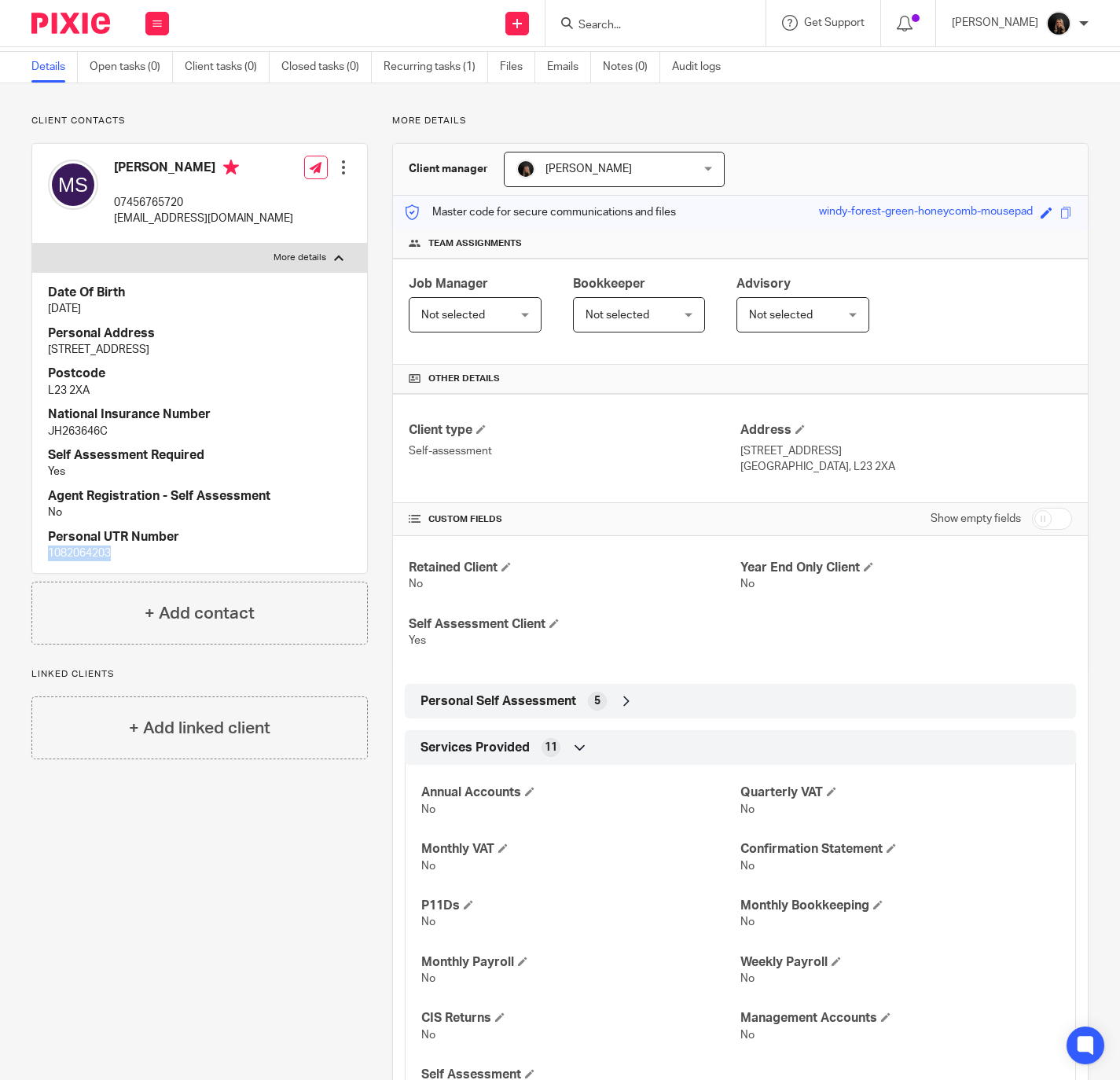
scroll to position [141, 0]
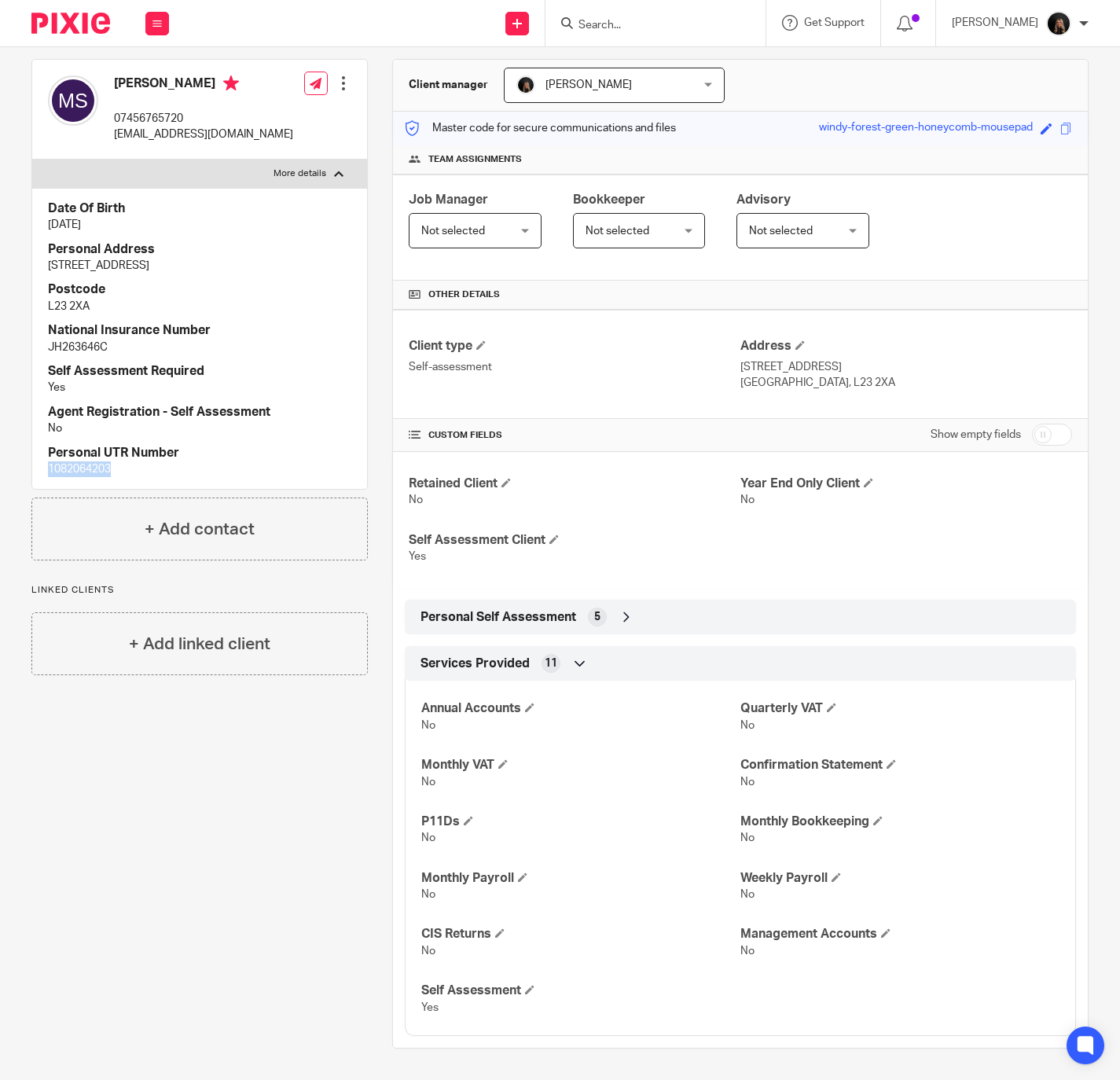
click at [625, 614] on icon at bounding box center [626, 617] width 16 height 16
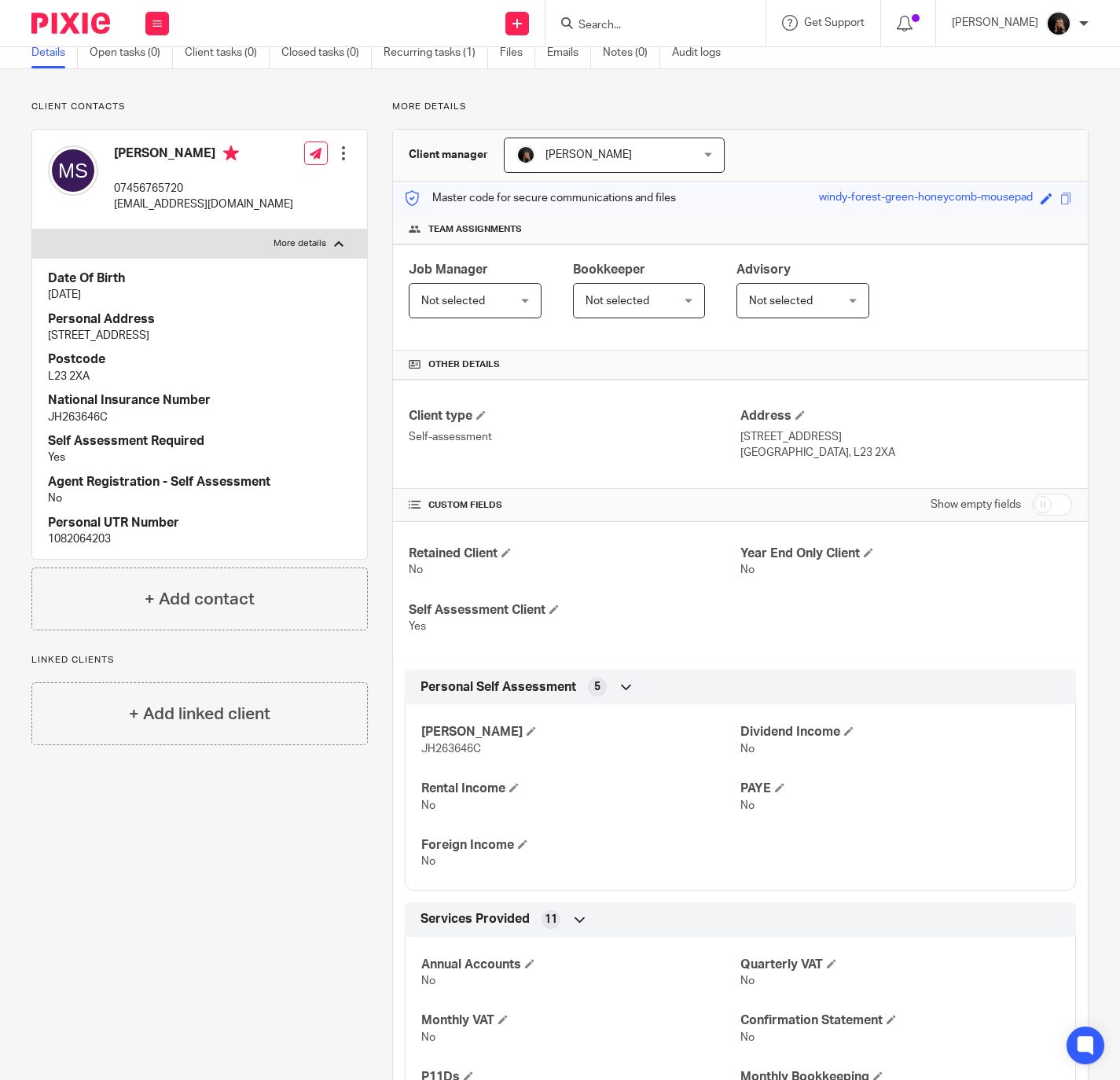
scroll to position [0, 0]
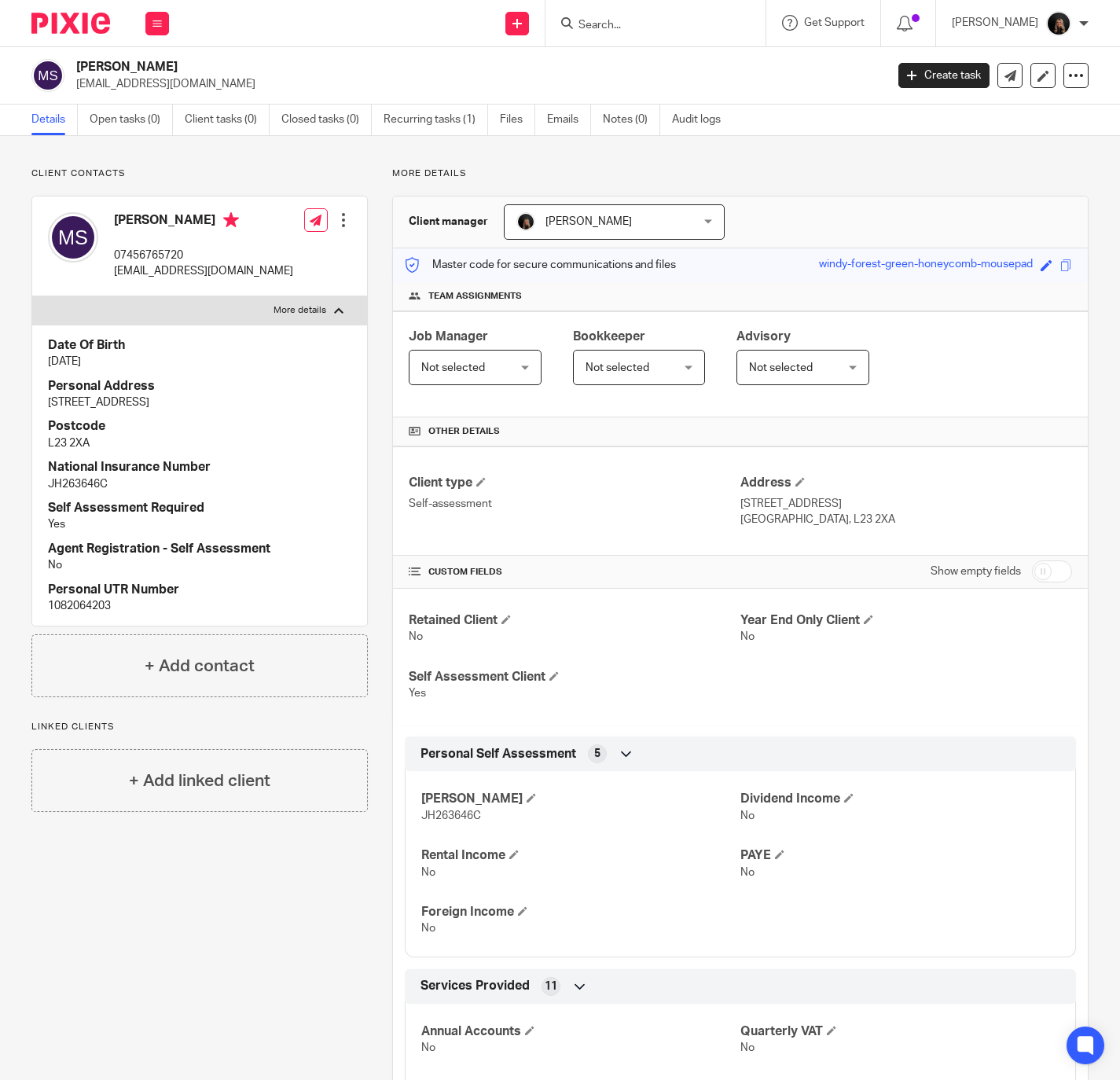
click at [684, 37] on div at bounding box center [656, 23] width 220 height 46
click at [680, 36] on div at bounding box center [656, 23] width 220 height 46
click at [672, 28] on input "Search" at bounding box center [648, 25] width 141 height 14
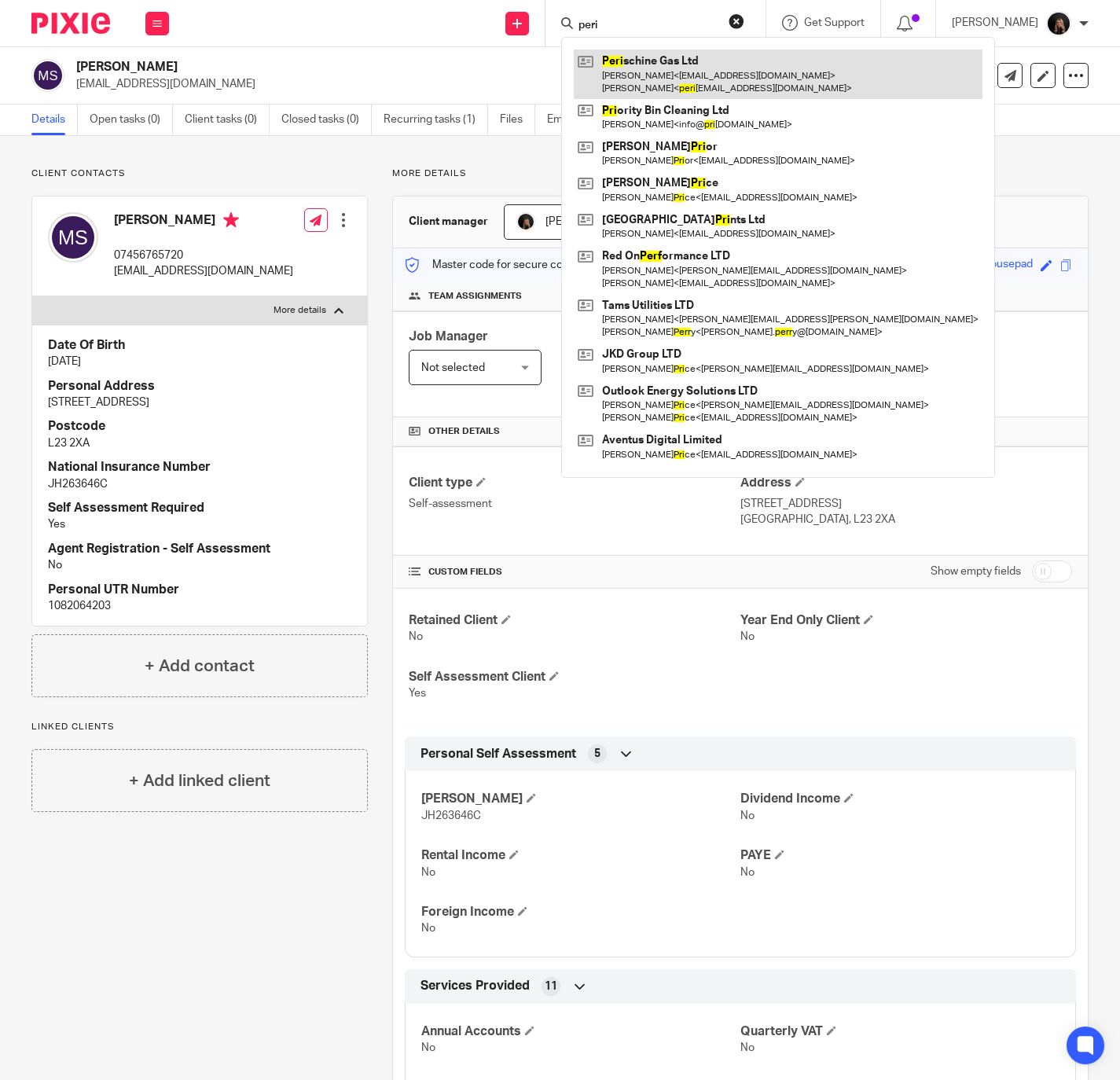
type input "peri"
click at [682, 77] on link at bounding box center [778, 74] width 409 height 49
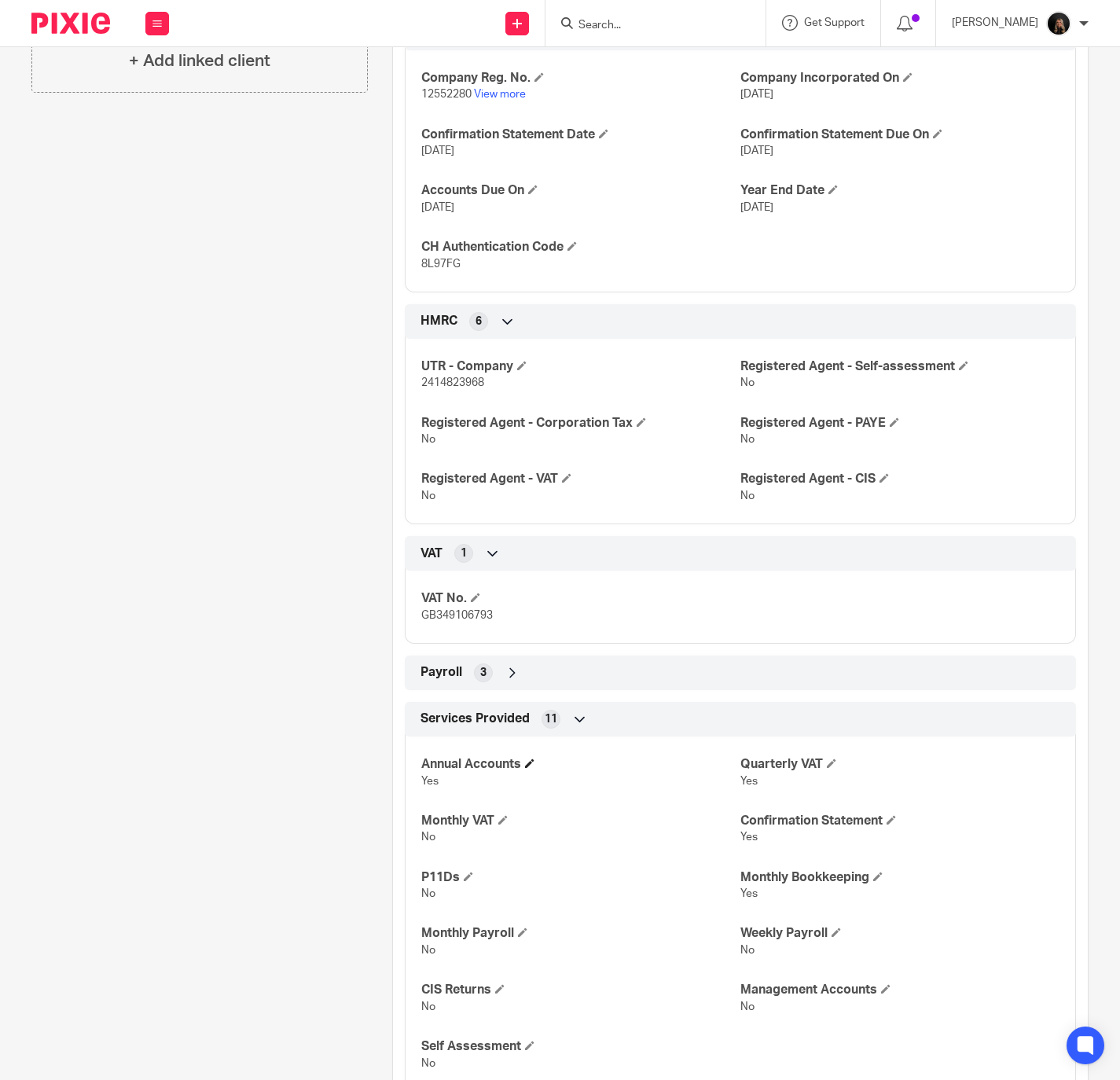
scroll to position [628, 0]
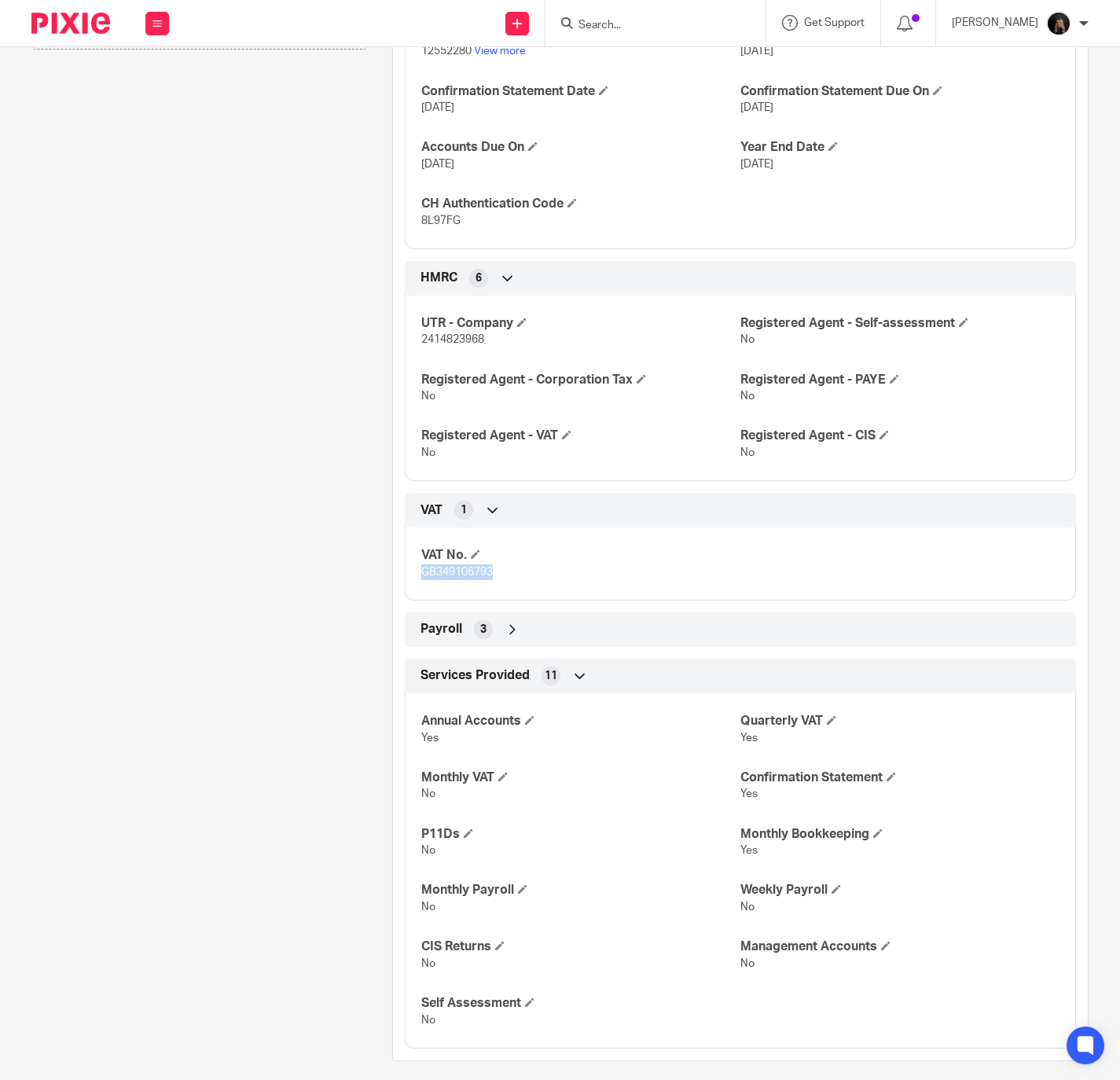
drag, startPoint x: 495, startPoint y: 576, endPoint x: 419, endPoint y: 576, distance: 76.0
click at [421, 576] on p "GB349106793" at bounding box center [581, 572] width 319 height 16
copy span "GB349106793"
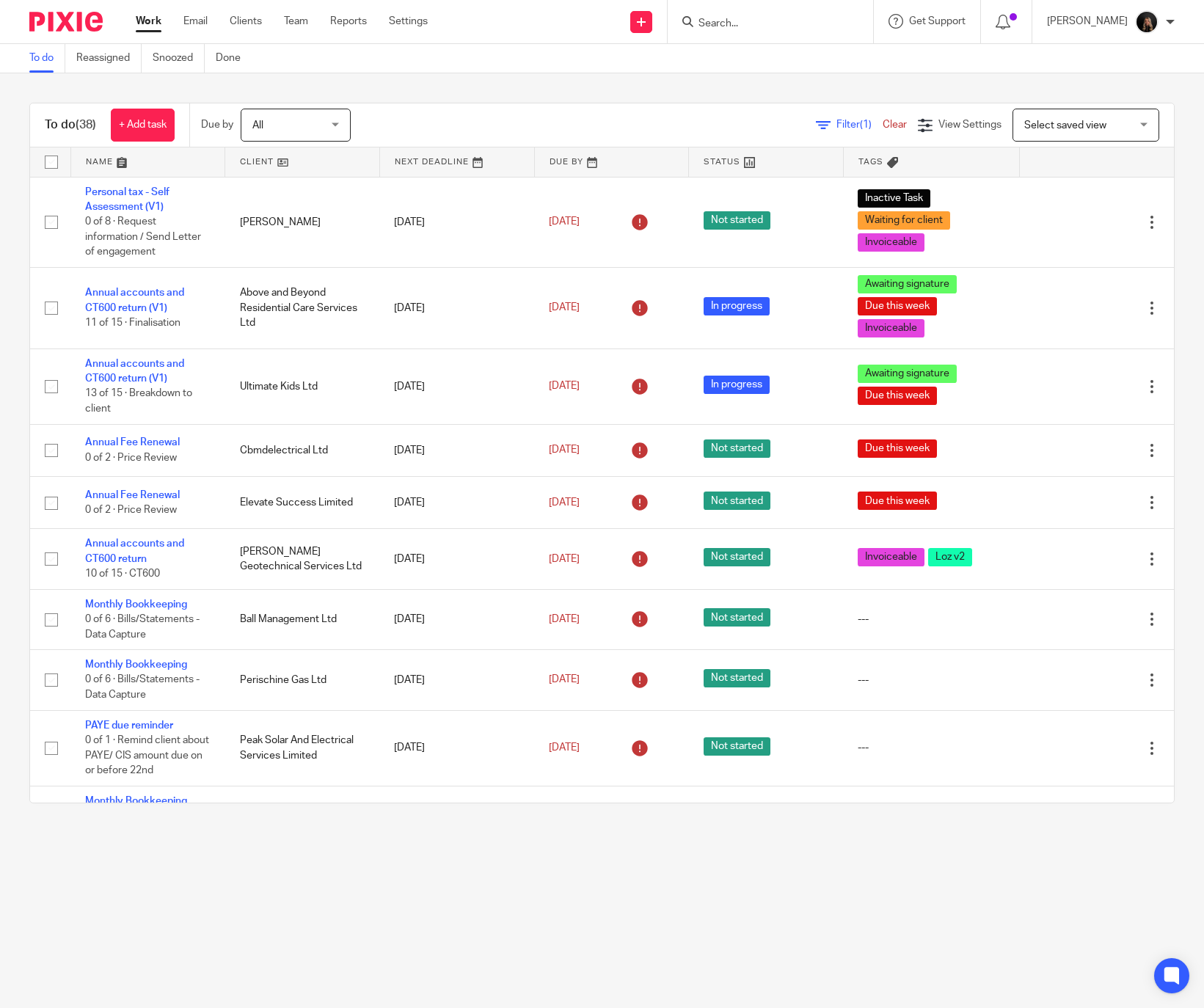
click at [812, 24] on input "Search" at bounding box center [763, 24] width 132 height 13
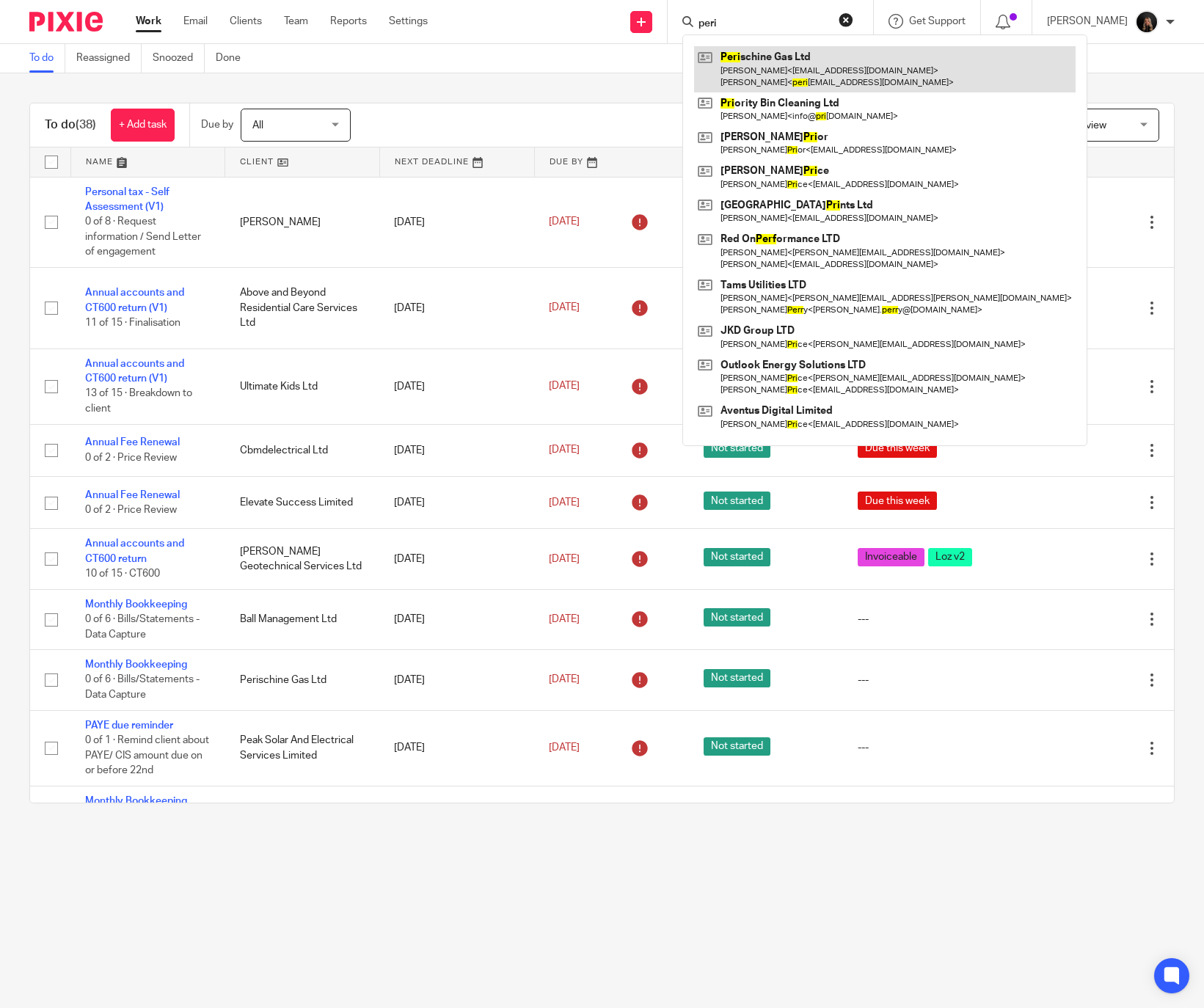
type input "peri"
click at [846, 61] on link at bounding box center [885, 70] width 382 height 46
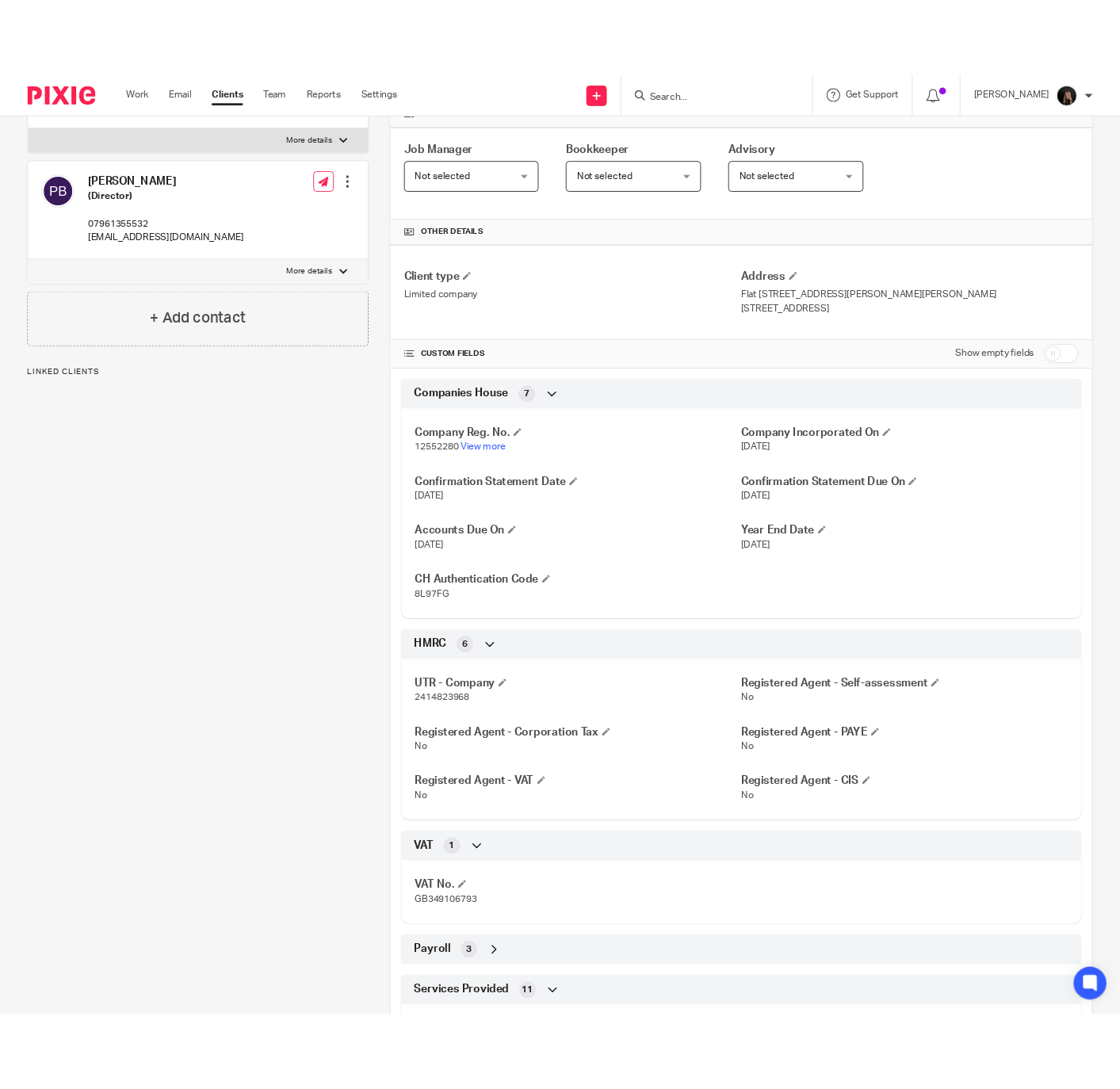
scroll to position [317, 0]
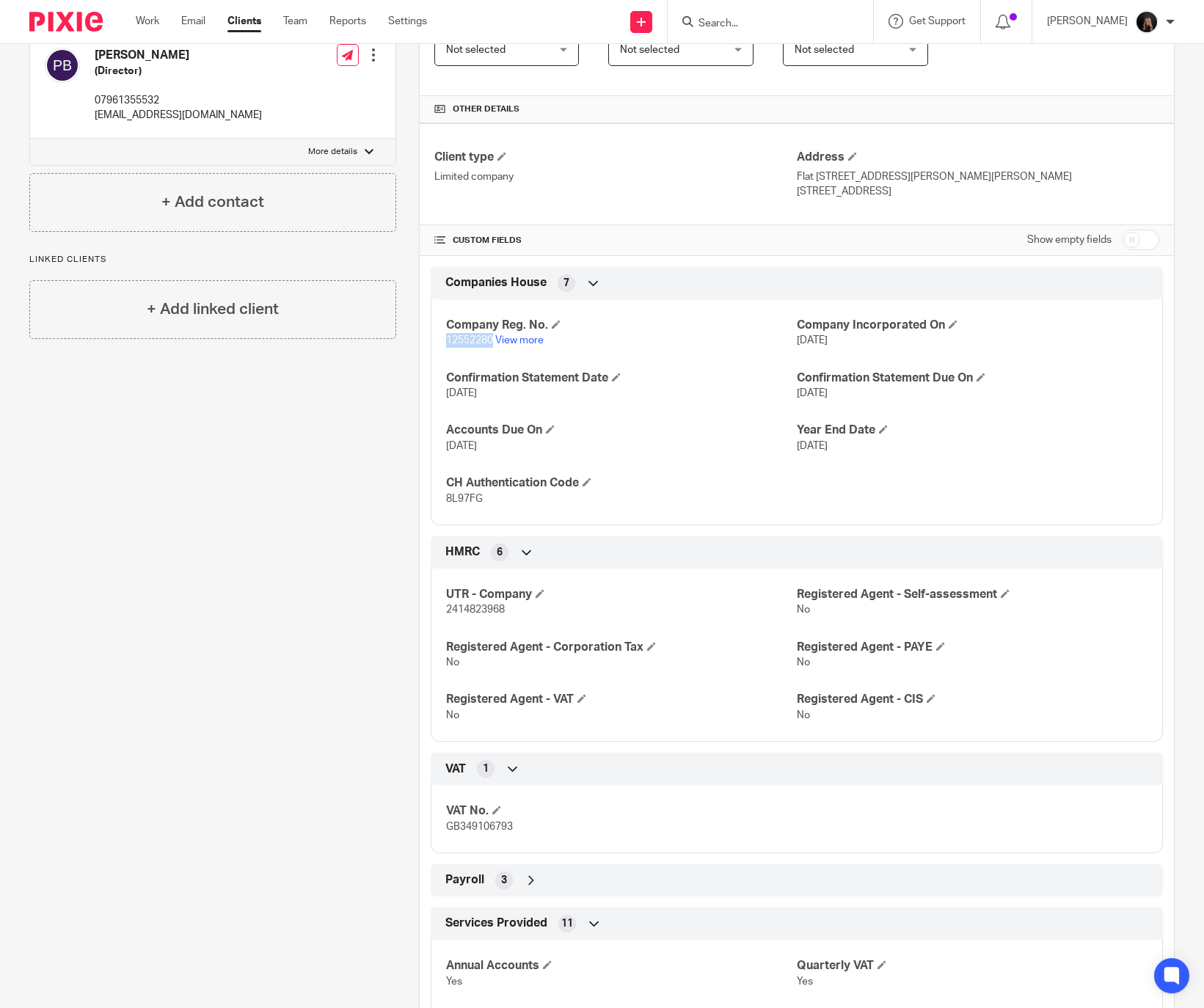
drag, startPoint x: 440, startPoint y: 347, endPoint x: 489, endPoint y: 344, distance: 49.1
click at [489, 344] on p "12552280 View more" at bounding box center [621, 340] width 350 height 15
copy span "12552280"
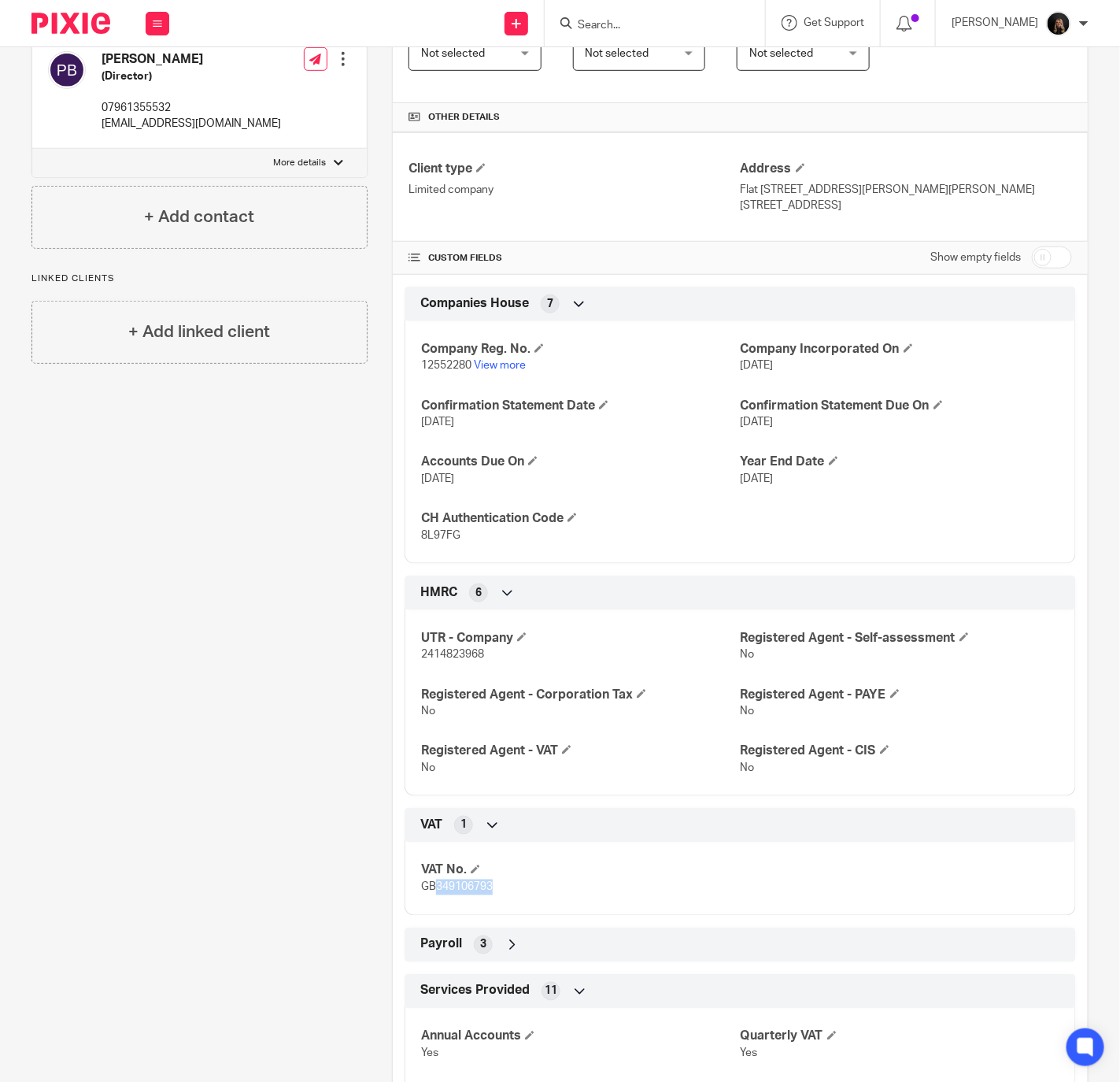
drag, startPoint x: 500, startPoint y: 900, endPoint x: 430, endPoint y: 893, distance: 70.3
click at [430, 893] on div "VAT No. GB349106793" at bounding box center [740, 873] width 671 height 85
copy span "349106793"
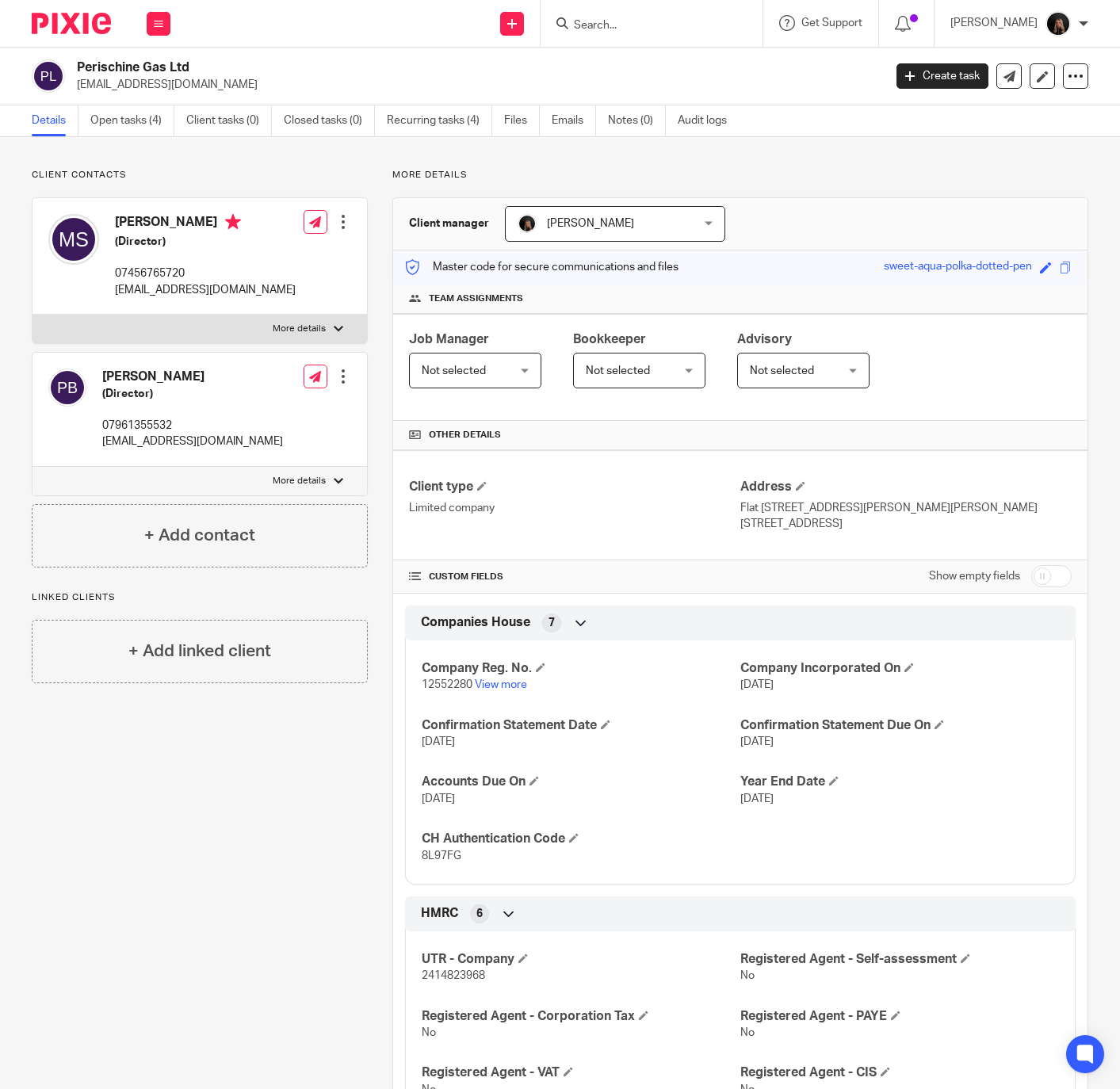
click at [669, 38] on div at bounding box center [651, 23] width 222 height 46
click at [681, 25] on input "Search" at bounding box center [644, 26] width 142 height 14
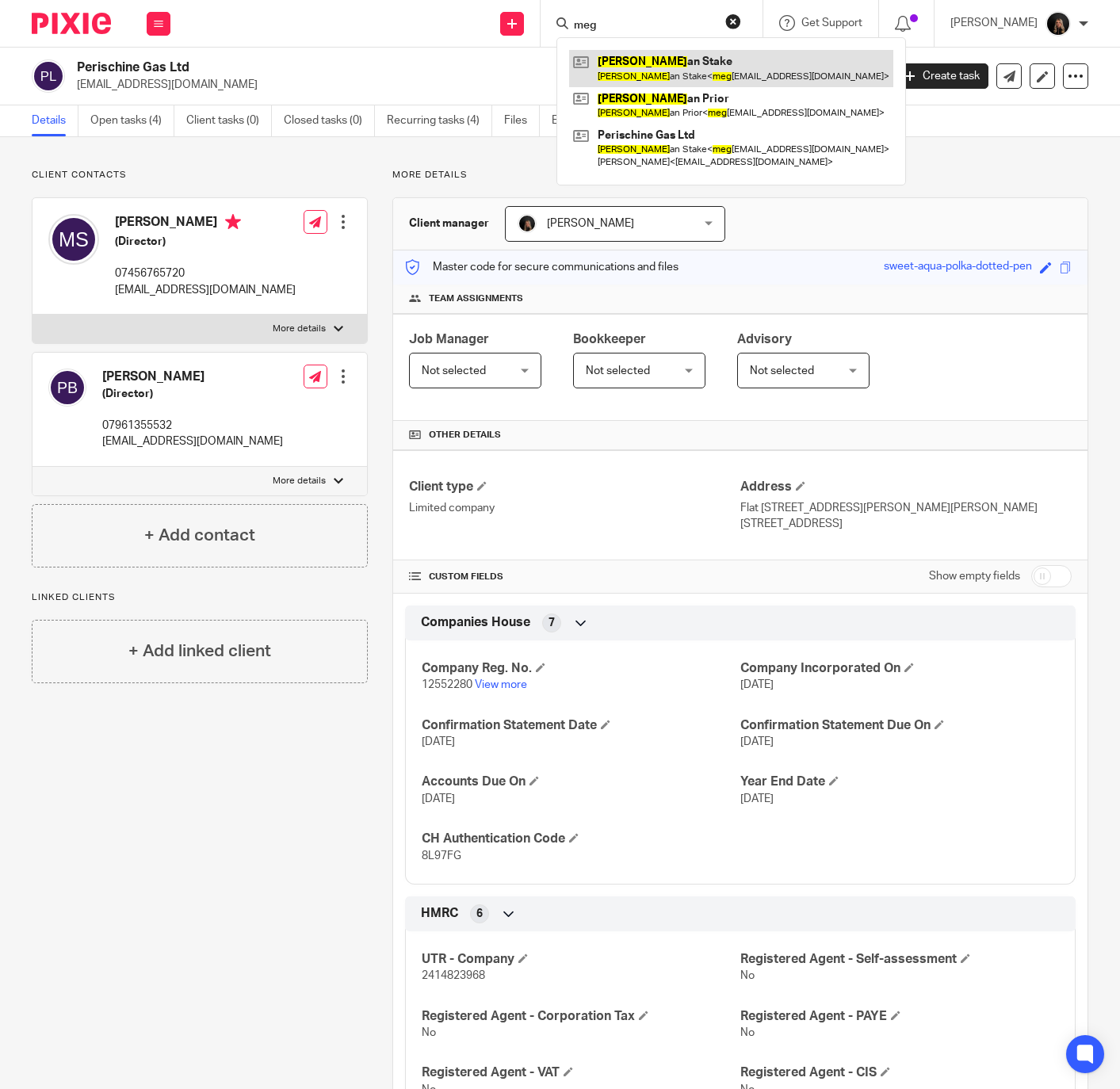
type input "meg"
click at [751, 74] on link at bounding box center [732, 68] width 324 height 37
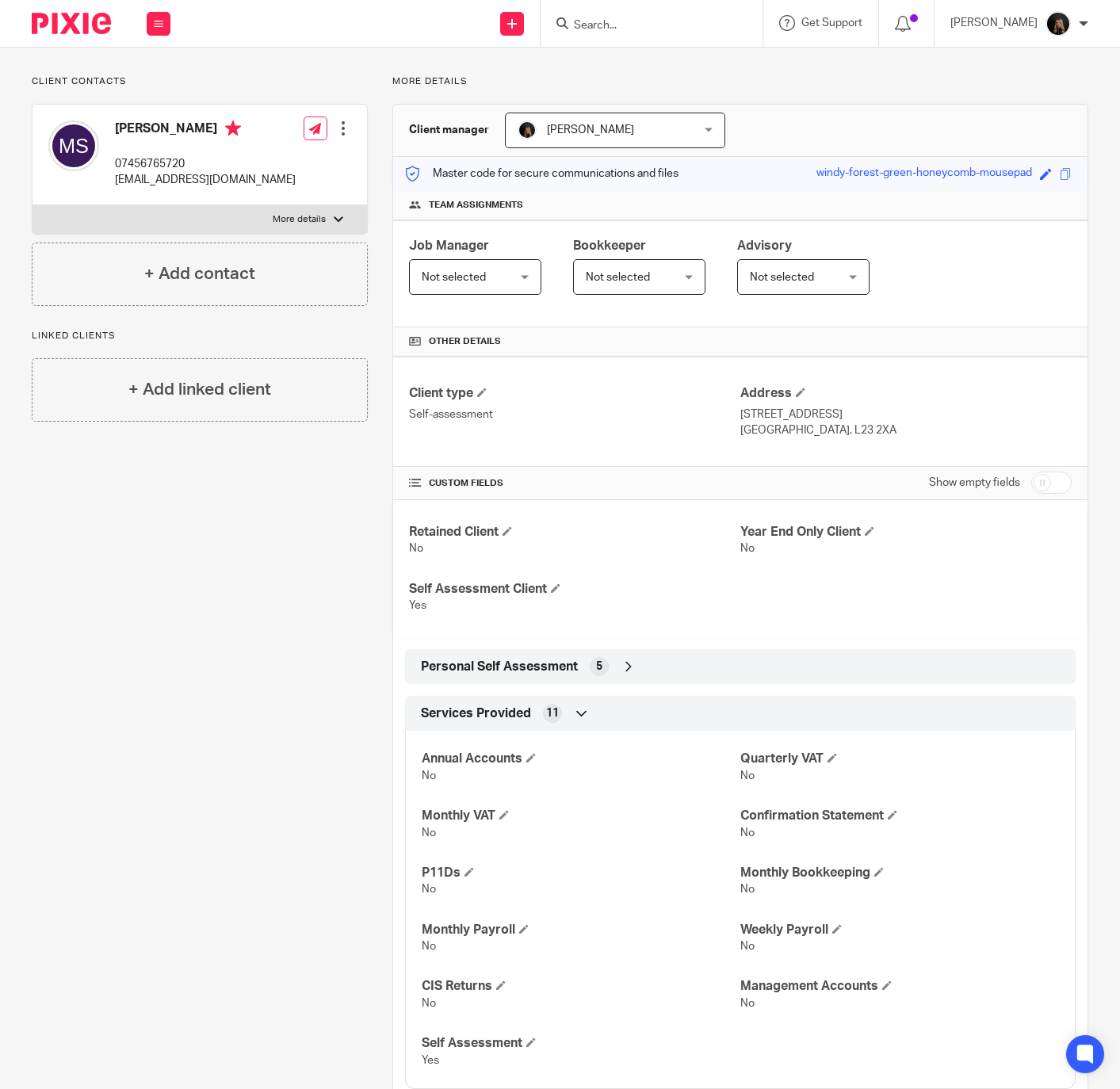
scroll to position [142, 0]
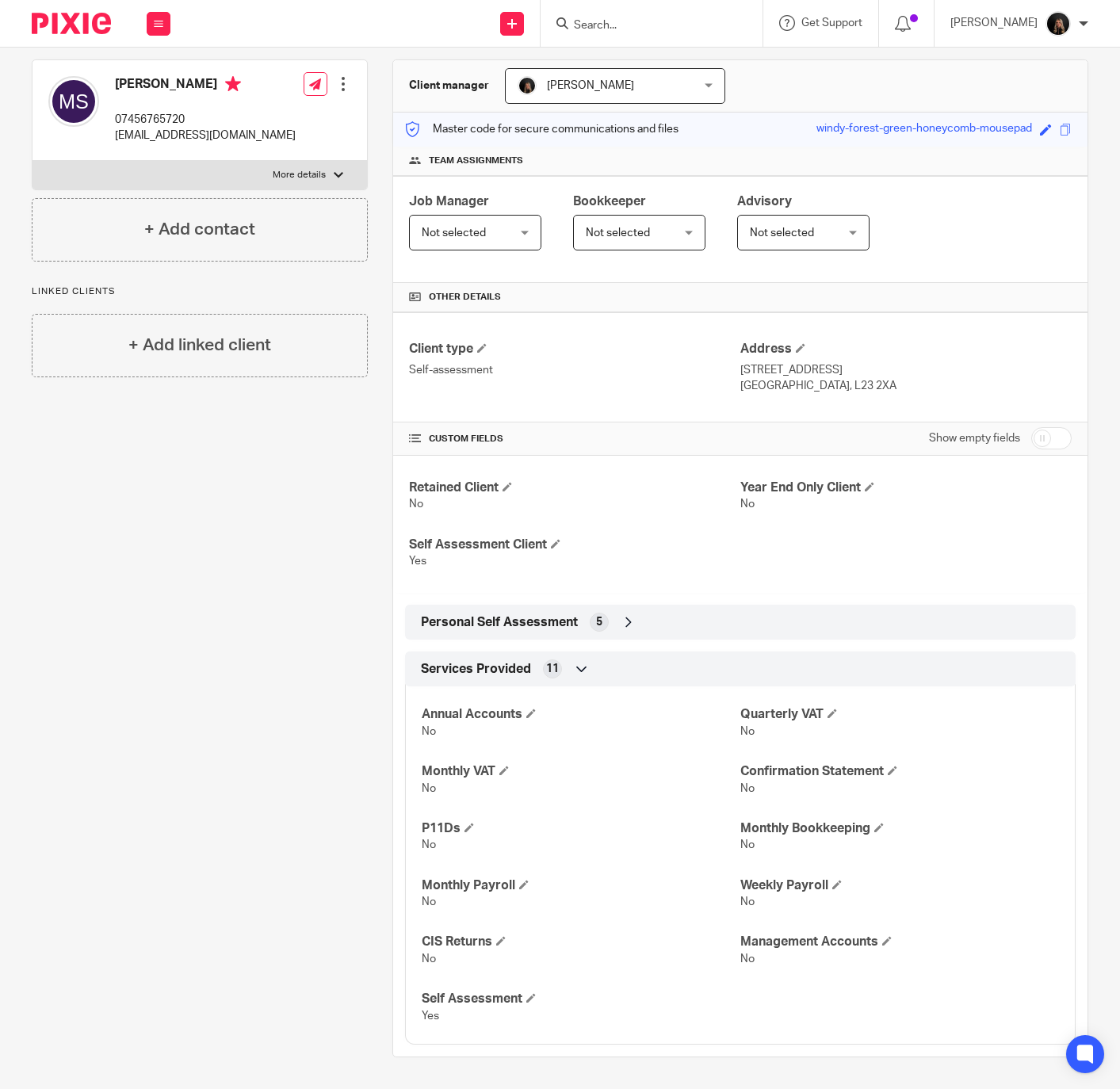
click at [298, 174] on p "More details" at bounding box center [300, 175] width 53 height 13
click at [33, 161] on input "More details" at bounding box center [32, 160] width 1 height 1
checkbox input "true"
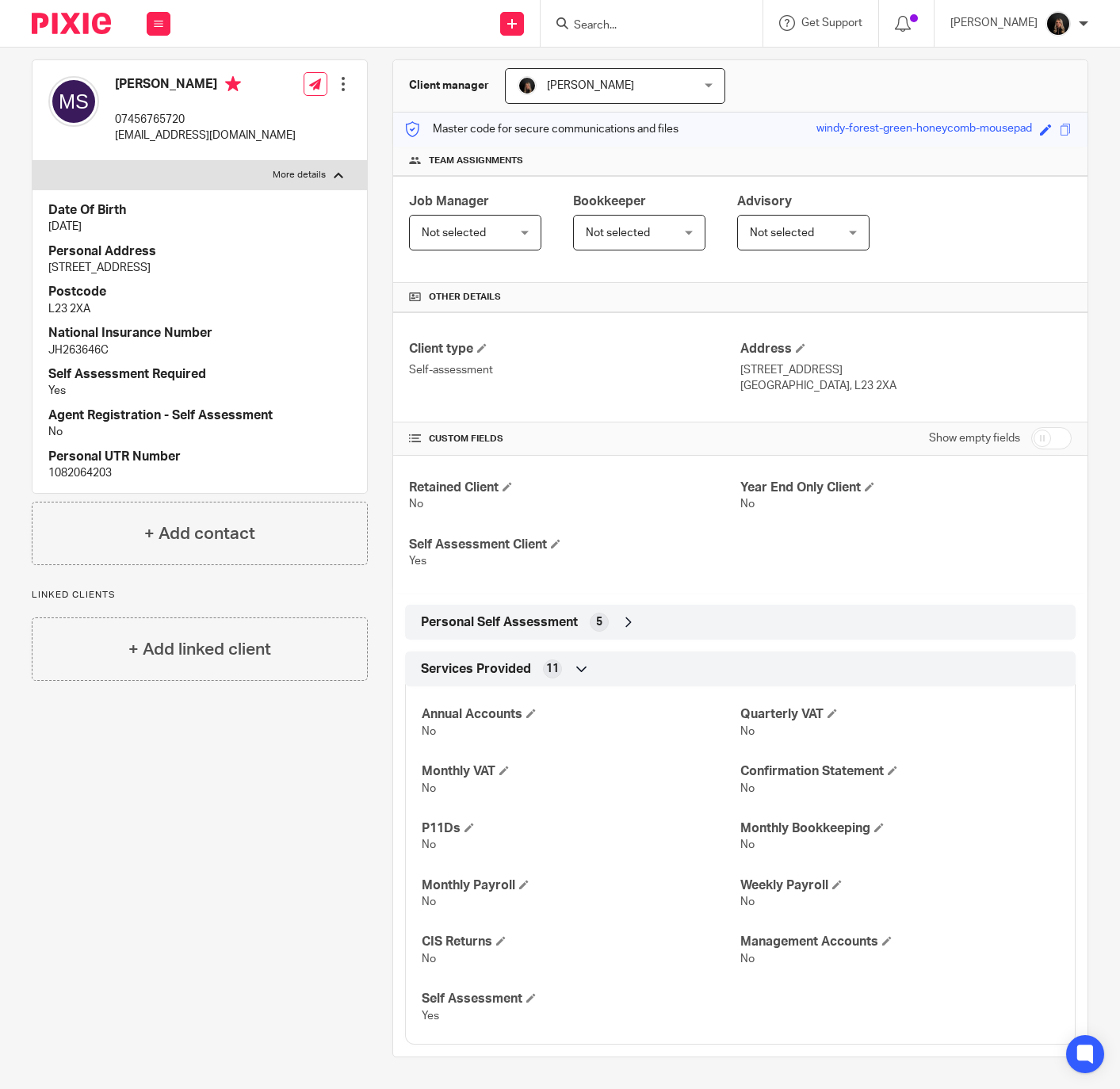
drag, startPoint x: 154, startPoint y: 264, endPoint x: 37, endPoint y: 265, distance: 117.0
click at [37, 265] on div "Date Of Birth 23 Apr 1991 Personal Address 9 Windmill Avenue Postcode L23 2XA N…" at bounding box center [200, 342] width 334 height 304
copy p "9 Windmill Avenue"
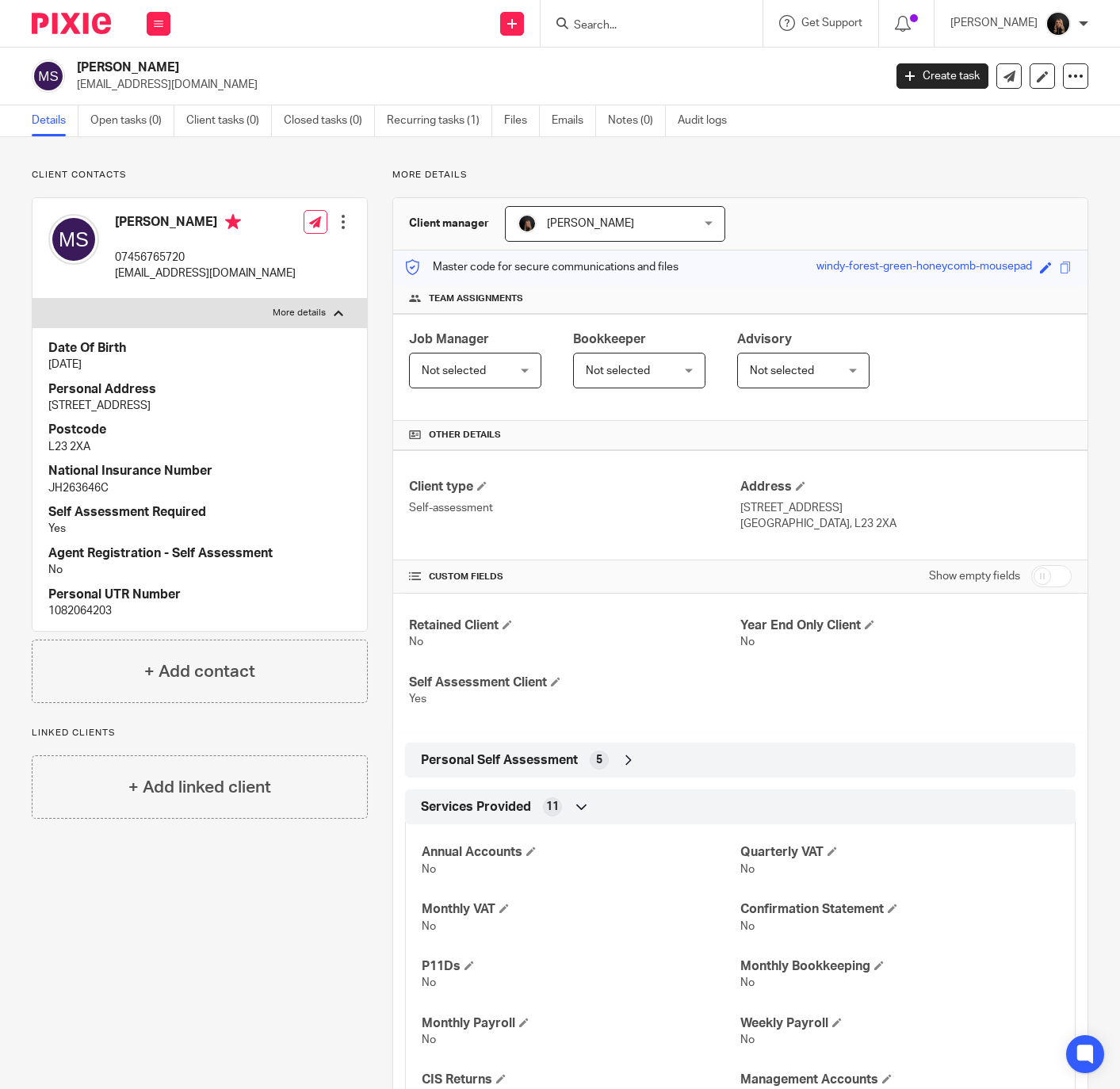
click at [603, 19] on input "Search" at bounding box center [644, 26] width 142 height 14
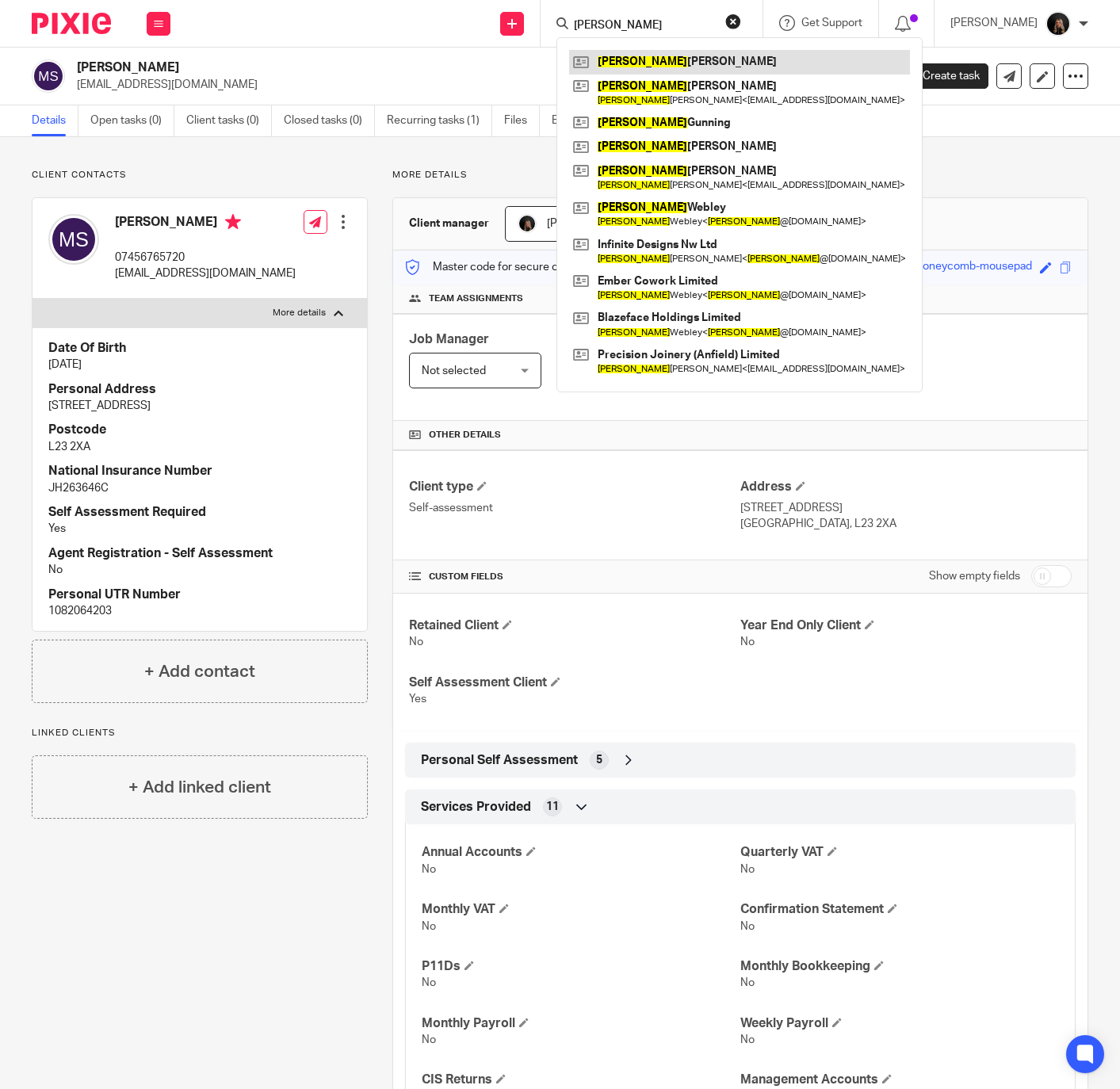
type input "paul"
click at [667, 54] on link at bounding box center [739, 62] width 341 height 24
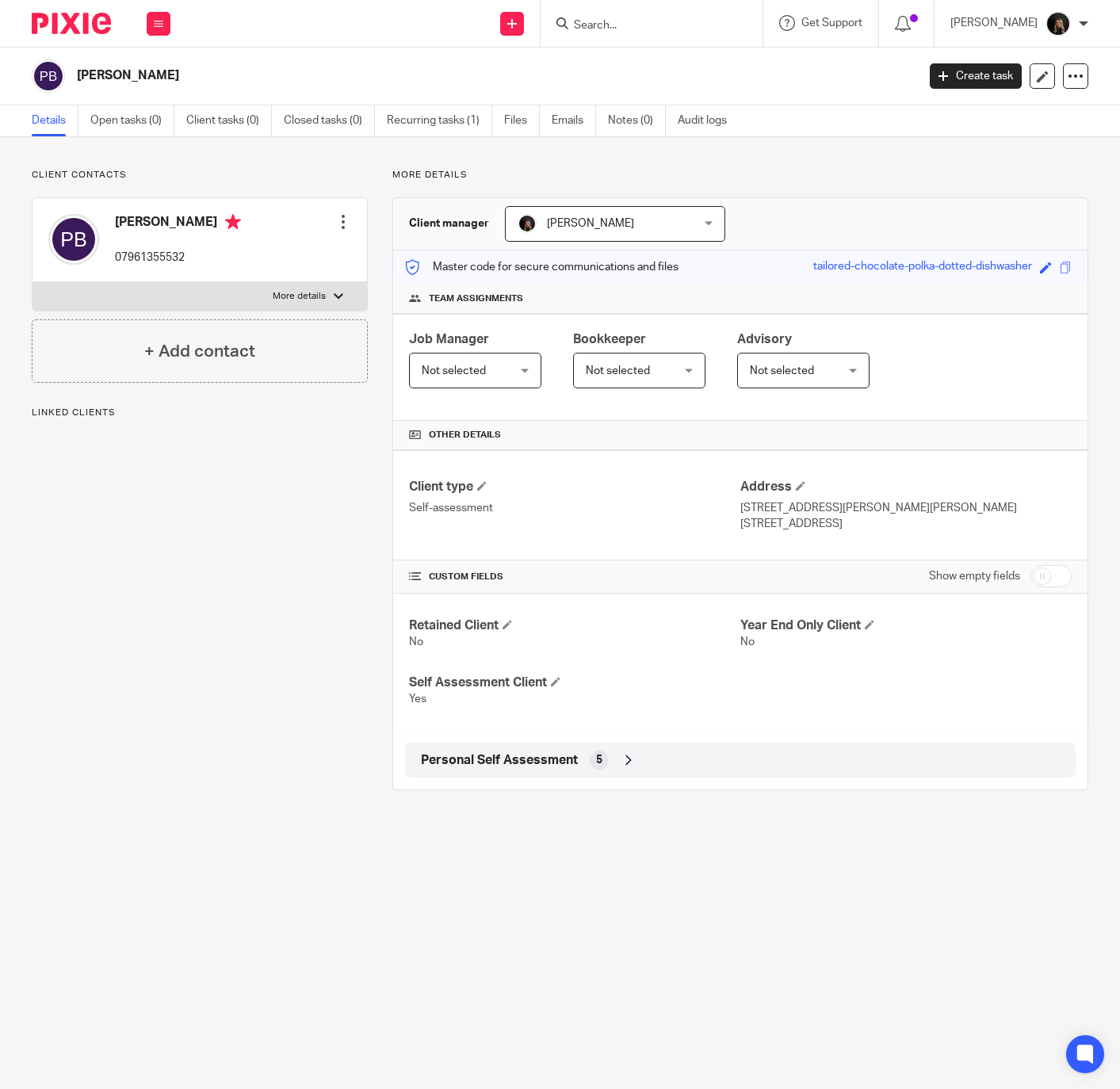
click at [253, 302] on label "More details" at bounding box center [200, 296] width 334 height 29
click at [33, 283] on input "More details" at bounding box center [32, 282] width 1 height 1
checkbox input "true"
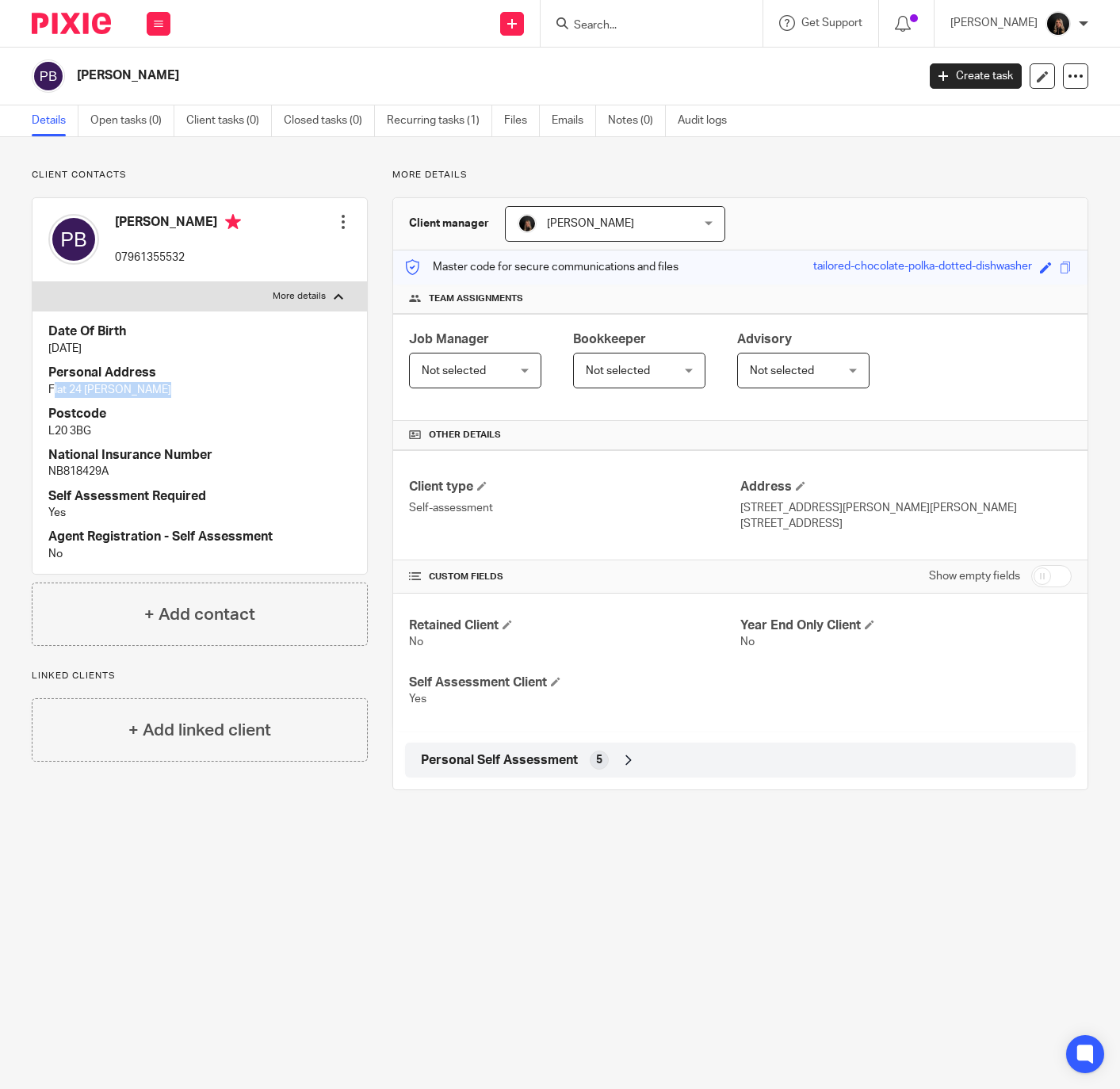
drag, startPoint x: 53, startPoint y: 388, endPoint x: 164, endPoint y: 394, distance: 111.2
click at [160, 394] on p "Flat 24 Merton Towers" at bounding box center [200, 390] width 302 height 16
click at [43, 392] on div "Date Of Birth 17 Apr 1964 Personal Address Flat 24 Merton Towers Postcode L20 3…" at bounding box center [200, 442] width 334 height 263
drag, startPoint x: 43, startPoint y: 390, endPoint x: 164, endPoint y: 390, distance: 121.0
click at [164, 390] on div "Date Of Birth 17 Apr 1964 Personal Address Flat 24 Merton Towers Postcode L20 3…" at bounding box center [200, 442] width 334 height 263
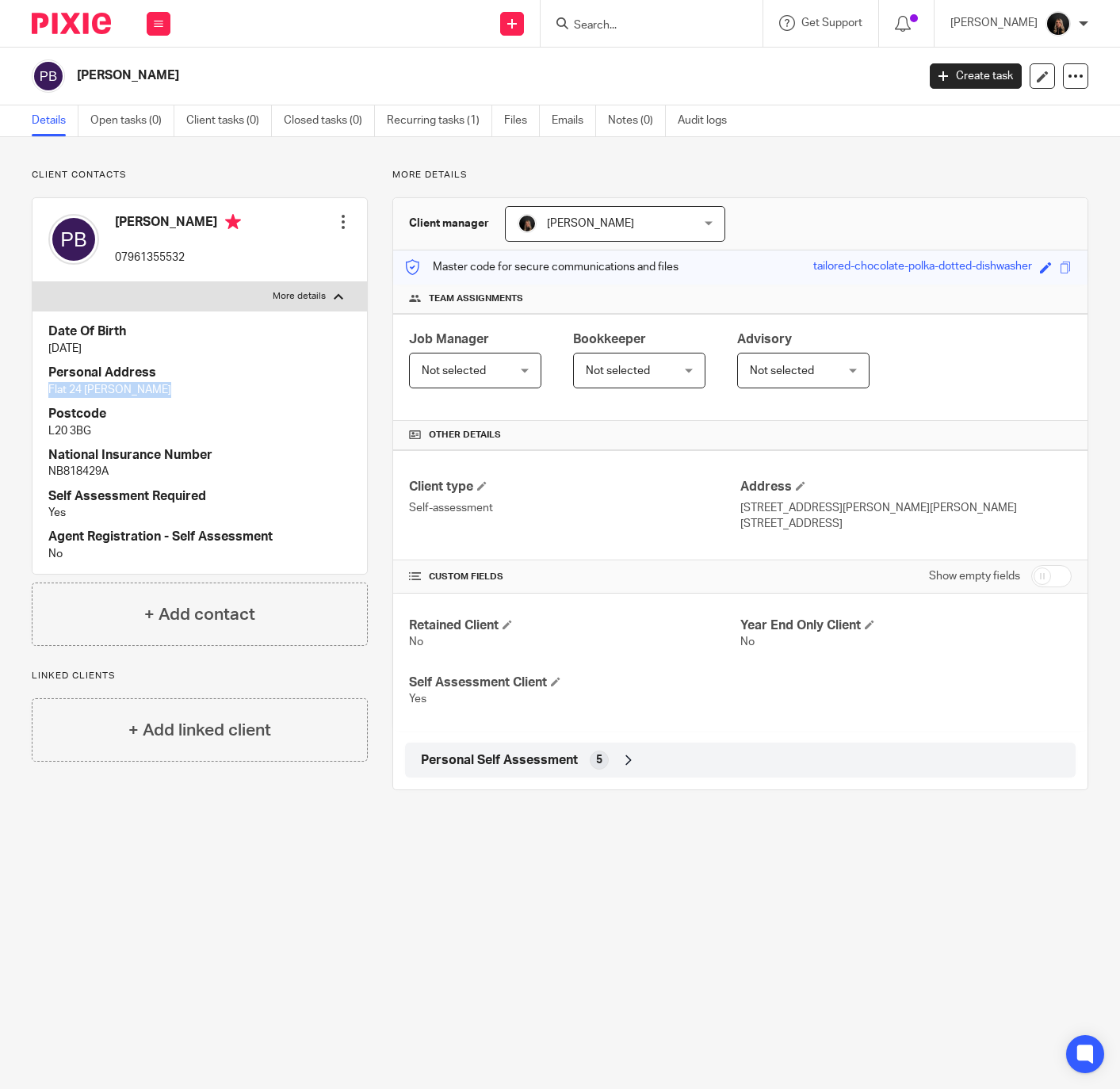
copy p "Flat 24 Merton Towers"
click at [94, 24] on img at bounding box center [71, 24] width 79 height 22
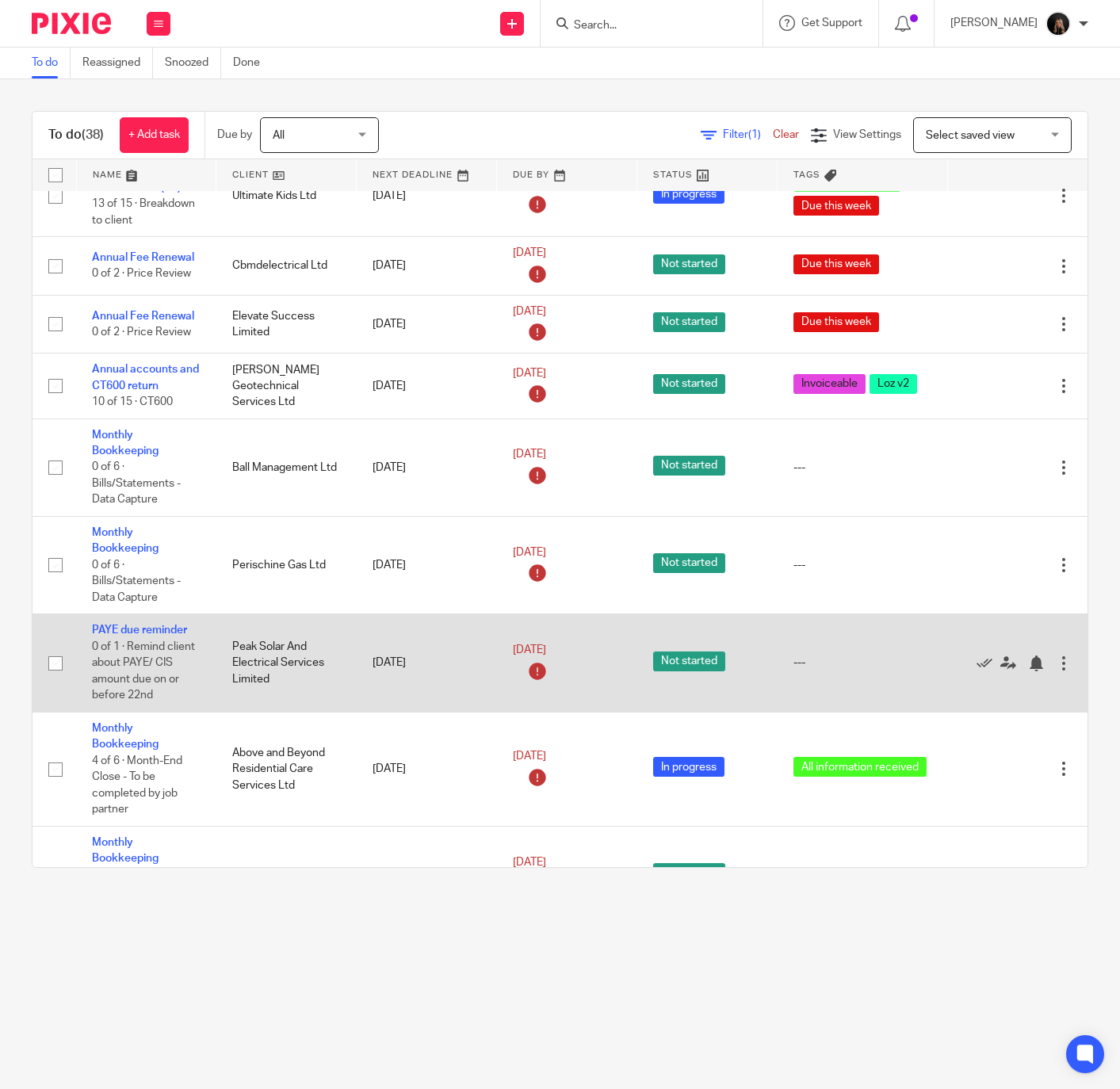
scroll to position [317, 0]
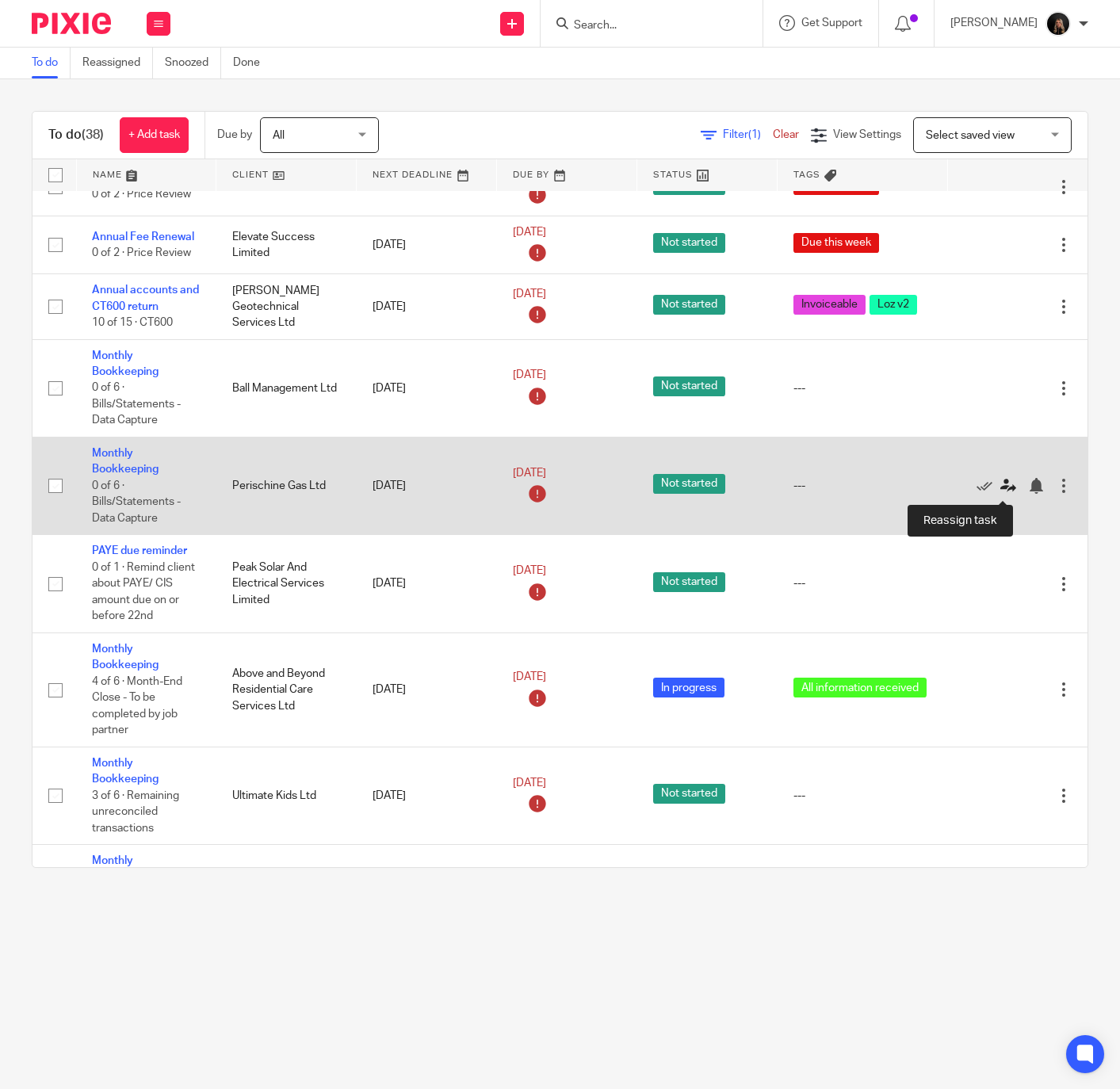
click at [1000, 487] on icon at bounding box center [1008, 486] width 16 height 16
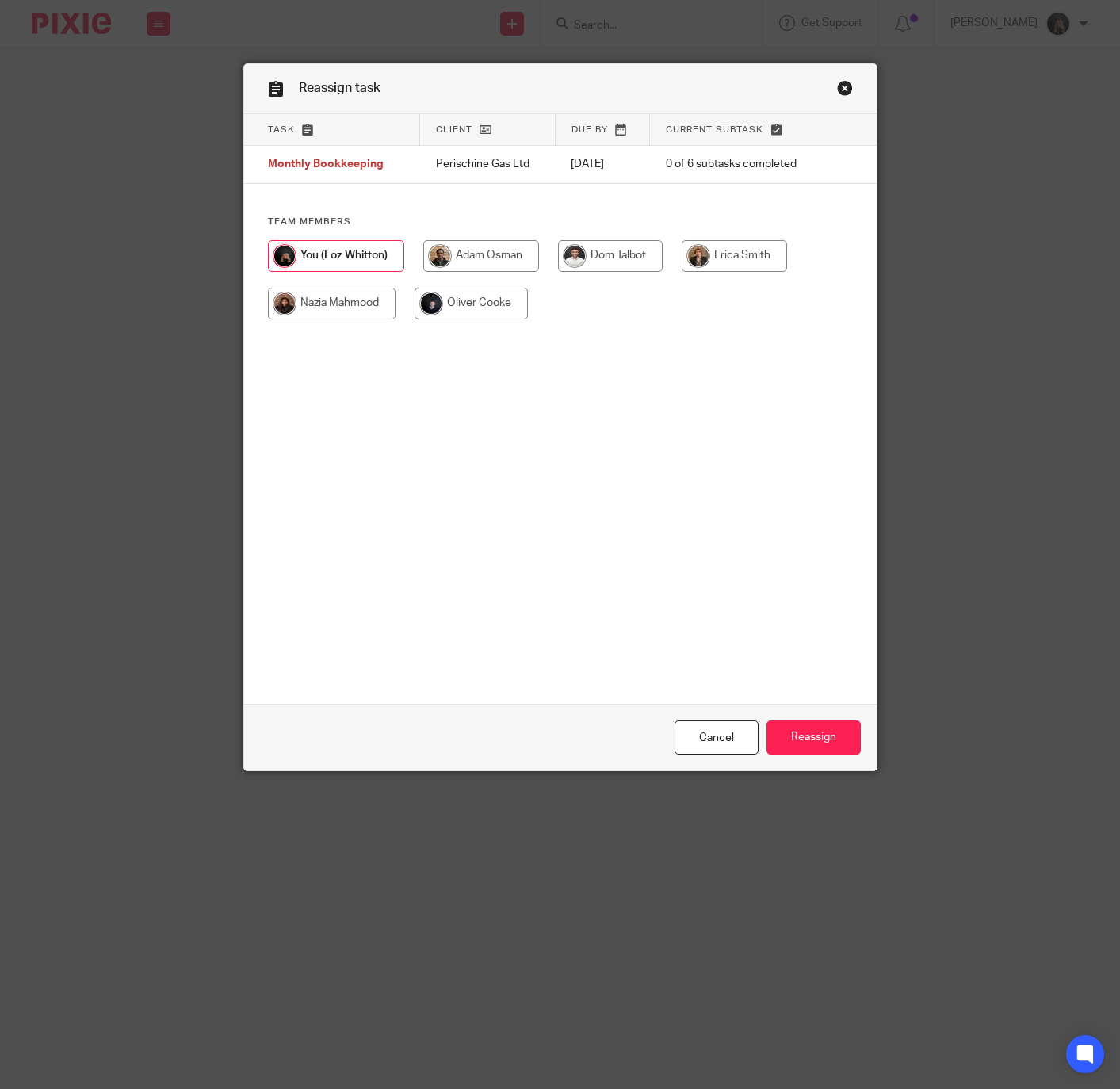
click at [737, 248] on input "radio" at bounding box center [734, 256] width 106 height 32
radio input "true"
click at [807, 742] on input "Reassign" at bounding box center [814, 737] width 94 height 34
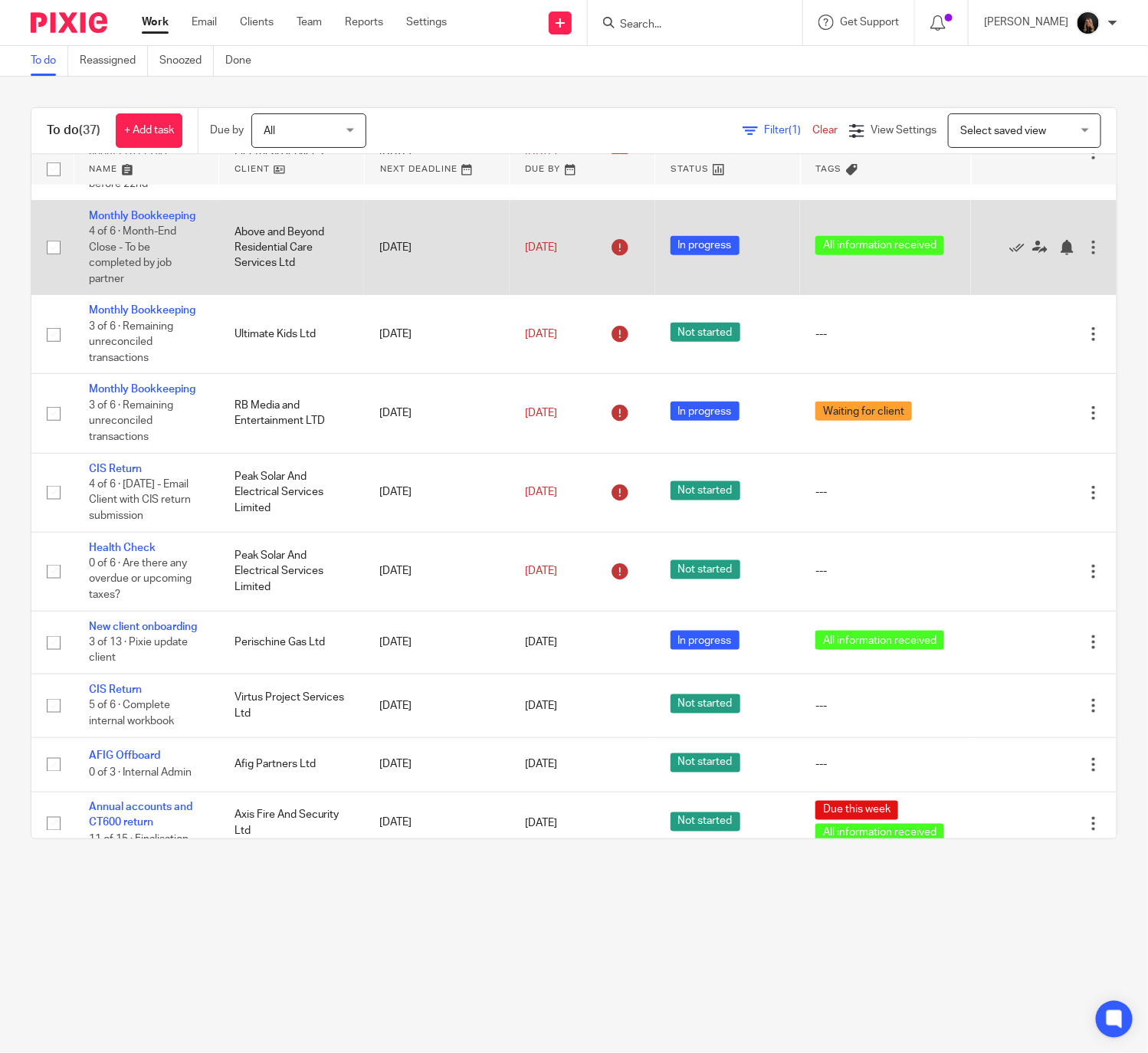
scroll to position [612, 0]
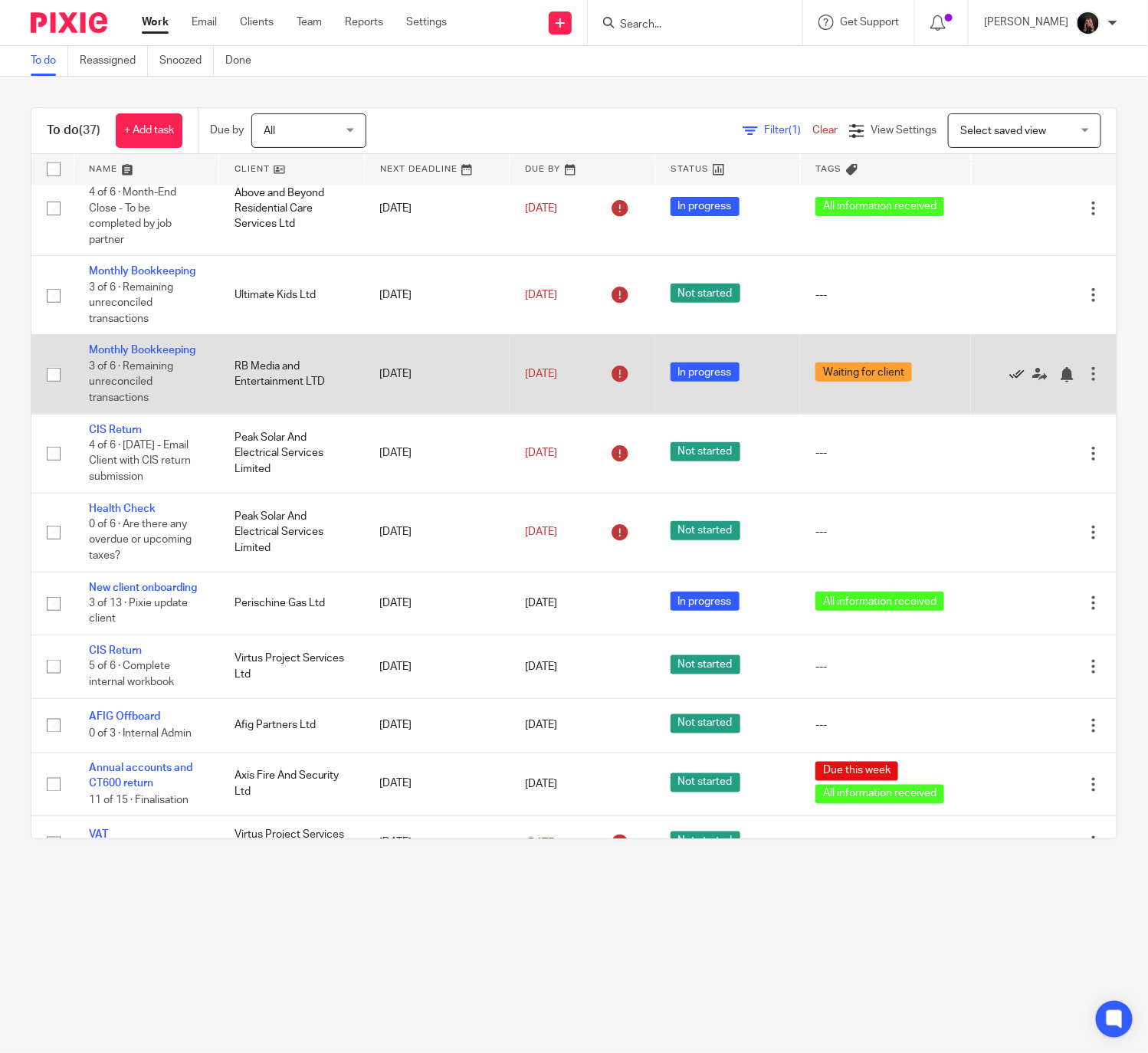
click at [1009, 382] on icon at bounding box center [1017, 375] width 15 height 15
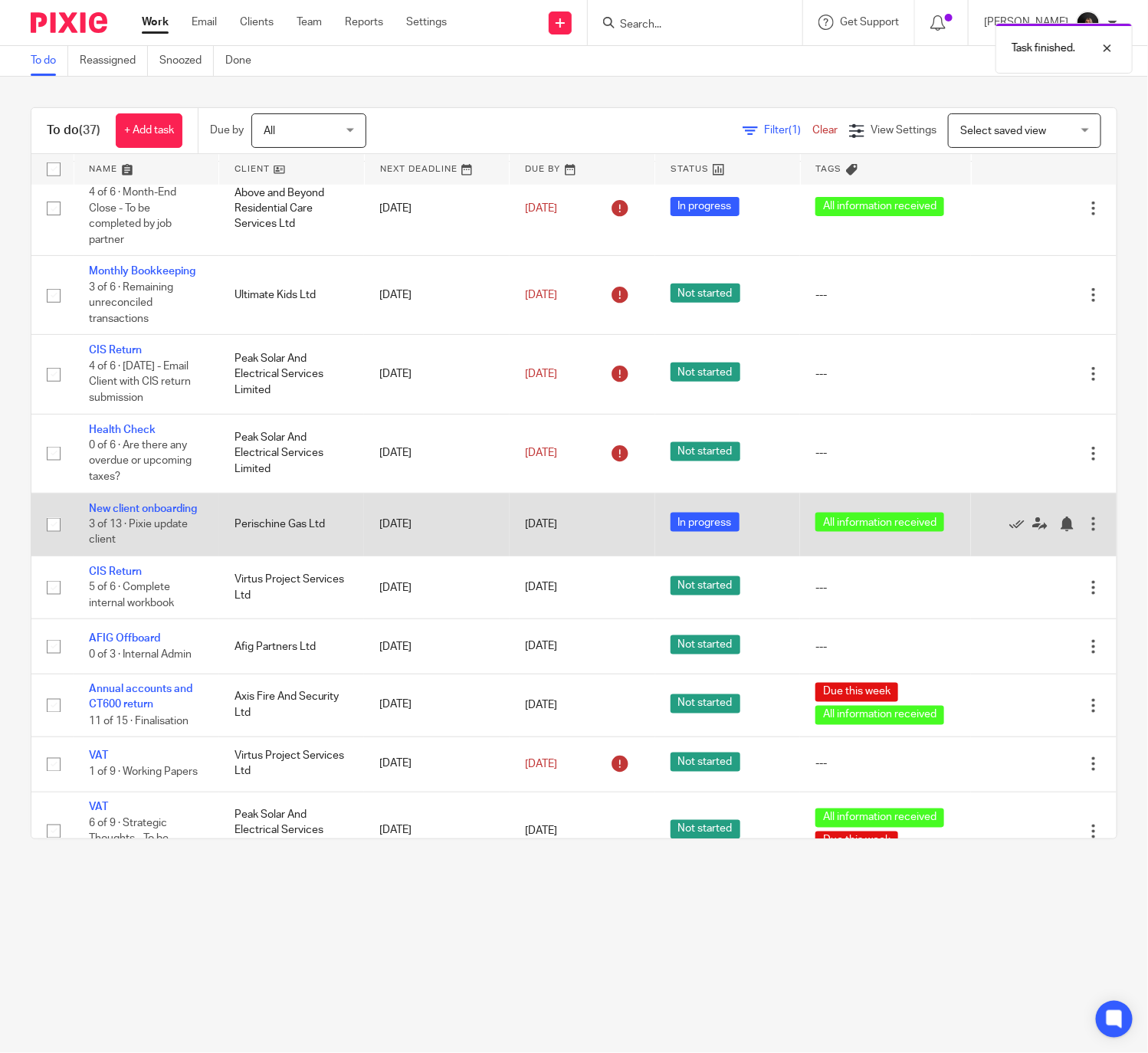
scroll to position [919, 0]
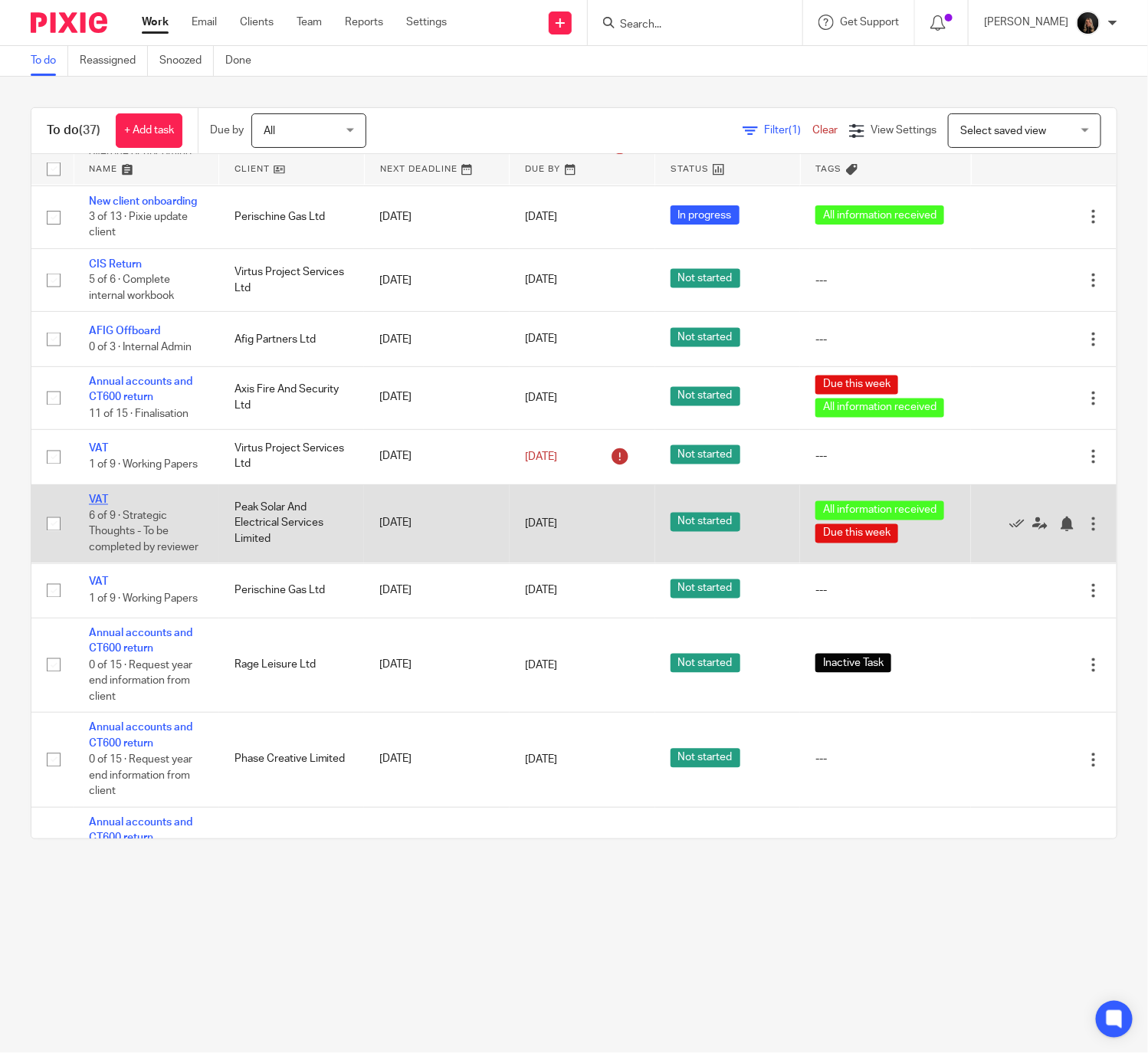
click at [92, 505] on link "VAT" at bounding box center [98, 500] width 19 height 11
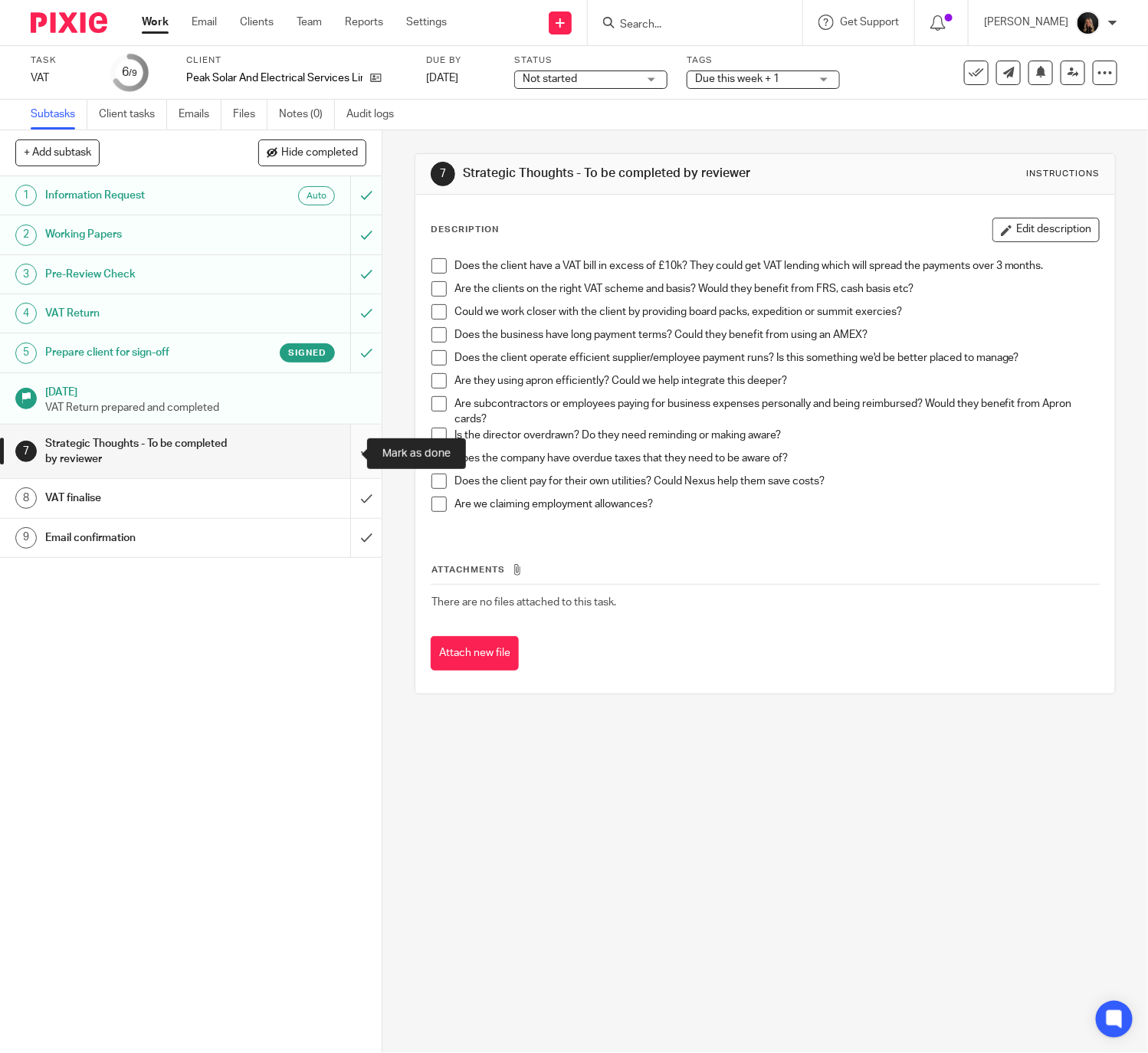
click at [345, 451] on input "submit" at bounding box center [190, 451] width 381 height 54
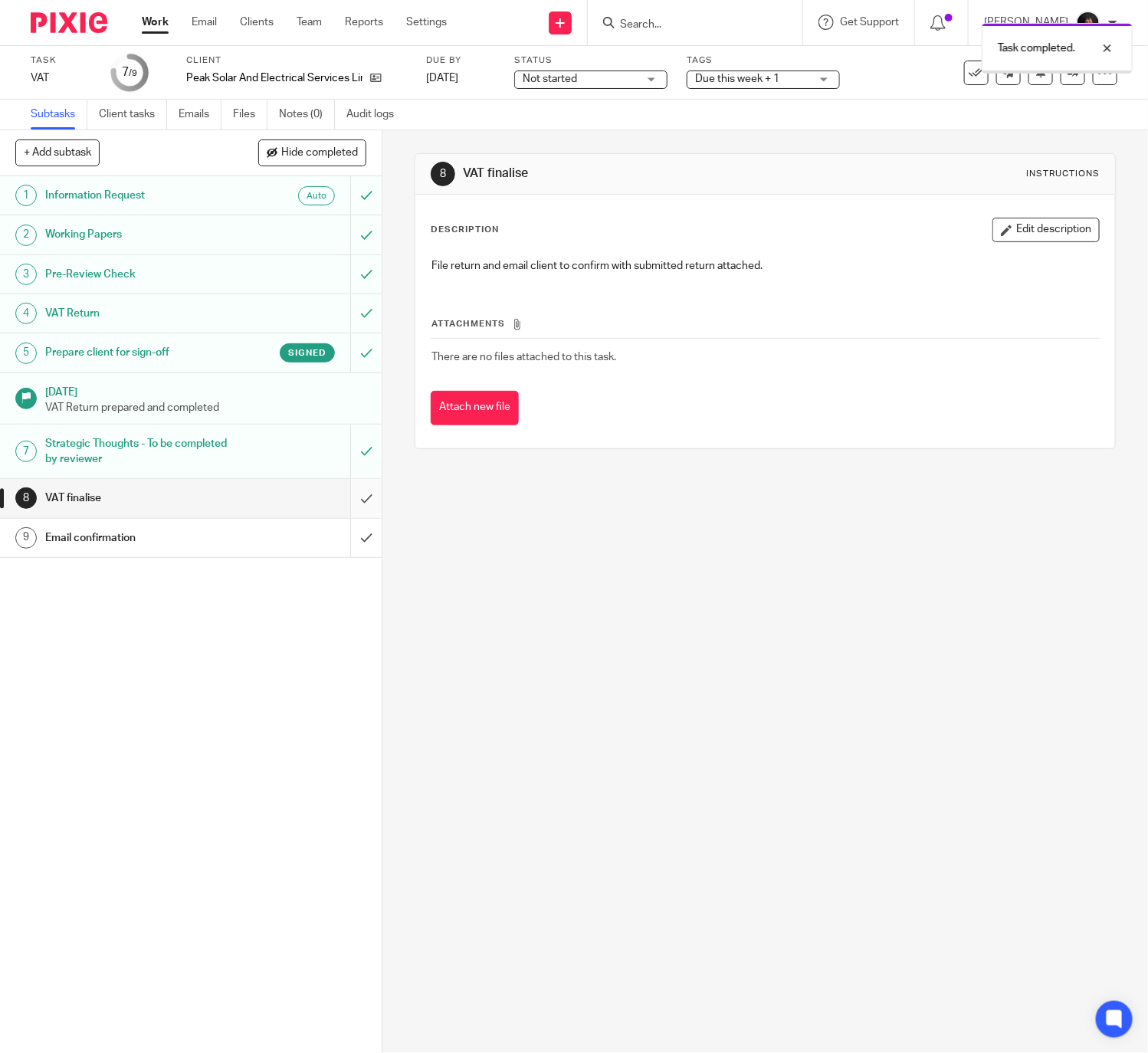
click at [343, 506] on input "submit" at bounding box center [190, 498] width 381 height 38
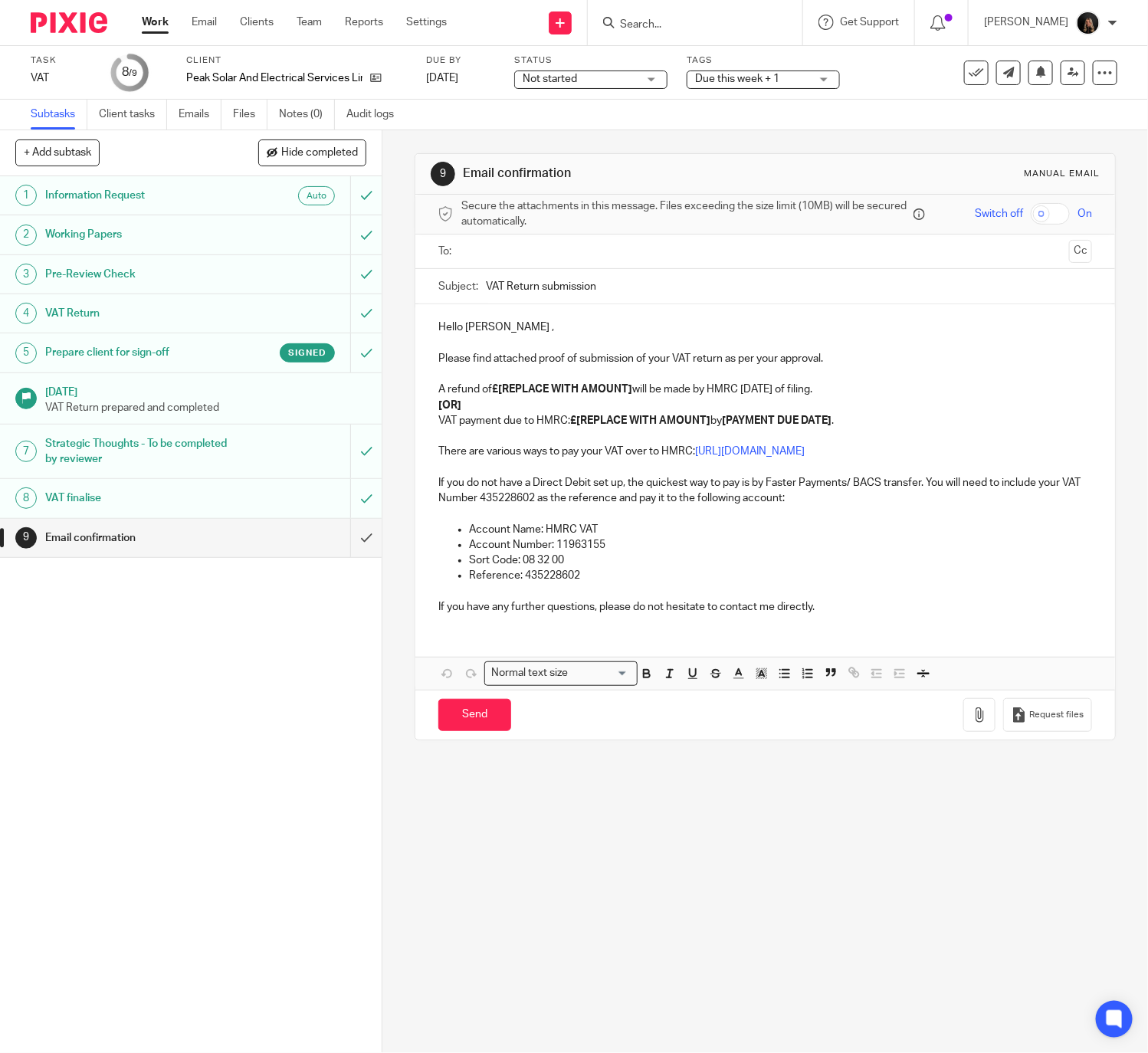
click at [168, 108] on ul "Subtasks Client tasks Emails Files Notes (0) Audit logs" at bounding box center [224, 114] width 386 height 30
click at [191, 114] on link "Emails" at bounding box center [200, 114] width 43 height 30
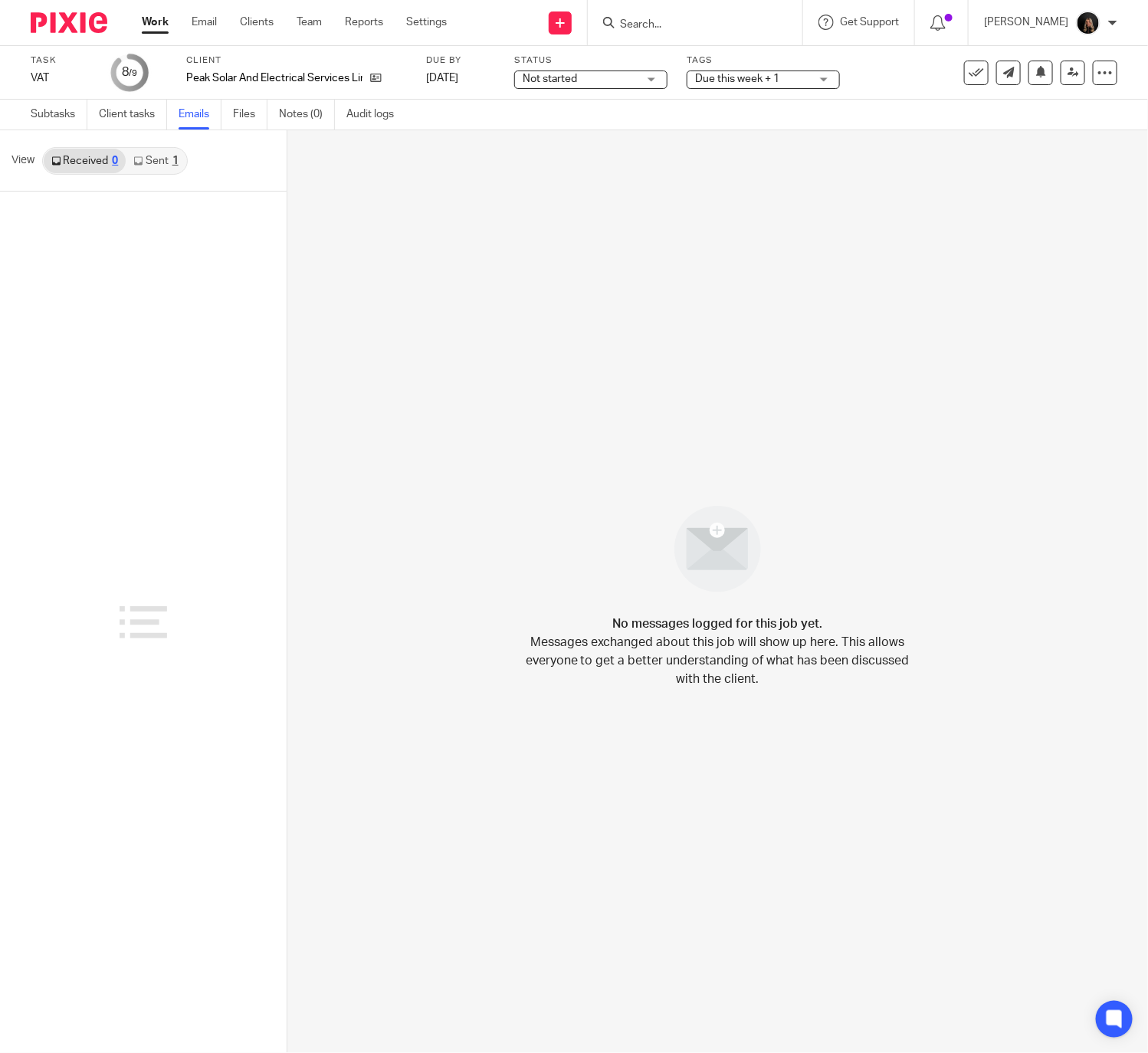
click at [175, 166] on link "Sent 1" at bounding box center [156, 161] width 60 height 25
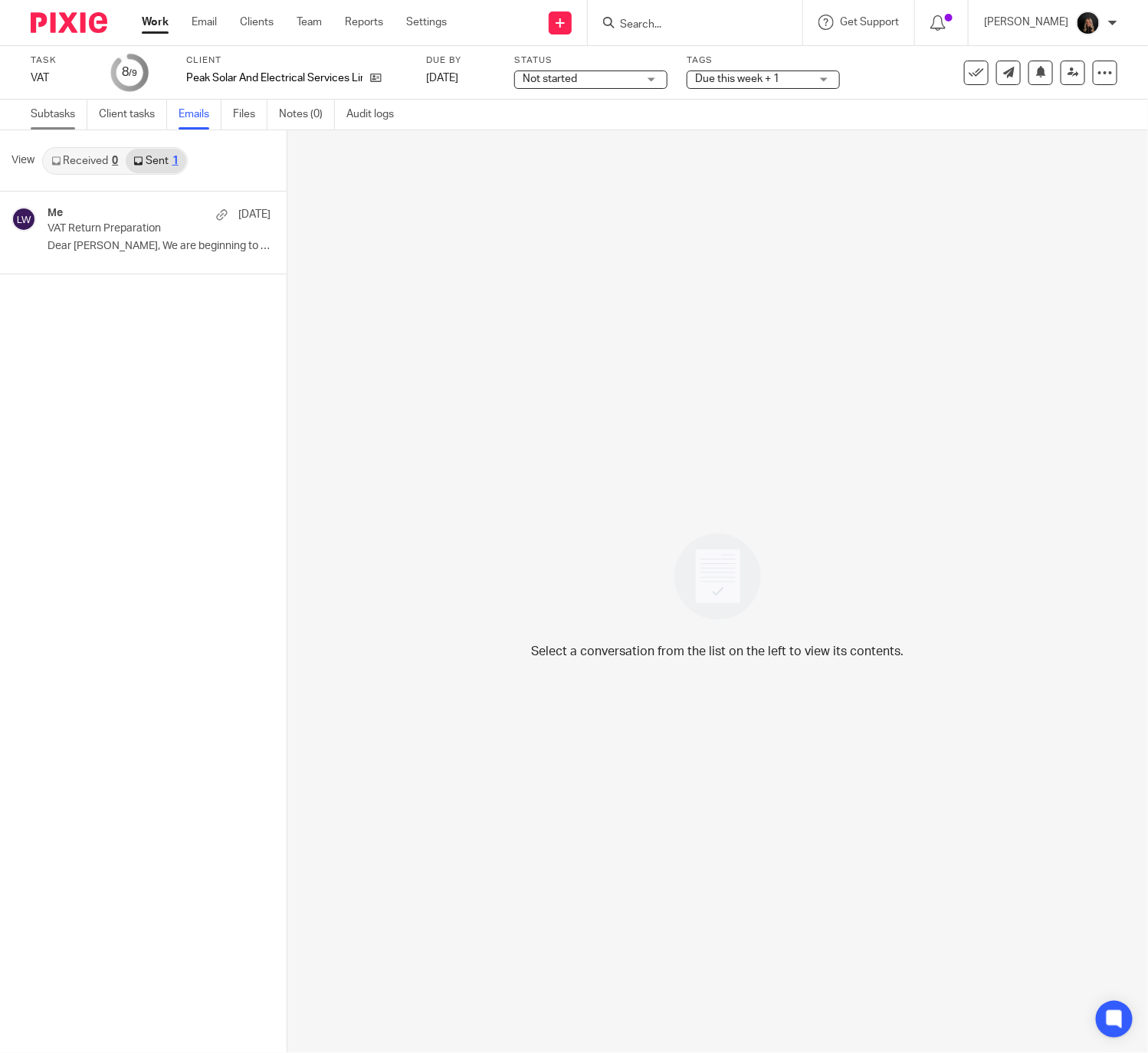
click at [54, 116] on link "Subtasks" at bounding box center [58, 114] width 56 height 30
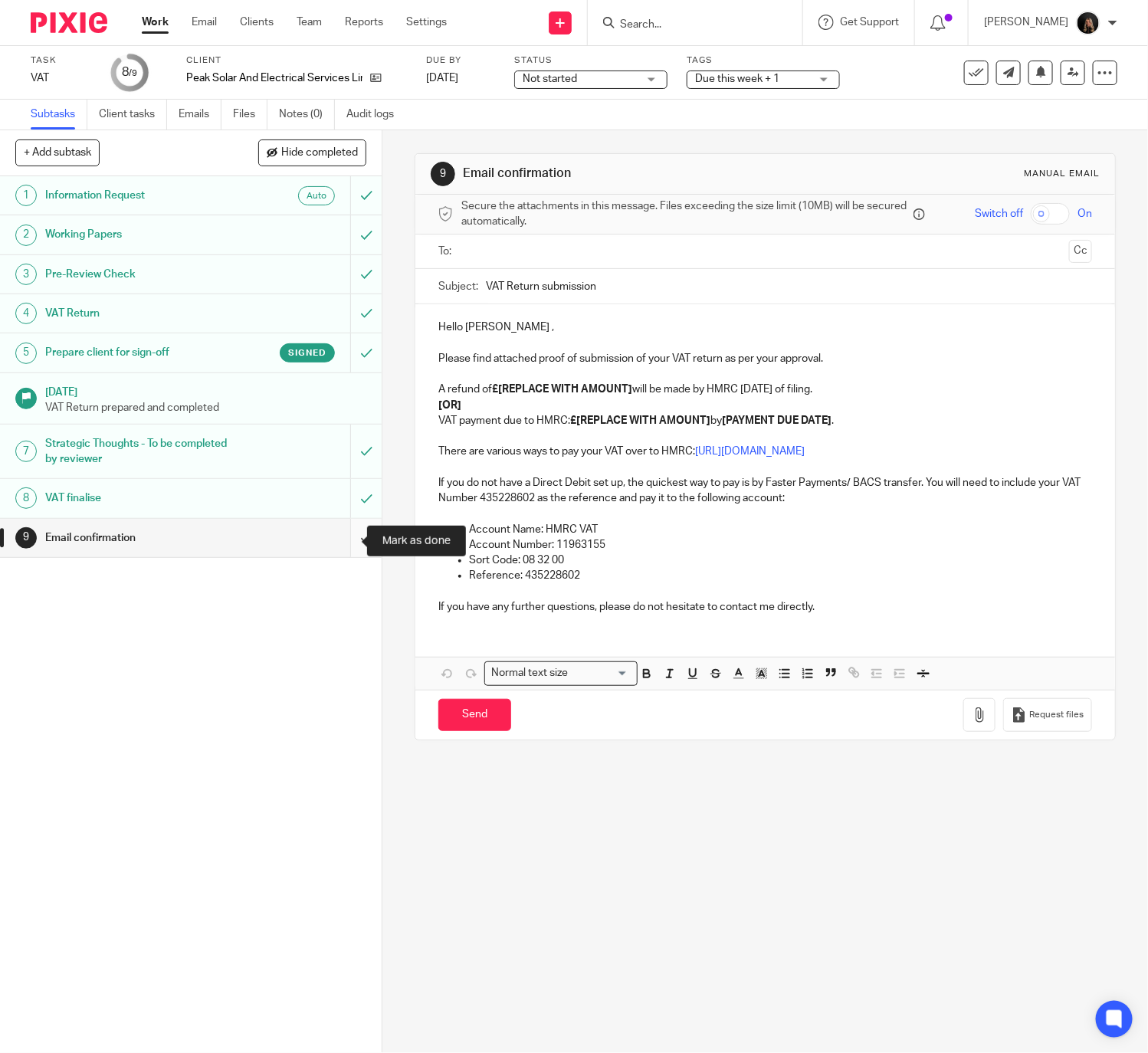
click at [345, 539] on input "submit" at bounding box center [190, 538] width 381 height 38
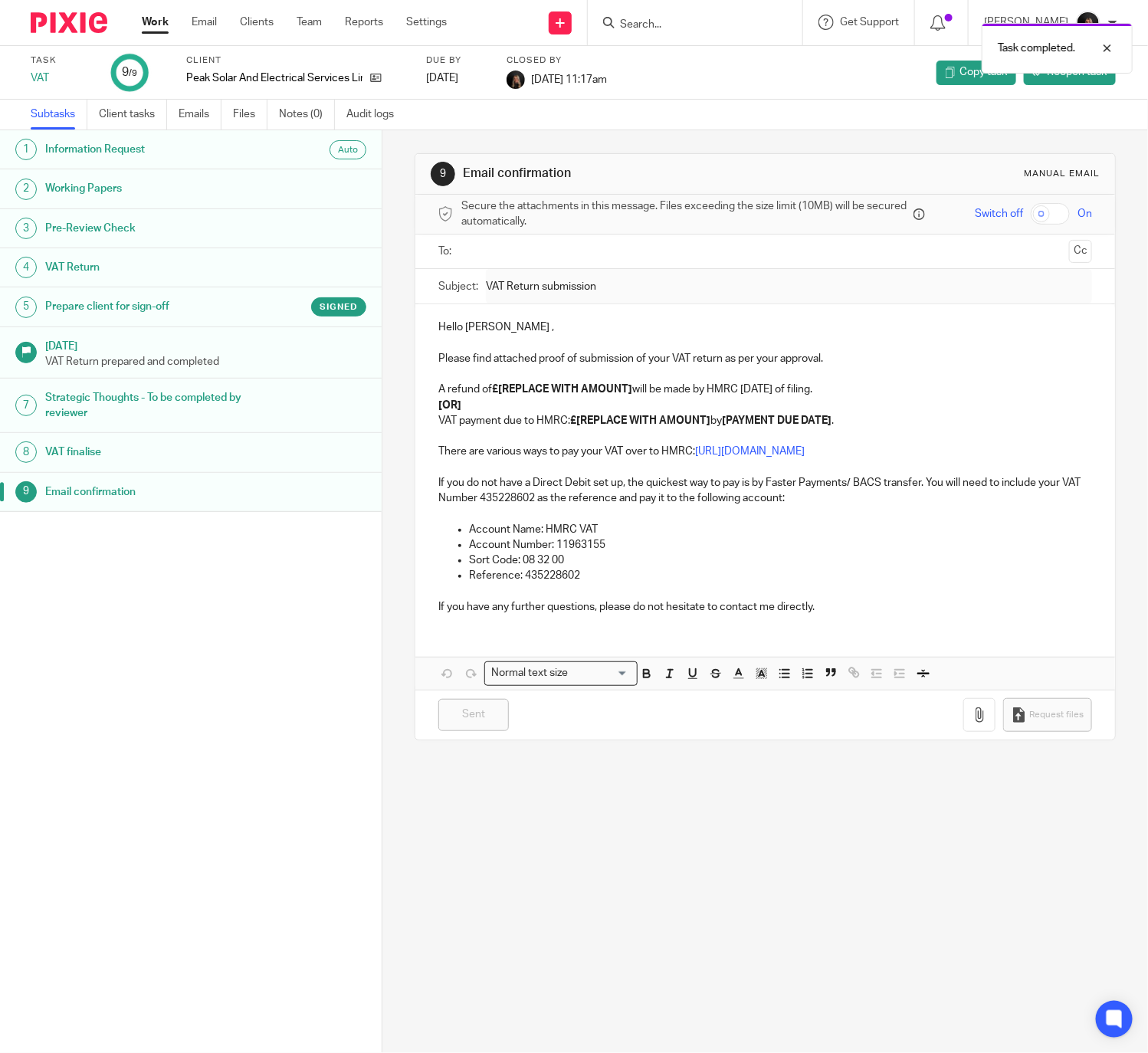
click at [149, 21] on link "Work" at bounding box center [155, 22] width 27 height 15
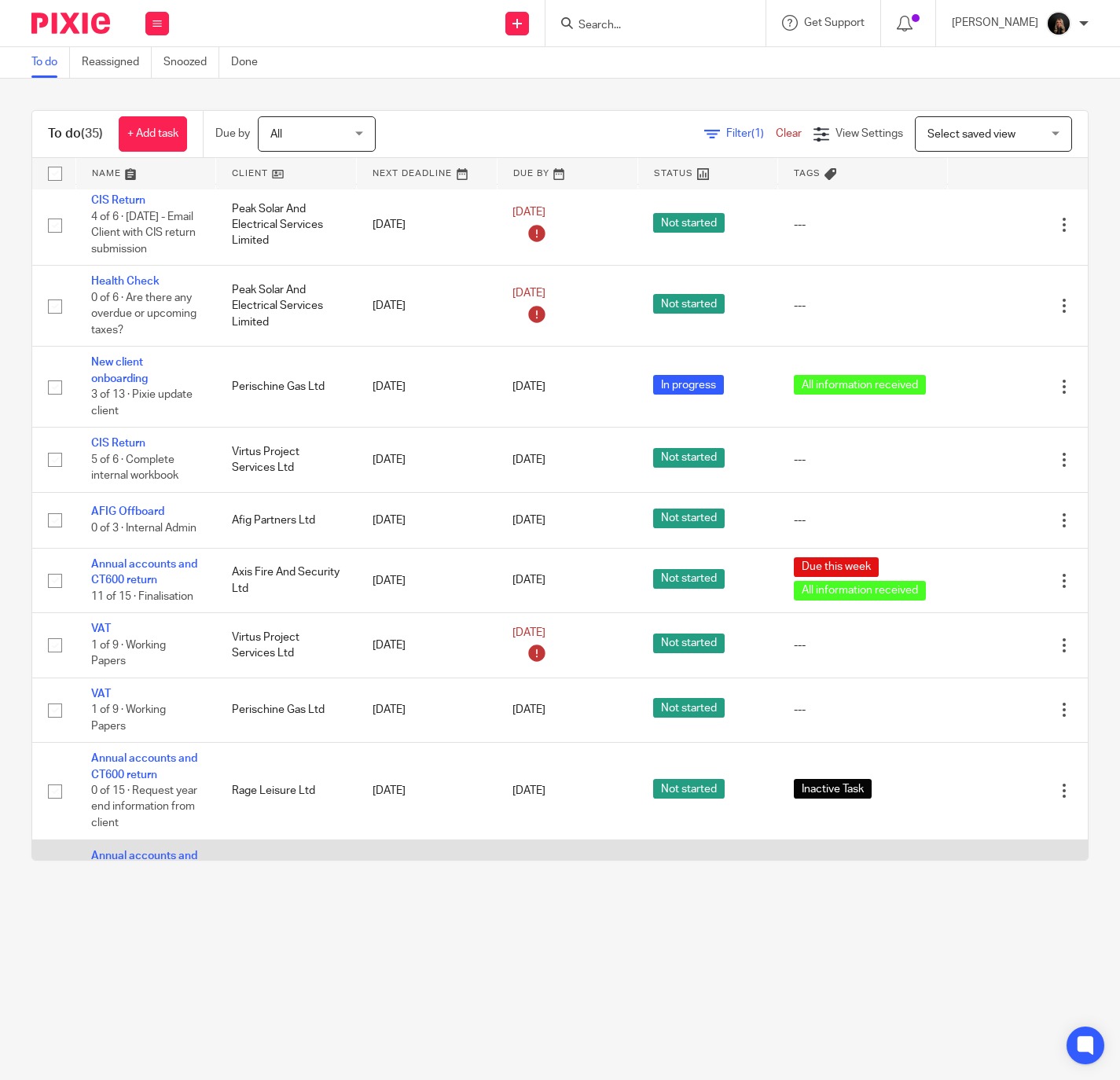
scroll to position [1257, 0]
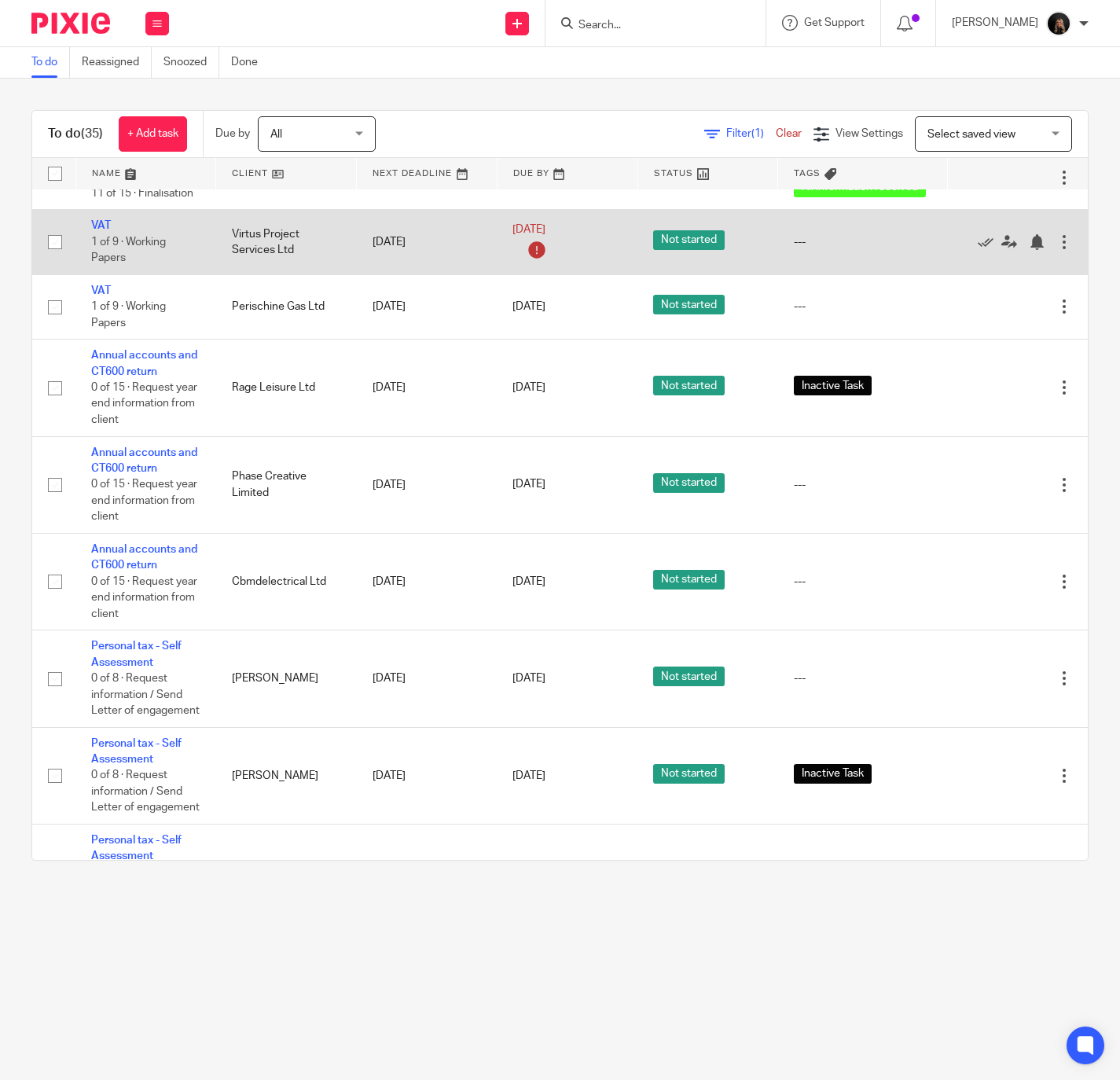
click at [99, 248] on td "VAT 1 of 9 · Working Papers" at bounding box center [146, 242] width 141 height 65
click at [94, 231] on link "VAT" at bounding box center [101, 225] width 20 height 11
